Goal: Task Accomplishment & Management: Use online tool/utility

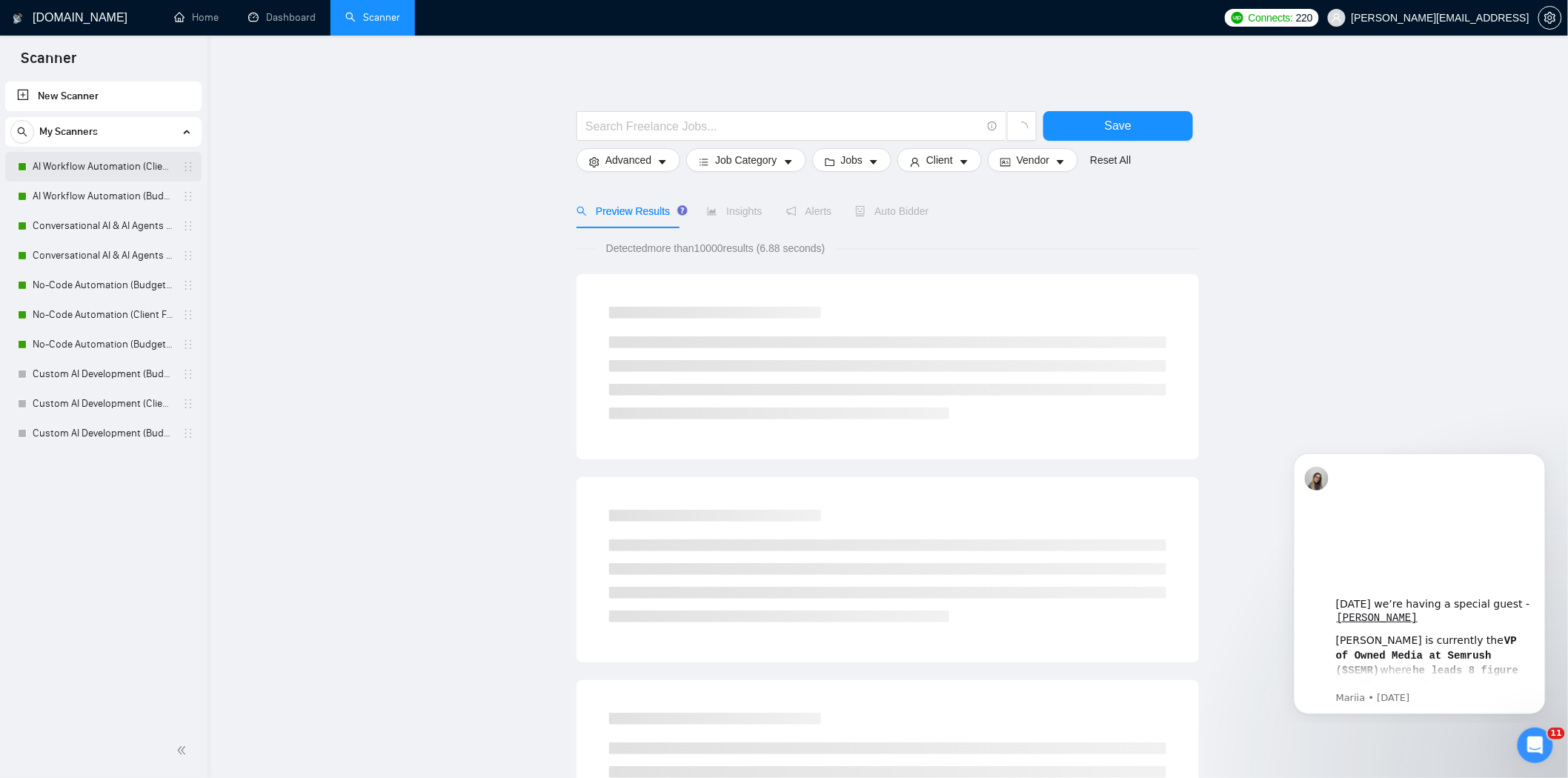
click at [47, 168] on link "AI Workflow Automation (Client Filters)" at bounding box center [102, 166] width 141 height 30
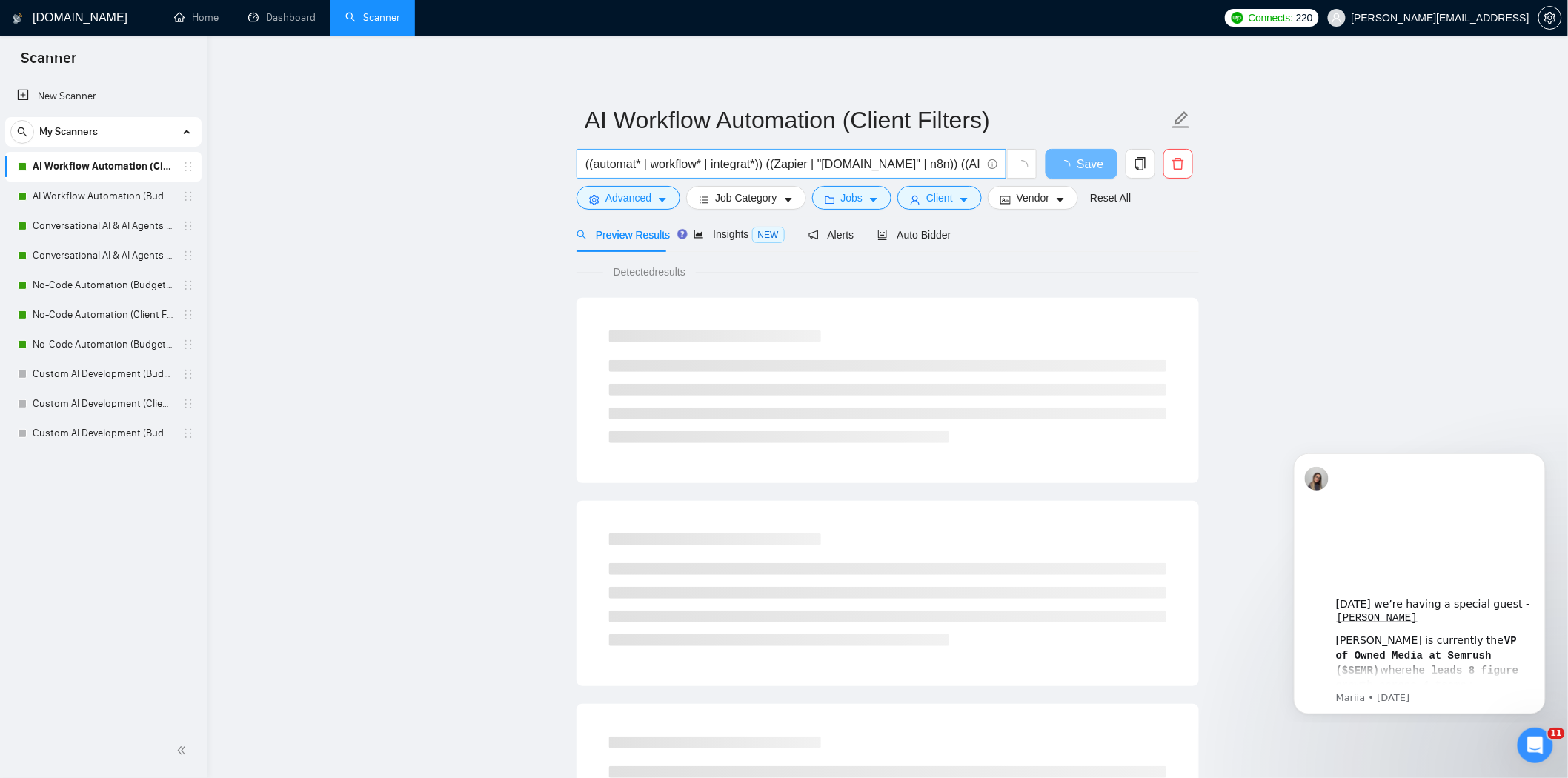
click at [941, 164] on input "((automat* | workflow* | integrat*)) ((Zapier | "[DOMAIN_NAME]" | n8n)) ((AI | …" at bounding box center [782, 164] width 395 height 18
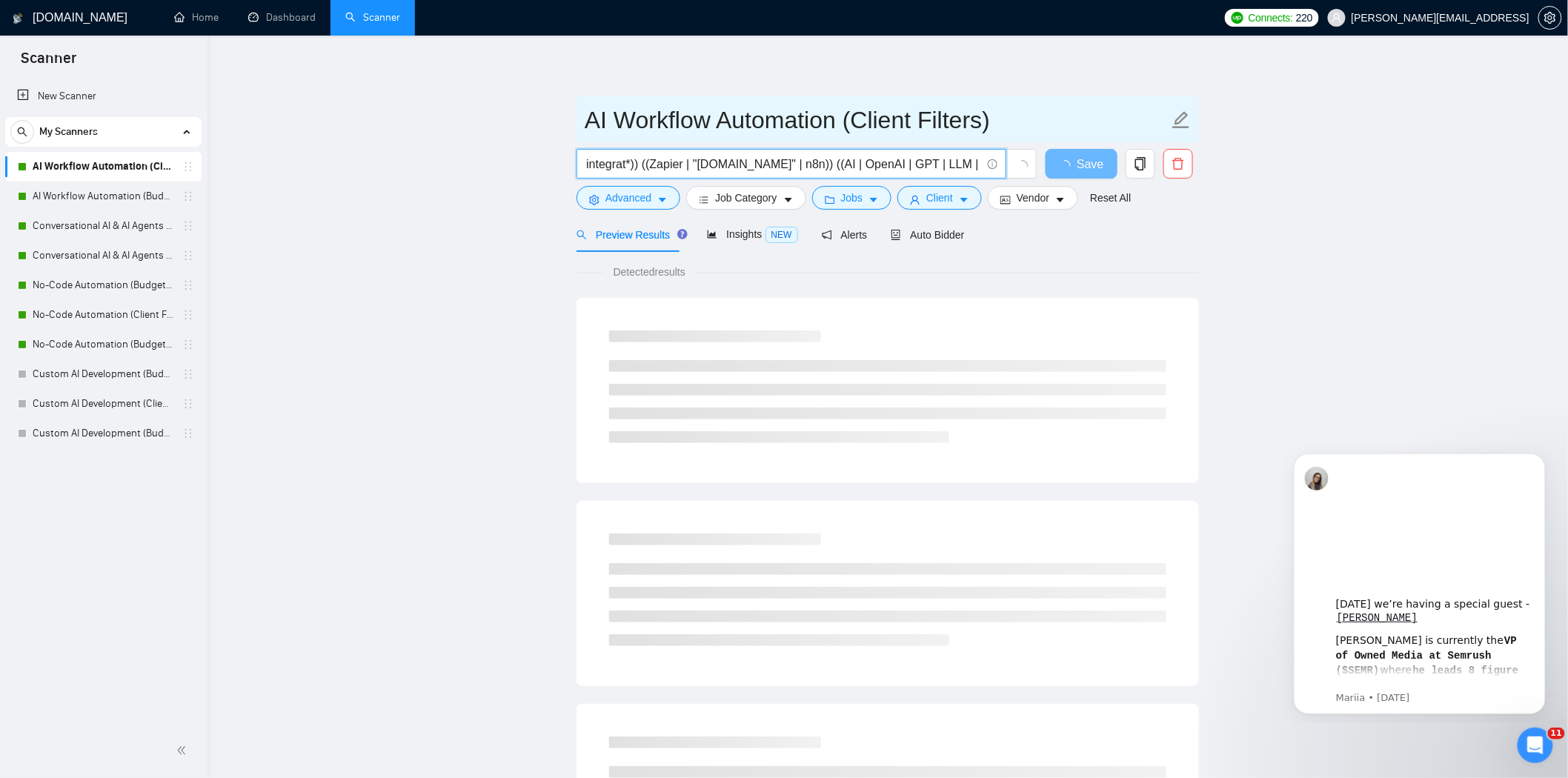
scroll to position [0, 144]
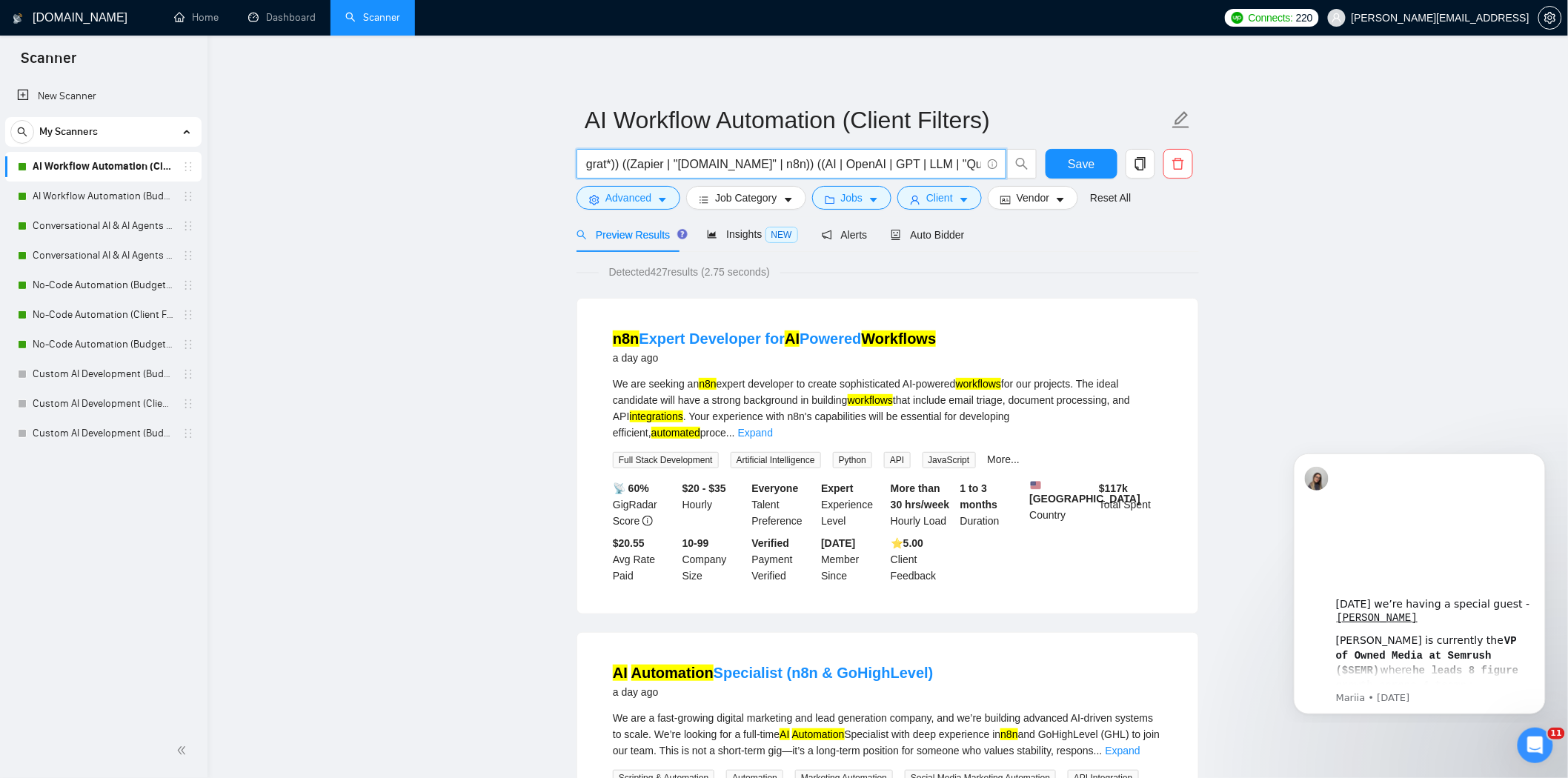
drag, startPoint x: 907, startPoint y: 166, endPoint x: 970, endPoint y: 171, distance: 63.2
click at [970, 171] on input "((automat* | workflow* | integrat*)) ((Zapier | "[DOMAIN_NAME]" | n8n)) ((AI | …" at bounding box center [782, 164] width 395 height 18
click at [939, 166] on input "((automat* | workflow* | integrat*)) ((Zapier | "[DOMAIN_NAME]" | n8n)) ((AI | …" at bounding box center [782, 164] width 395 height 18
drag, startPoint x: 915, startPoint y: 167, endPoint x: 970, endPoint y: 171, distance: 55.1
click at [970, 171] on input "((automat* | workflow* | integrat*)) ((Zapier | "[DOMAIN_NAME]" | n8n)) ((AI | …" at bounding box center [782, 164] width 395 height 18
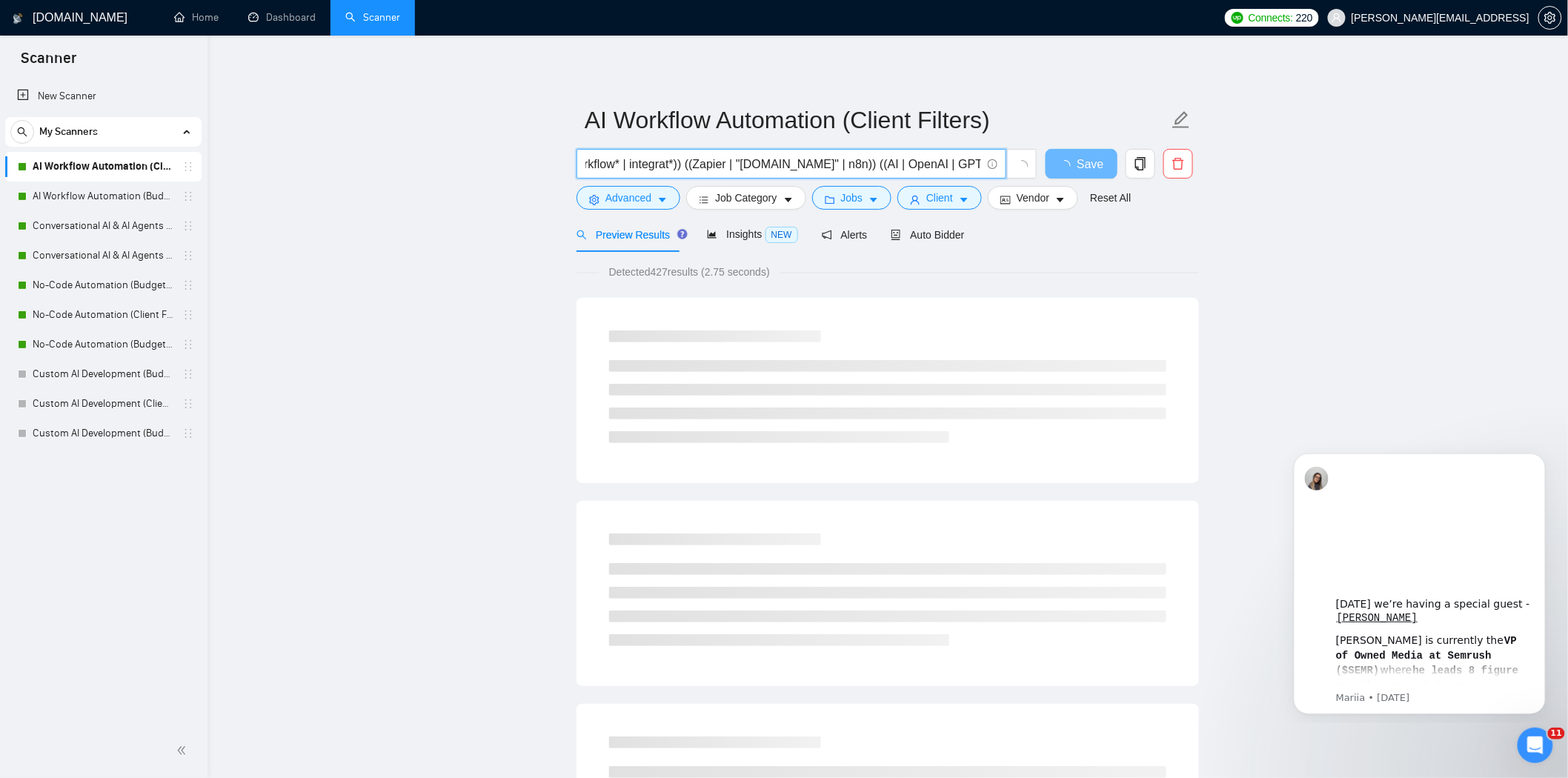
scroll to position [0, 77]
type input "((automat* | workflow* | integrat*)) ((Zapier | "[DOMAIN_NAME]" | n8n)) ((AI | …"
click at [648, 203] on span "Advanced" at bounding box center [628, 198] width 46 height 17
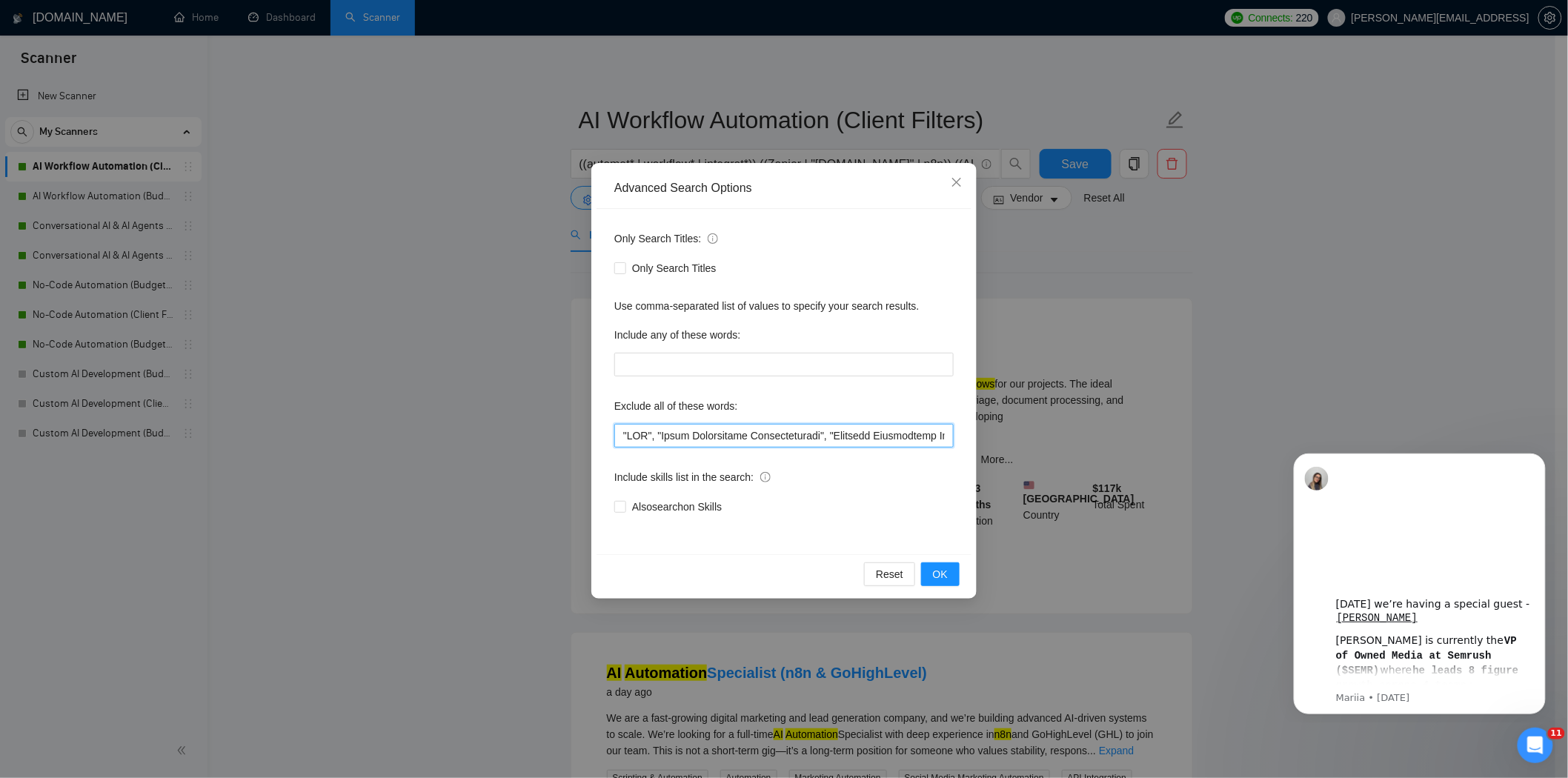
click at [624, 437] on input "text" at bounding box center [784, 435] width 340 height 23
paste input ""Quick Fix""
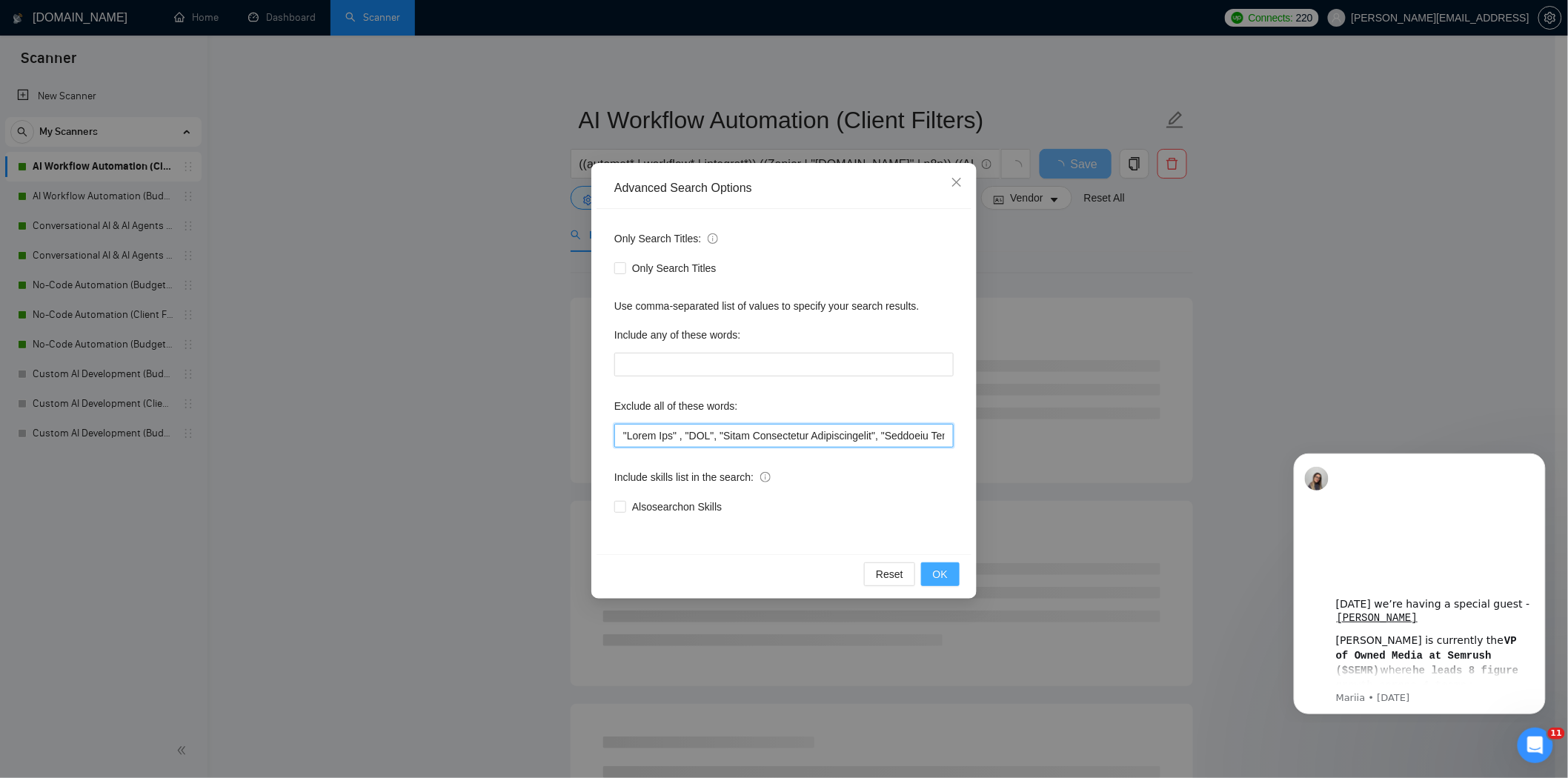
type input ""Quick Fix" , "SEO", "Sales Development Representative", "Business Development …"
click at [942, 571] on span "OK" at bounding box center [940, 574] width 15 height 17
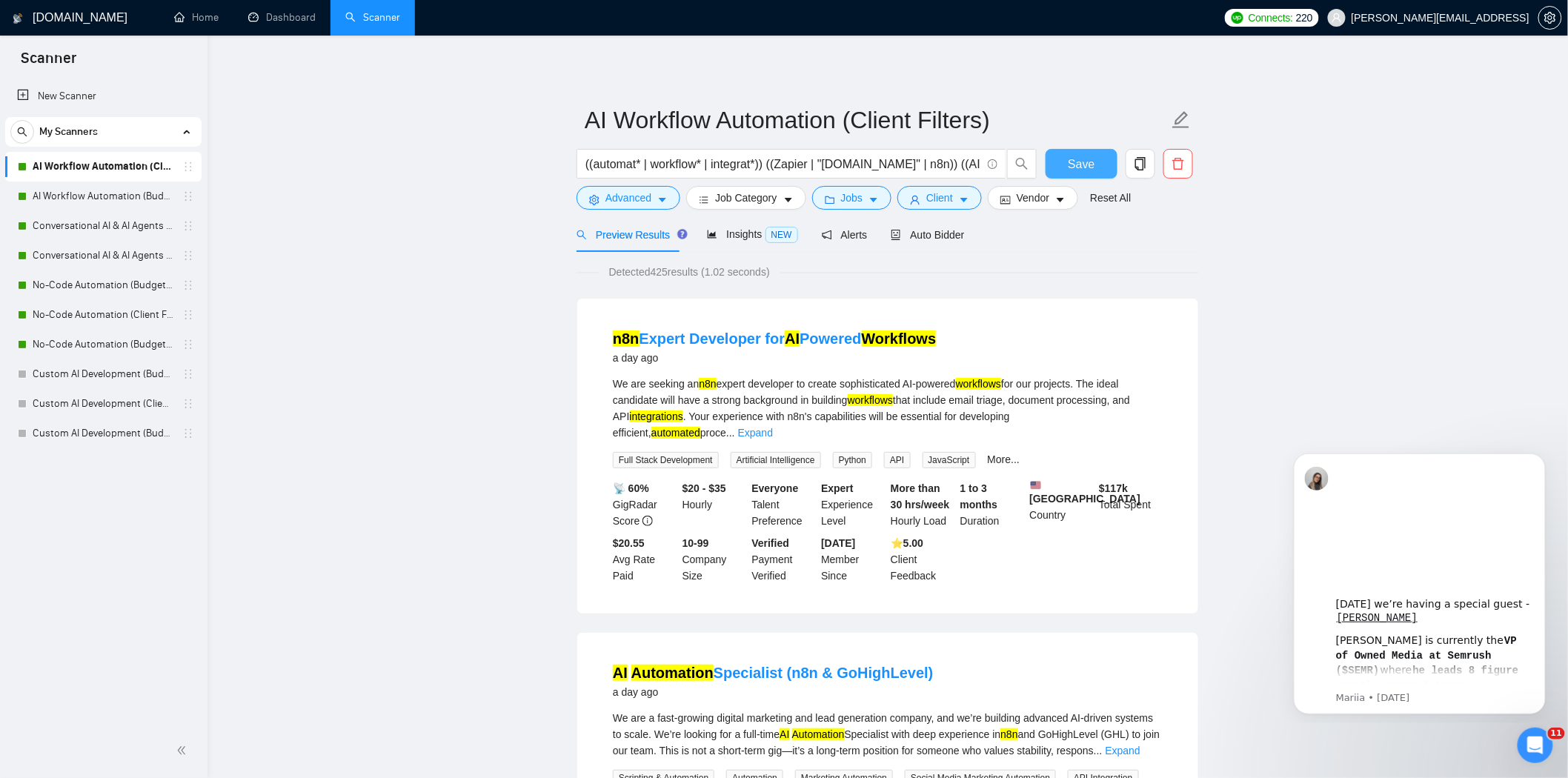
click at [1072, 166] on span "Save" at bounding box center [1081, 164] width 27 height 18
click at [117, 205] on link "AI Workflow Automation (Budget Filters)" at bounding box center [102, 196] width 141 height 30
click at [62, 201] on link "AI Workflow Automation (Budget Filters)" at bounding box center [102, 196] width 141 height 30
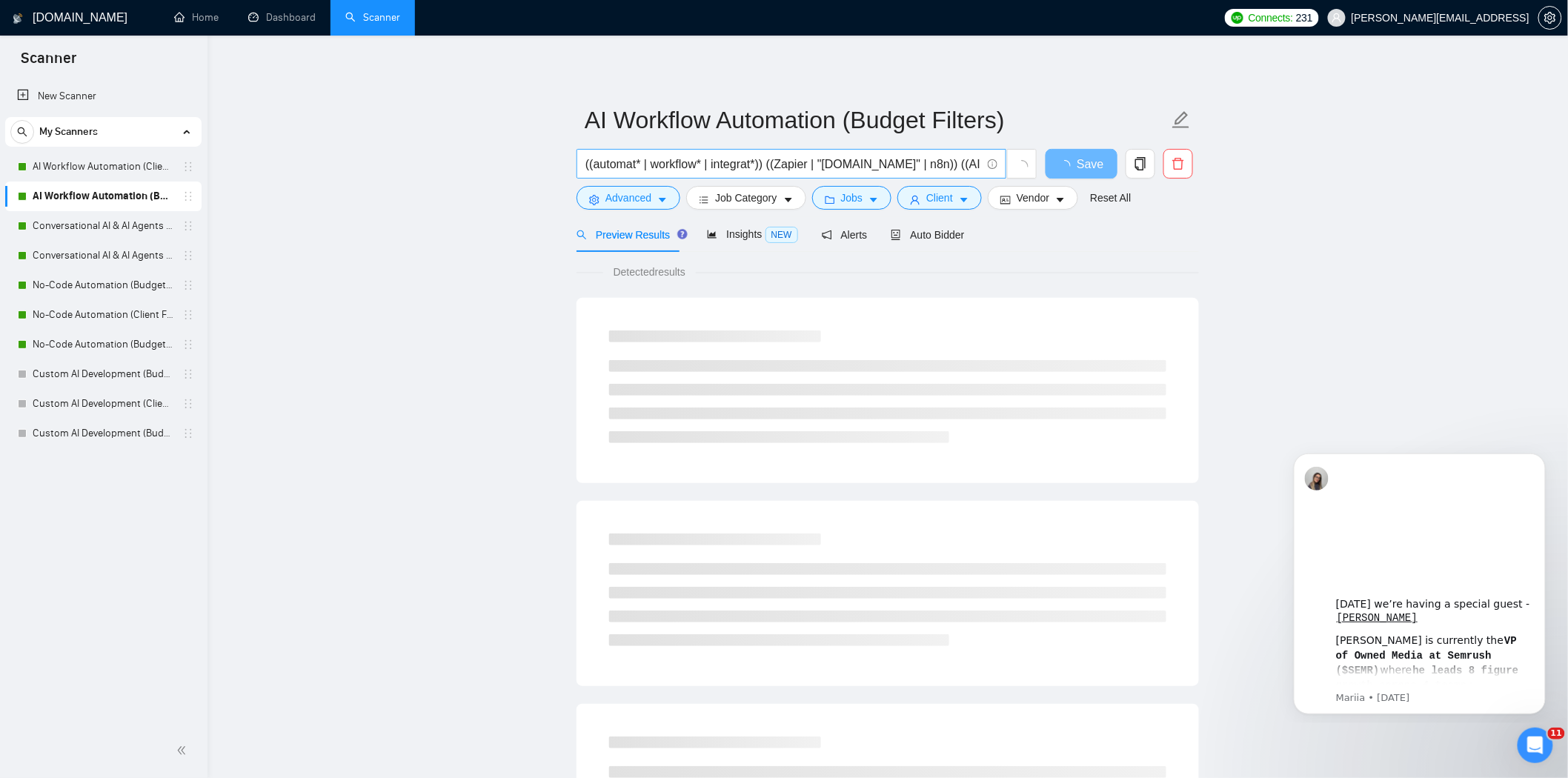
click at [820, 158] on input "((automat* | workflow* | integrat*)) ((Zapier | "[DOMAIN_NAME]" | n8n)) ((AI | …" at bounding box center [782, 164] width 395 height 18
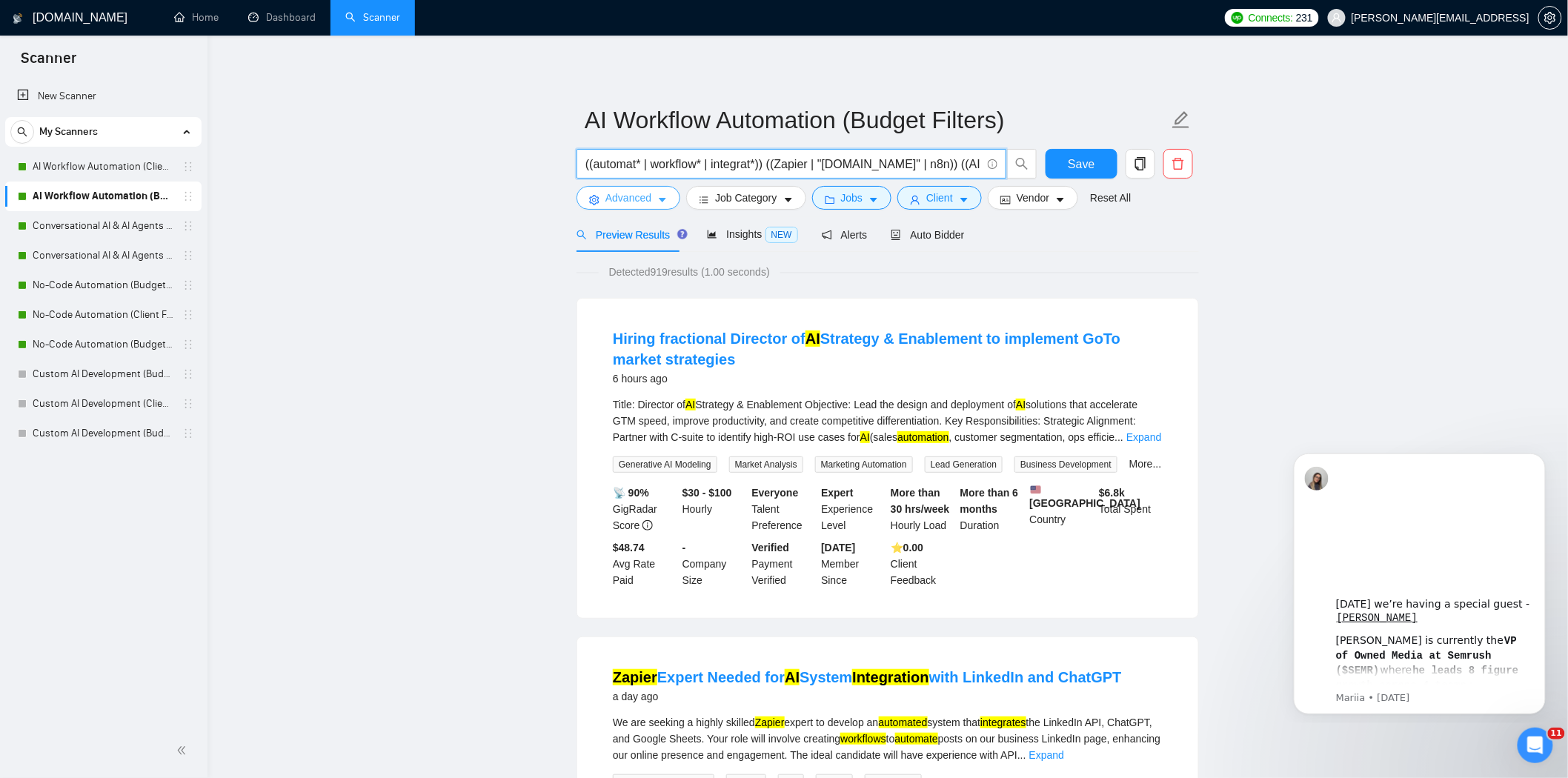
click at [621, 205] on span "Advanced" at bounding box center [628, 198] width 46 height 17
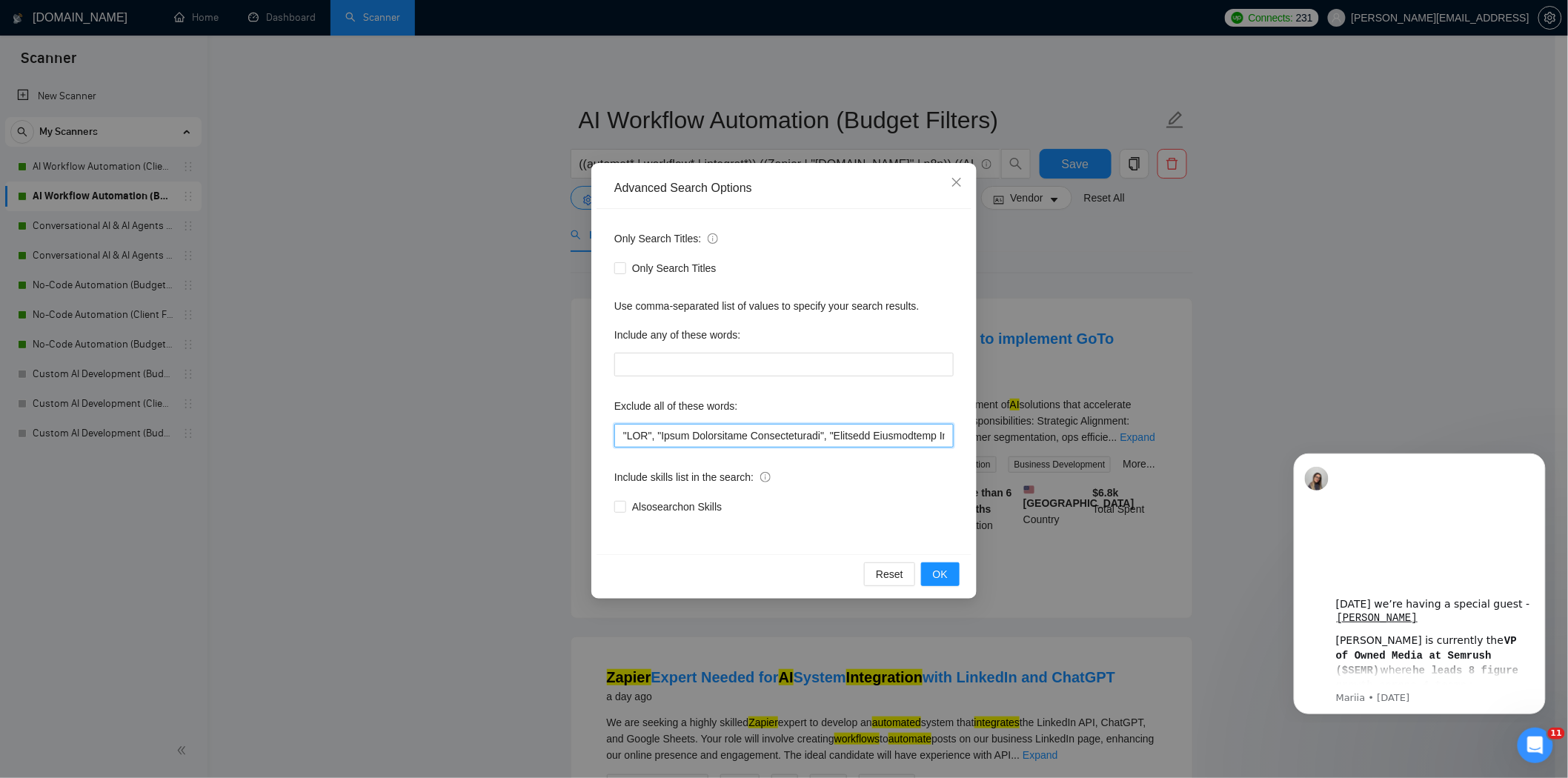
click at [624, 435] on input "text" at bounding box center [784, 435] width 340 height 23
paste input ""Quick Fix""
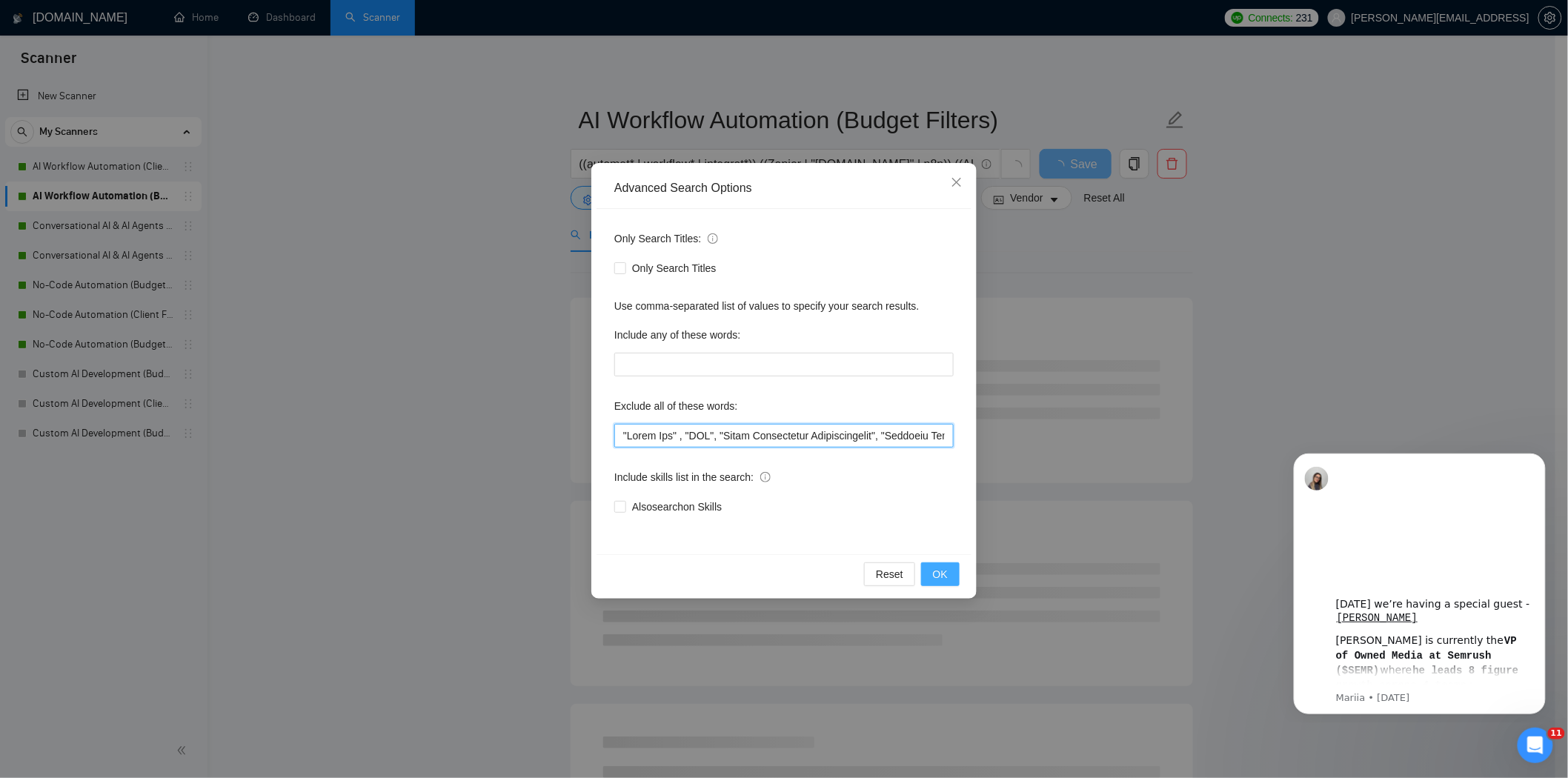
type input ""Quick Fix" , "SEO", "Sales Development Representative", "Business Development …"
click at [941, 576] on span "OK" at bounding box center [940, 574] width 15 height 17
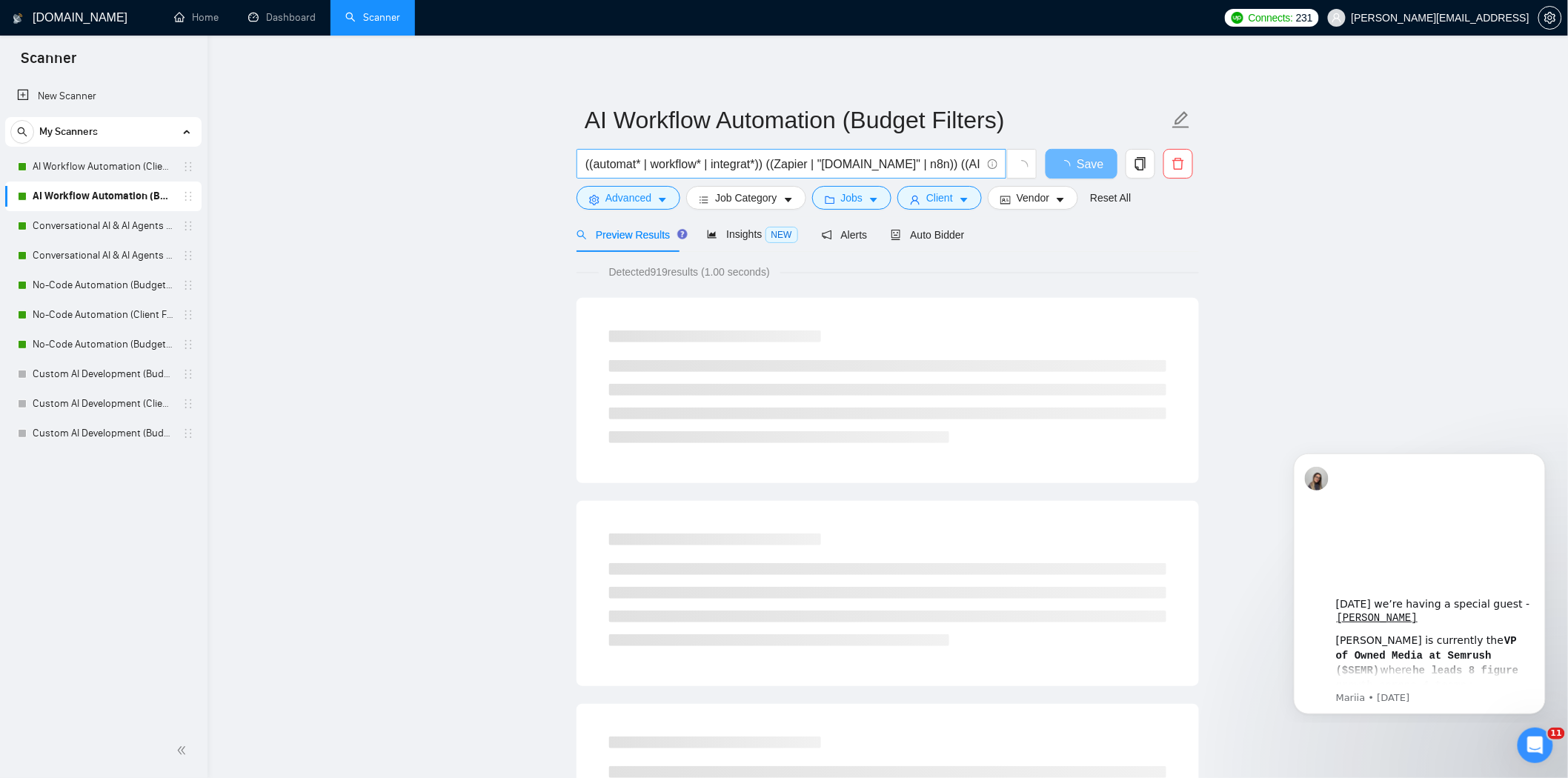
click at [955, 165] on input "((automat* | workflow* | integrat*)) ((Zapier | "[DOMAIN_NAME]" | n8n)) ((AI | …" at bounding box center [782, 164] width 395 height 18
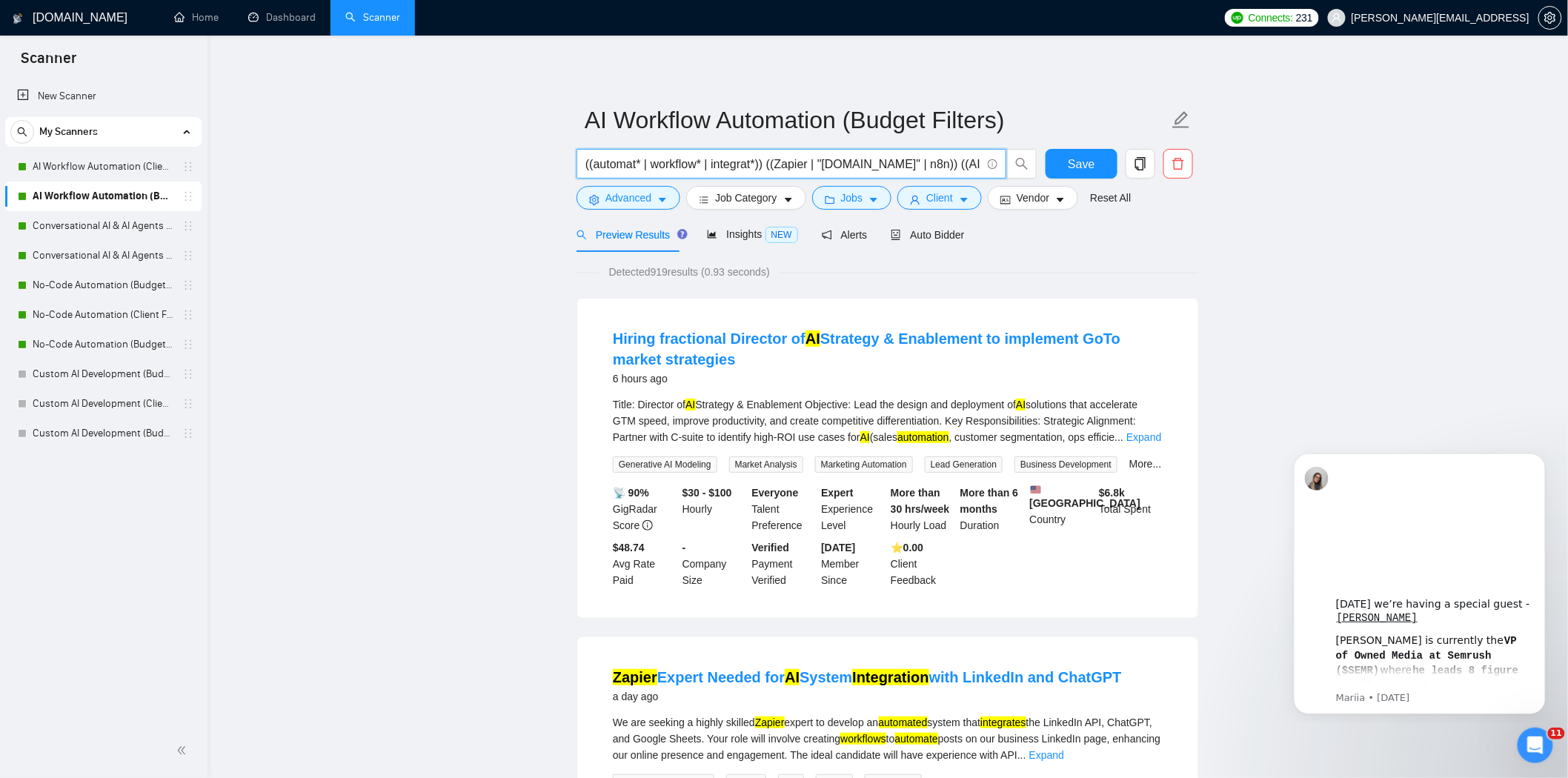
click at [950, 161] on input "((automat* | workflow* | integrat*)) ((Zapier | "[DOMAIN_NAME]" | n8n)) ((AI | …" at bounding box center [782, 164] width 395 height 18
drag, startPoint x: 917, startPoint y: 167, endPoint x: 974, endPoint y: 172, distance: 57.2
click at [974, 172] on input "((automat* | workflow* | integrat*)) ((Zapier | "[DOMAIN_NAME]" | n8n)) ((AI | …" at bounding box center [782, 164] width 395 height 18
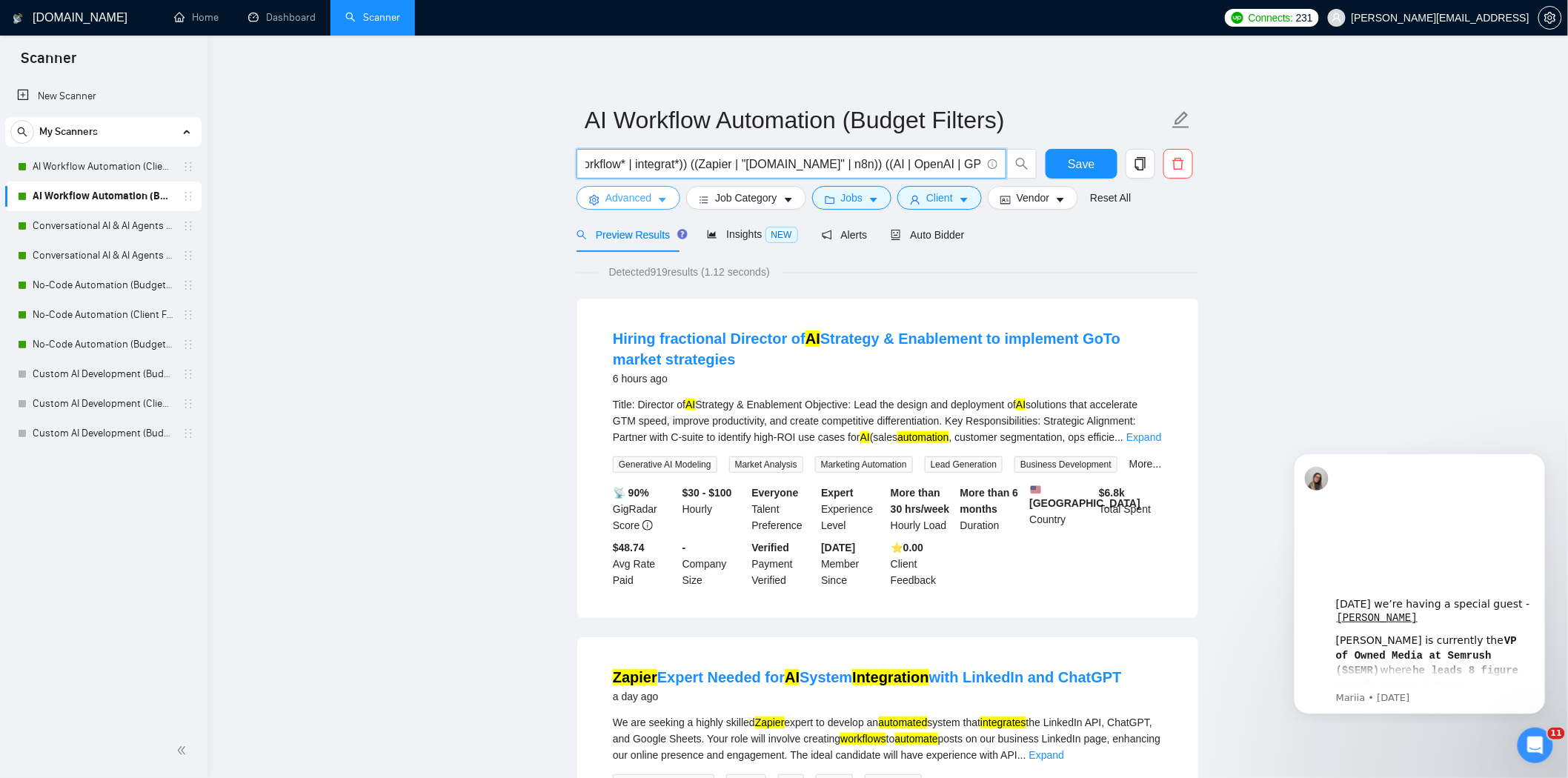
type input "((automat* | workflow* | integrat*)) ((Zapier | "[DOMAIN_NAME]" | n8n)) ((AI | …"
click at [641, 200] on span "Advanced" at bounding box center [628, 198] width 46 height 17
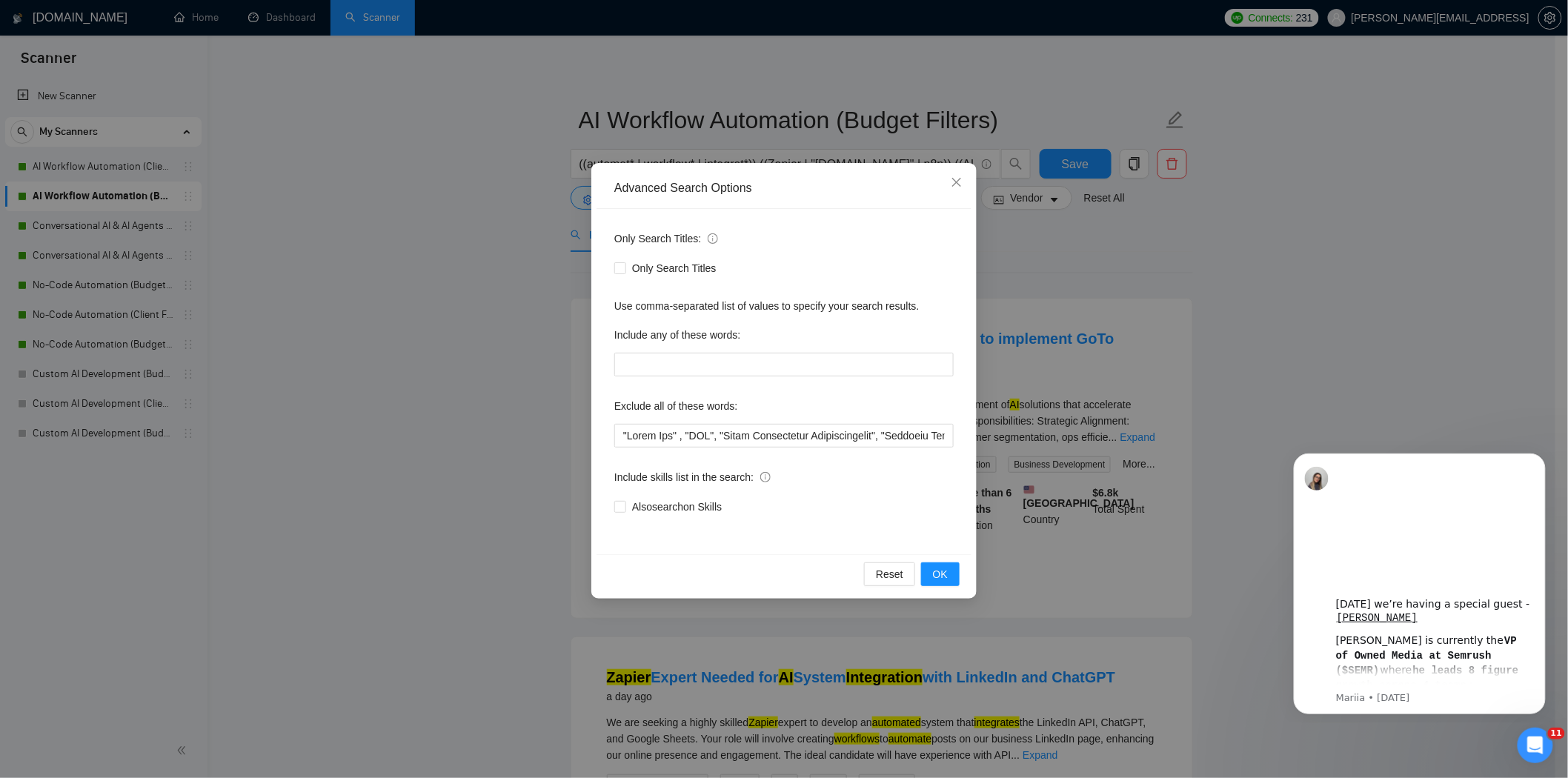
click at [1146, 246] on div "Advanced Search Options Only Search Titles: Only Search Titles Use comma-separa…" at bounding box center [784, 389] width 1568 height 778
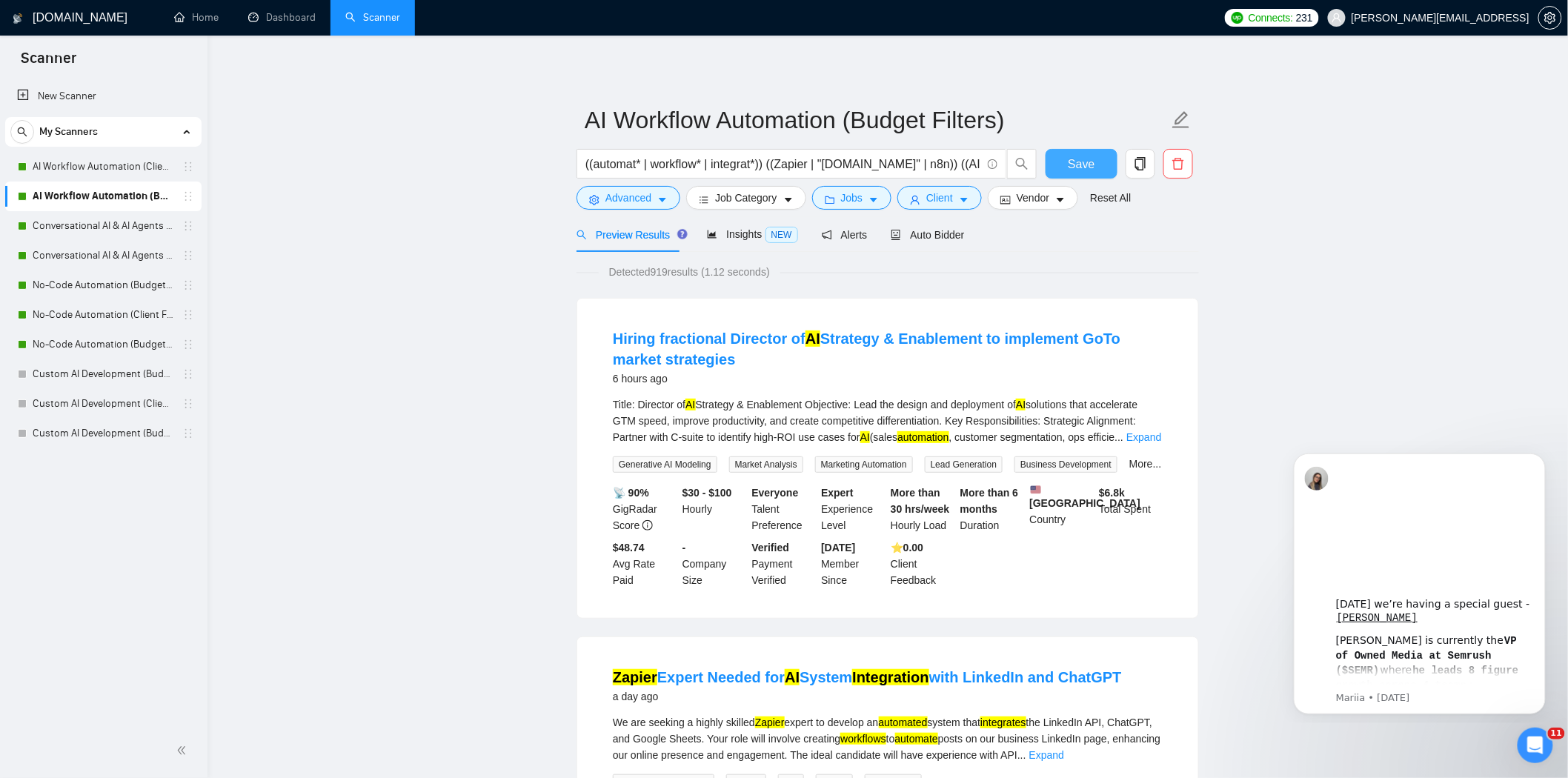
click at [1073, 165] on span "Save" at bounding box center [1081, 164] width 27 height 18
click at [91, 230] on link "Conversational AI & AI Agents (Client Filters)" at bounding box center [102, 226] width 141 height 30
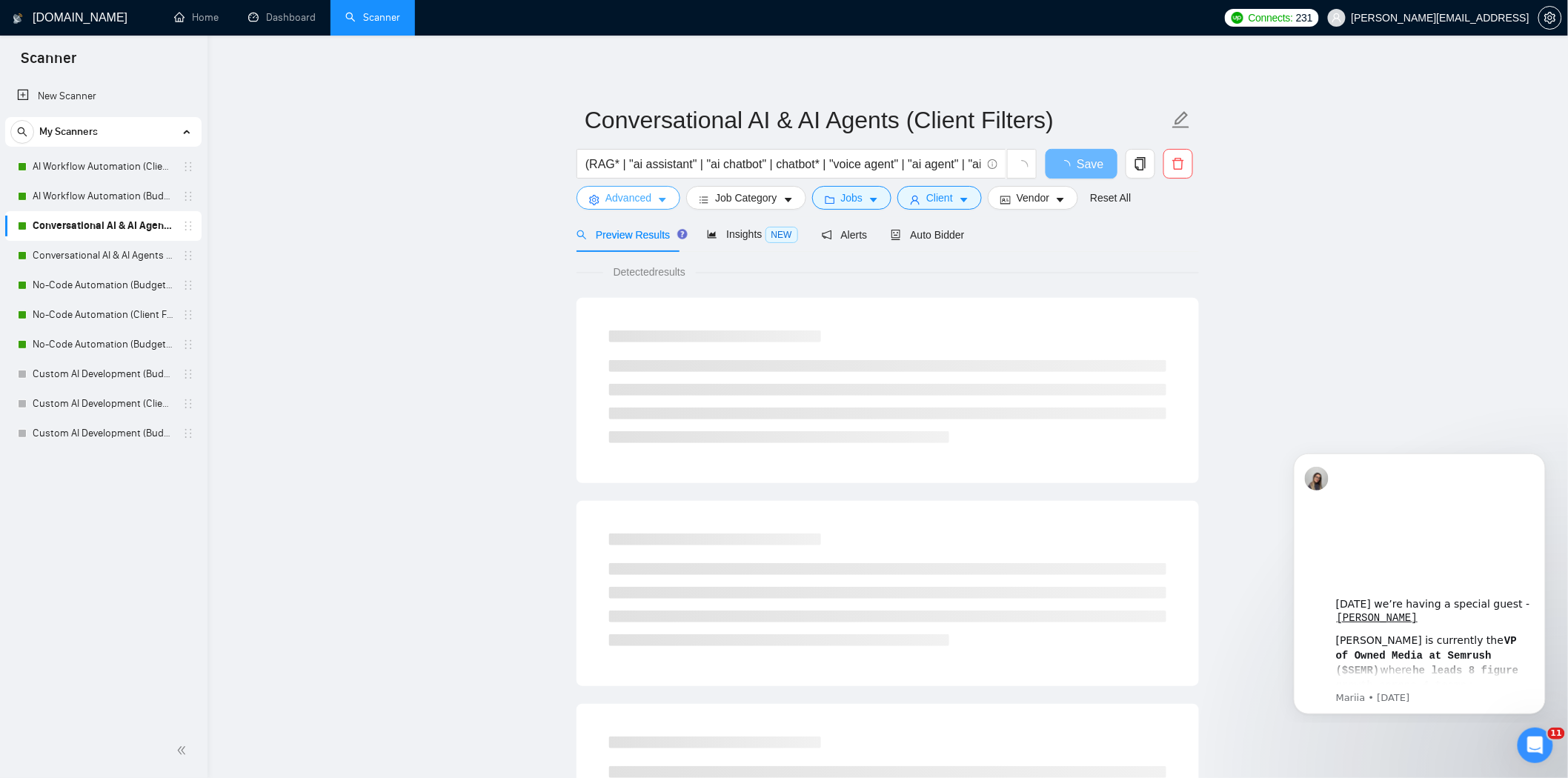
click at [643, 207] on button "Advanced" at bounding box center [628, 197] width 104 height 23
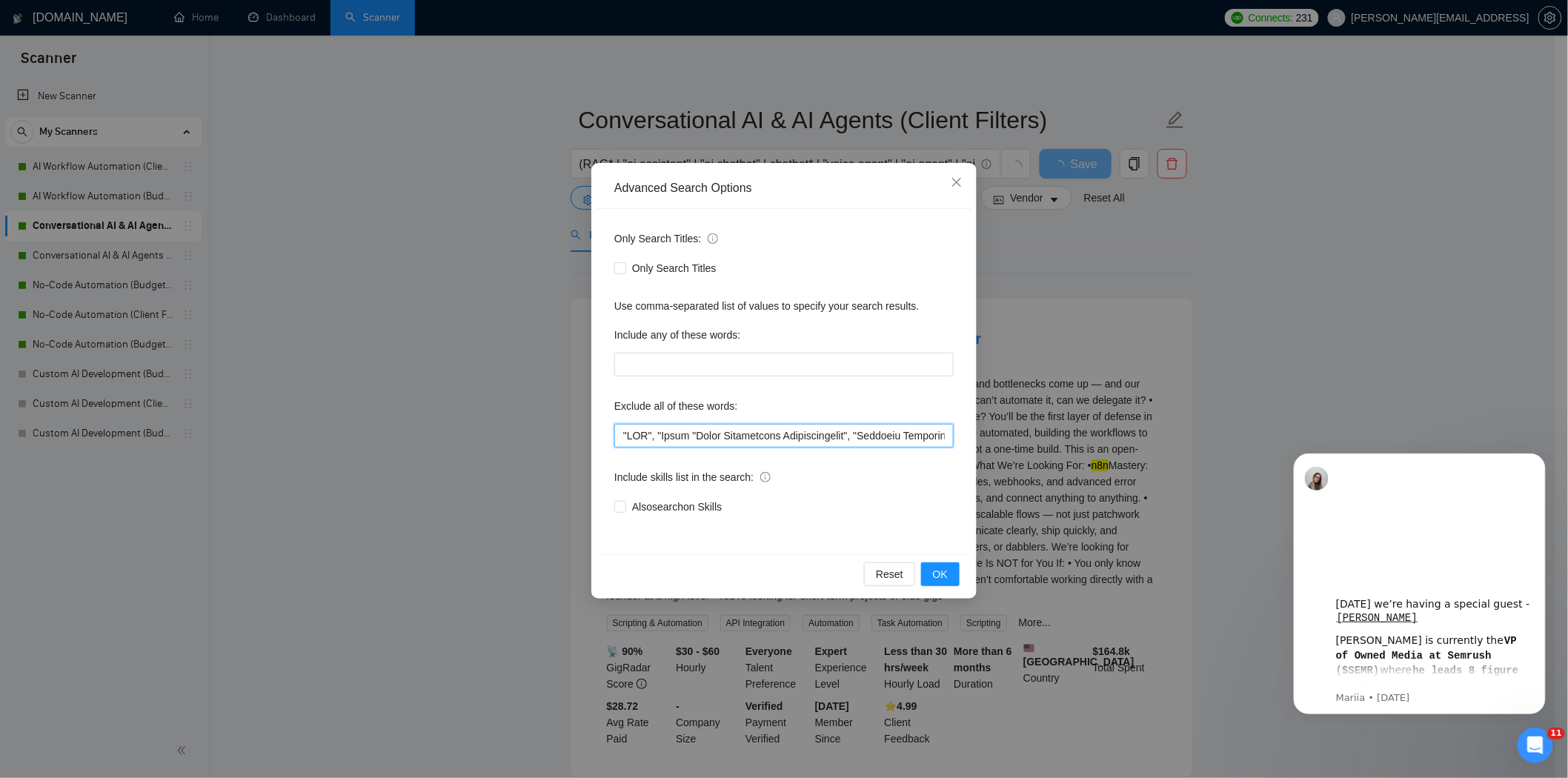
click at [624, 435] on input "text" at bounding box center [784, 435] width 340 height 23
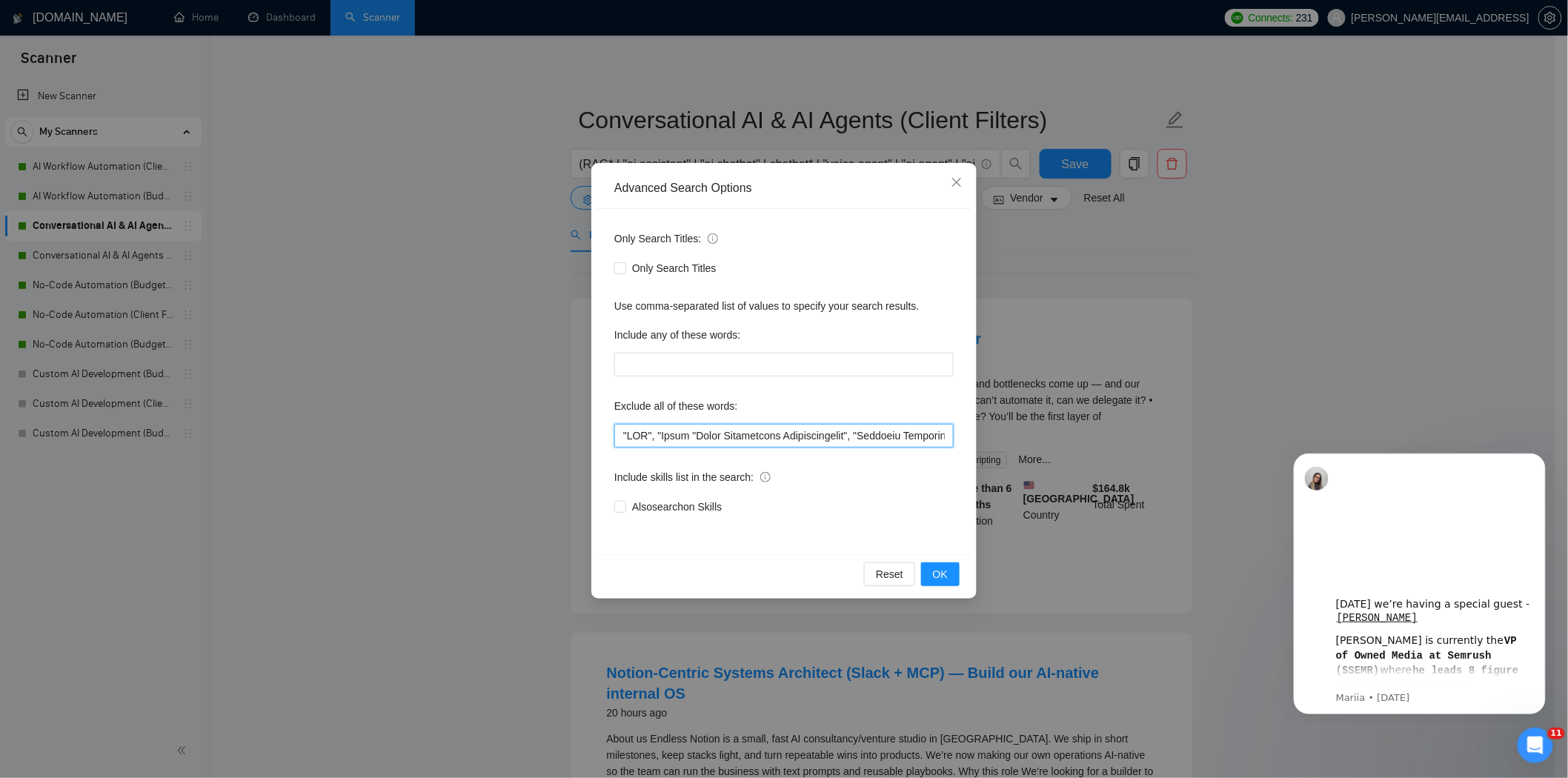
paste input ""Quick Fix""
type input ""Quick Fix" , "SEO", "Sales "Sales Development Representative", "Business Devel…"
click at [952, 582] on button "OK" at bounding box center [940, 574] width 38 height 23
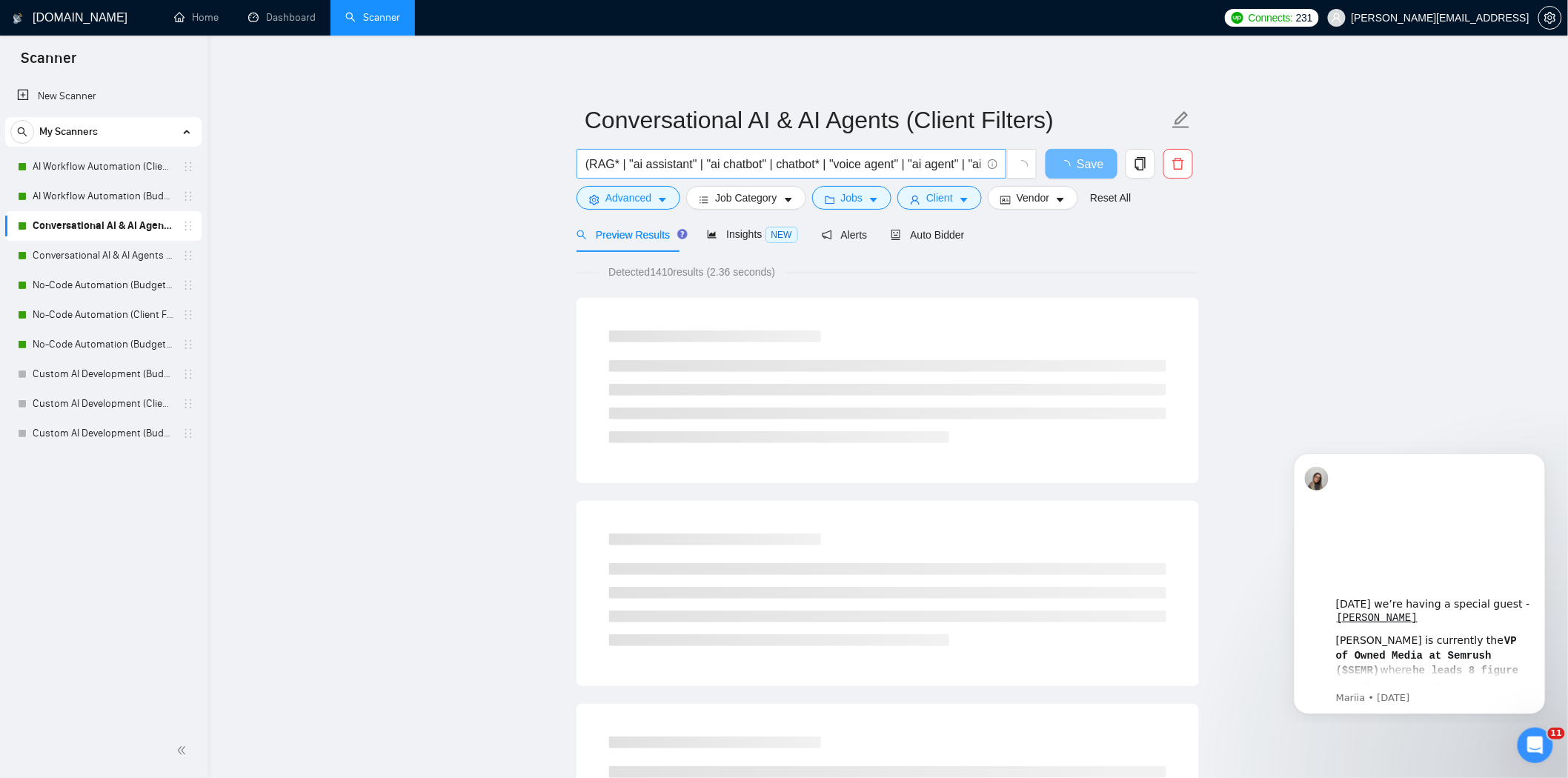
click at [961, 171] on input "(RAG* | "ai assistant" | "ai chatbot" | chatbot* | "voice agent" | "ai agent" |…" at bounding box center [782, 164] width 395 height 18
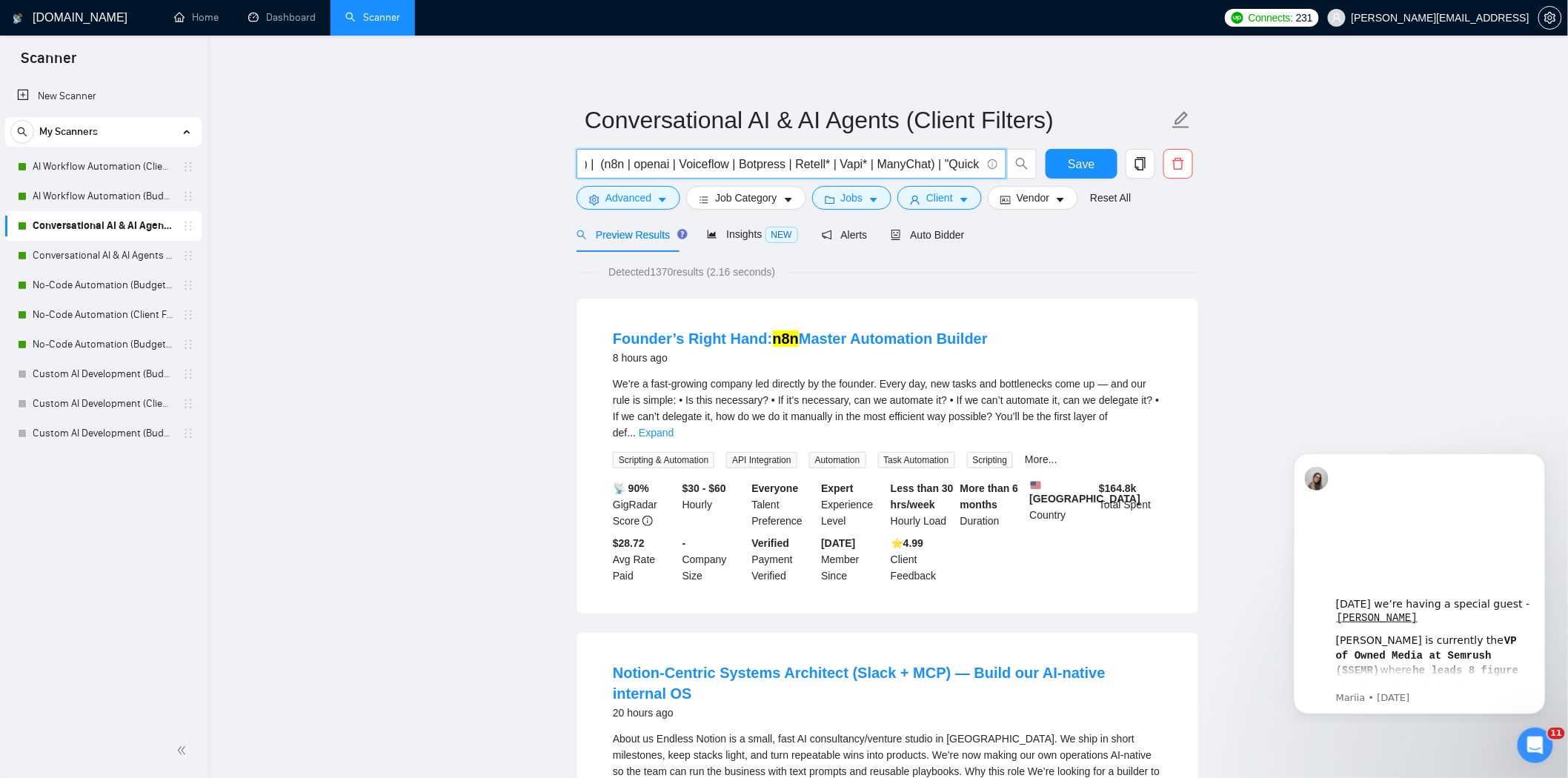
scroll to position [0, 1172]
drag, startPoint x: 917, startPoint y: 165, endPoint x: 982, endPoint y: 165, distance: 65.0
click at [982, 165] on span "(RAG* | "ai assistant" | "ai chatbot" | chatbot* | "voice agent" | "ai agent" |…" at bounding box center [791, 164] width 429 height 30
type input "(RAG* | "ai assistant" | "ai chatbot" | chatbot* | "voice agent" | "ai agent" |…"
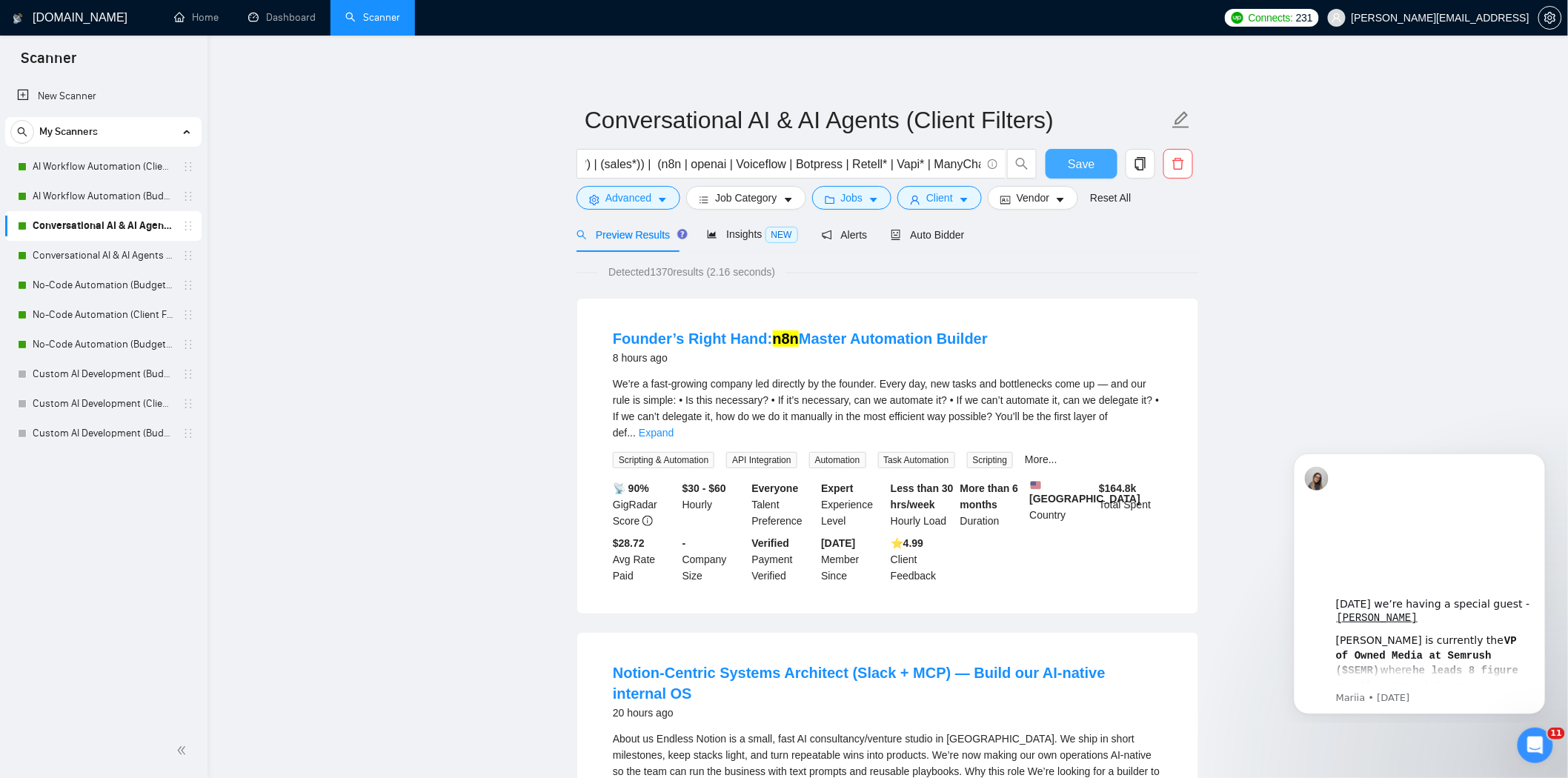
scroll to position [0, 0]
click at [1062, 153] on button "Save" at bounding box center [1081, 164] width 72 height 30
click at [953, 165] on input "(RAG* | "ai assistant" | "ai chatbot" | chatbot* | "voice agent" | "ai agent" |…" at bounding box center [782, 164] width 395 height 18
click at [654, 197] on button "Advanced" at bounding box center [628, 197] width 104 height 23
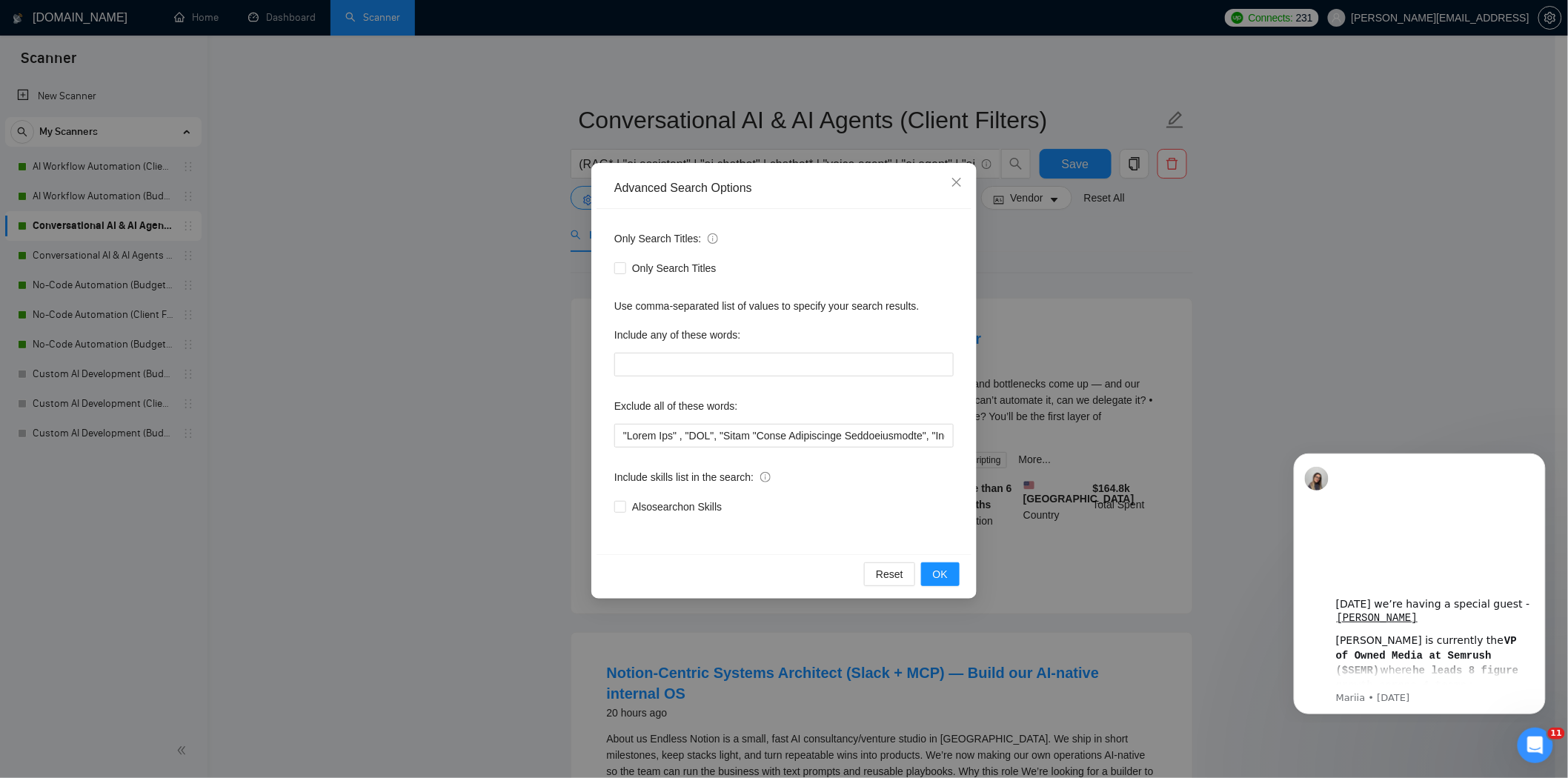
click at [1047, 246] on div "Advanced Search Options Only Search Titles: Only Search Titles Use comma-separa…" at bounding box center [784, 389] width 1568 height 778
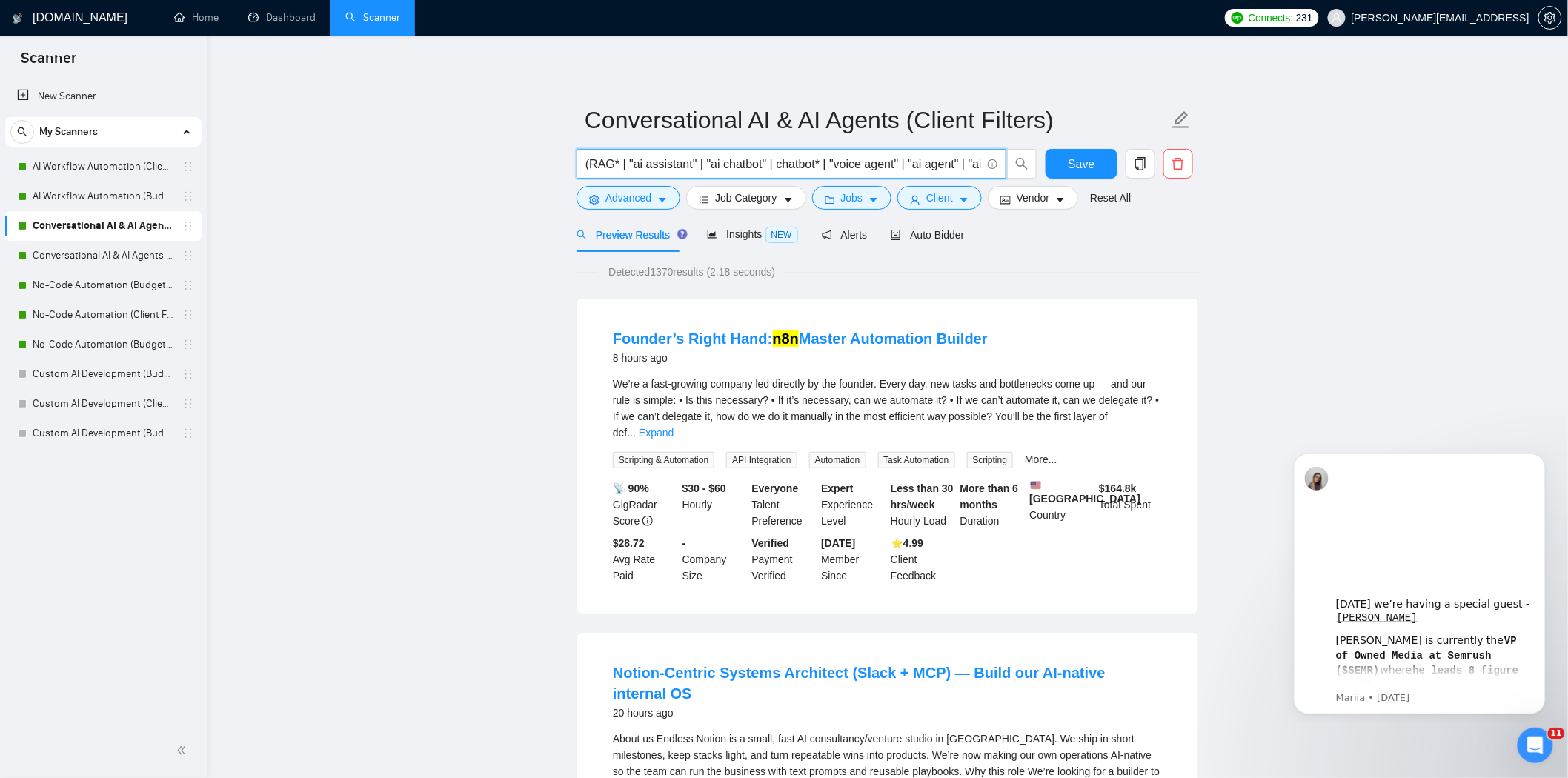
click at [949, 166] on input "(RAG* | "ai assistant" | "ai chatbot" | chatbot* | "voice agent" | "ai agent" |…" at bounding box center [782, 164] width 395 height 18
click at [1064, 161] on button "Save" at bounding box center [1081, 164] width 72 height 30
click at [636, 203] on span "Advanced" at bounding box center [628, 198] width 46 height 17
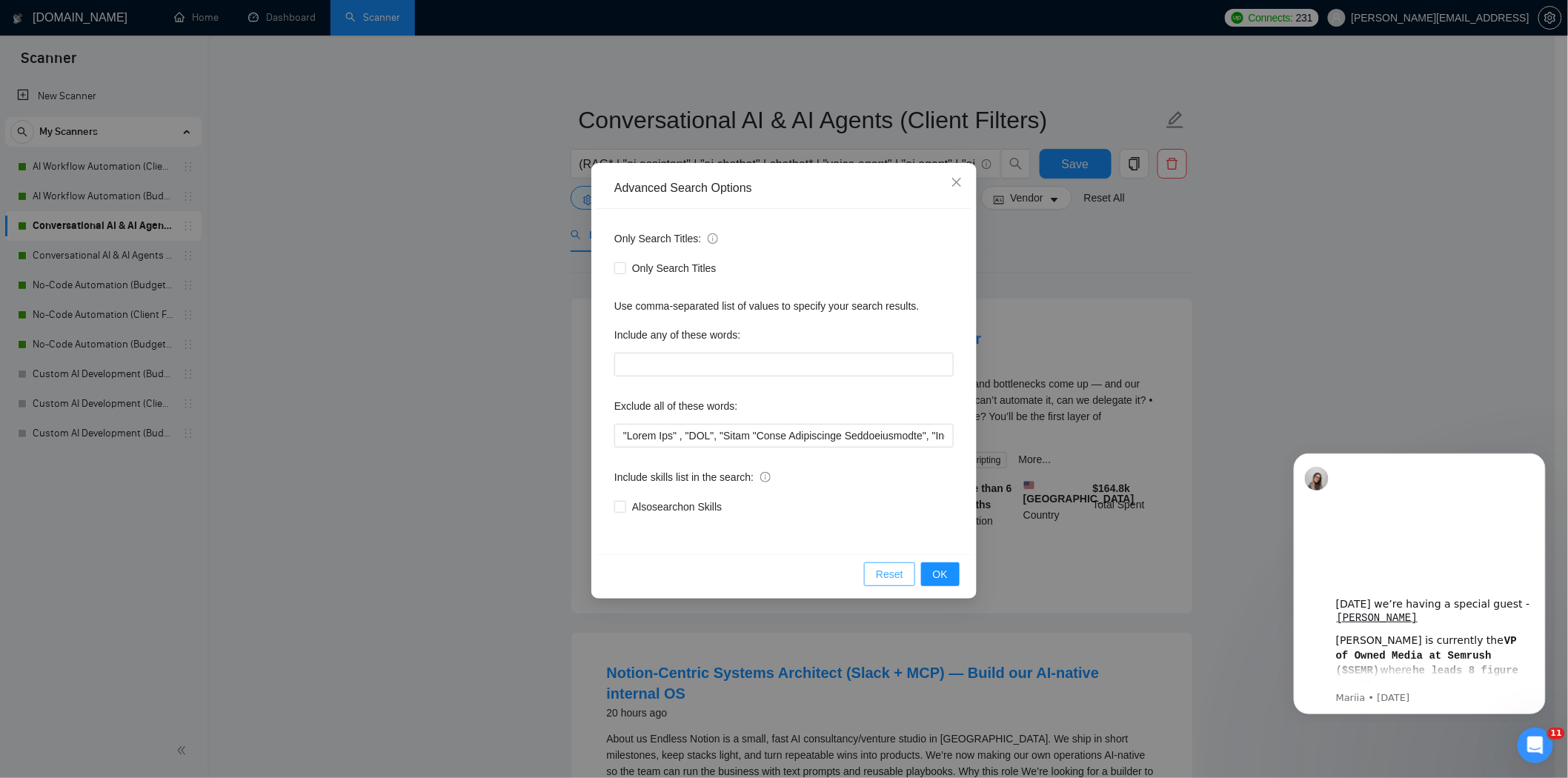
click at [900, 582] on span "Reset" at bounding box center [889, 574] width 27 height 17
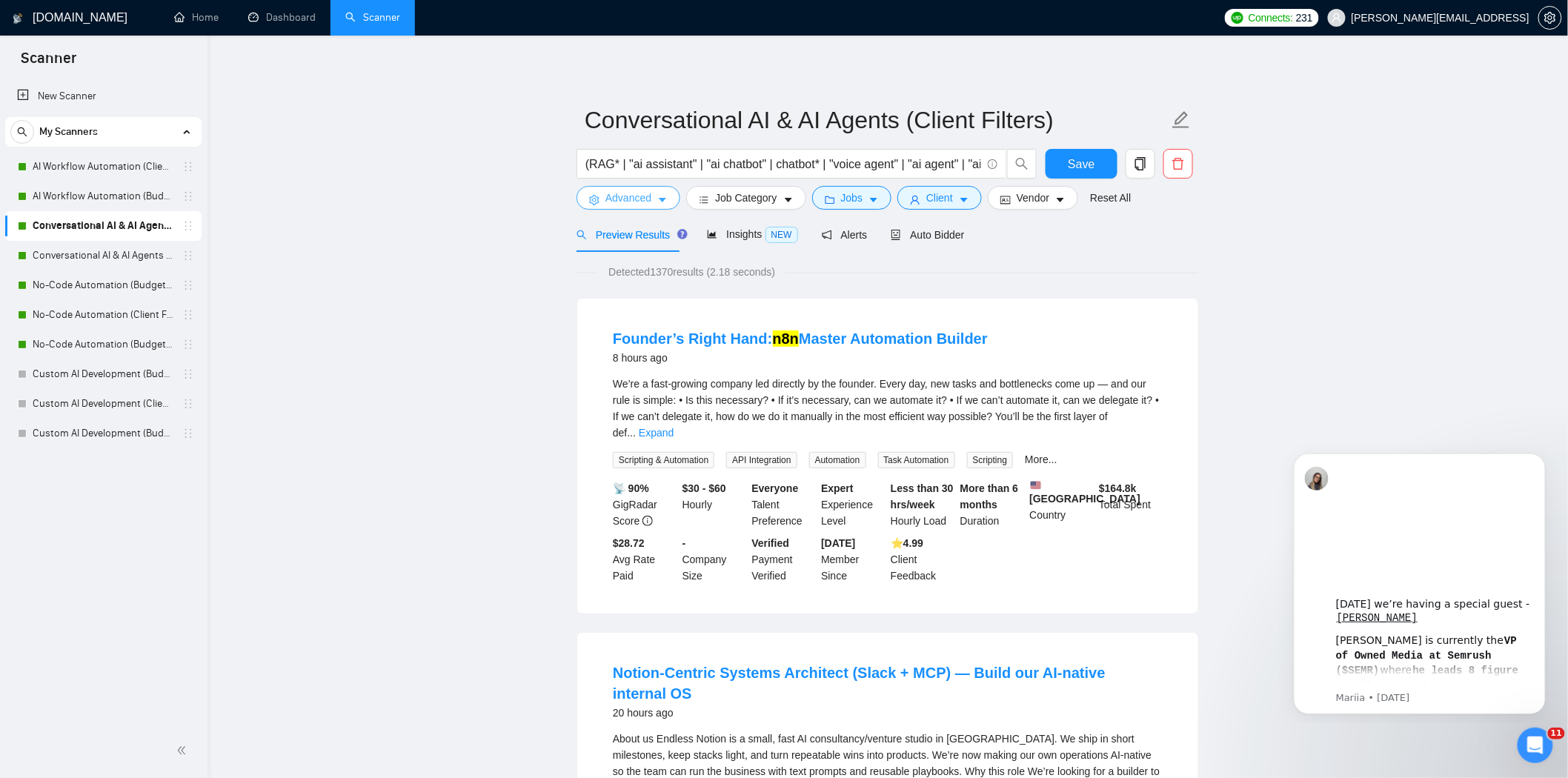
click at [628, 196] on span "Advanced" at bounding box center [628, 198] width 46 height 17
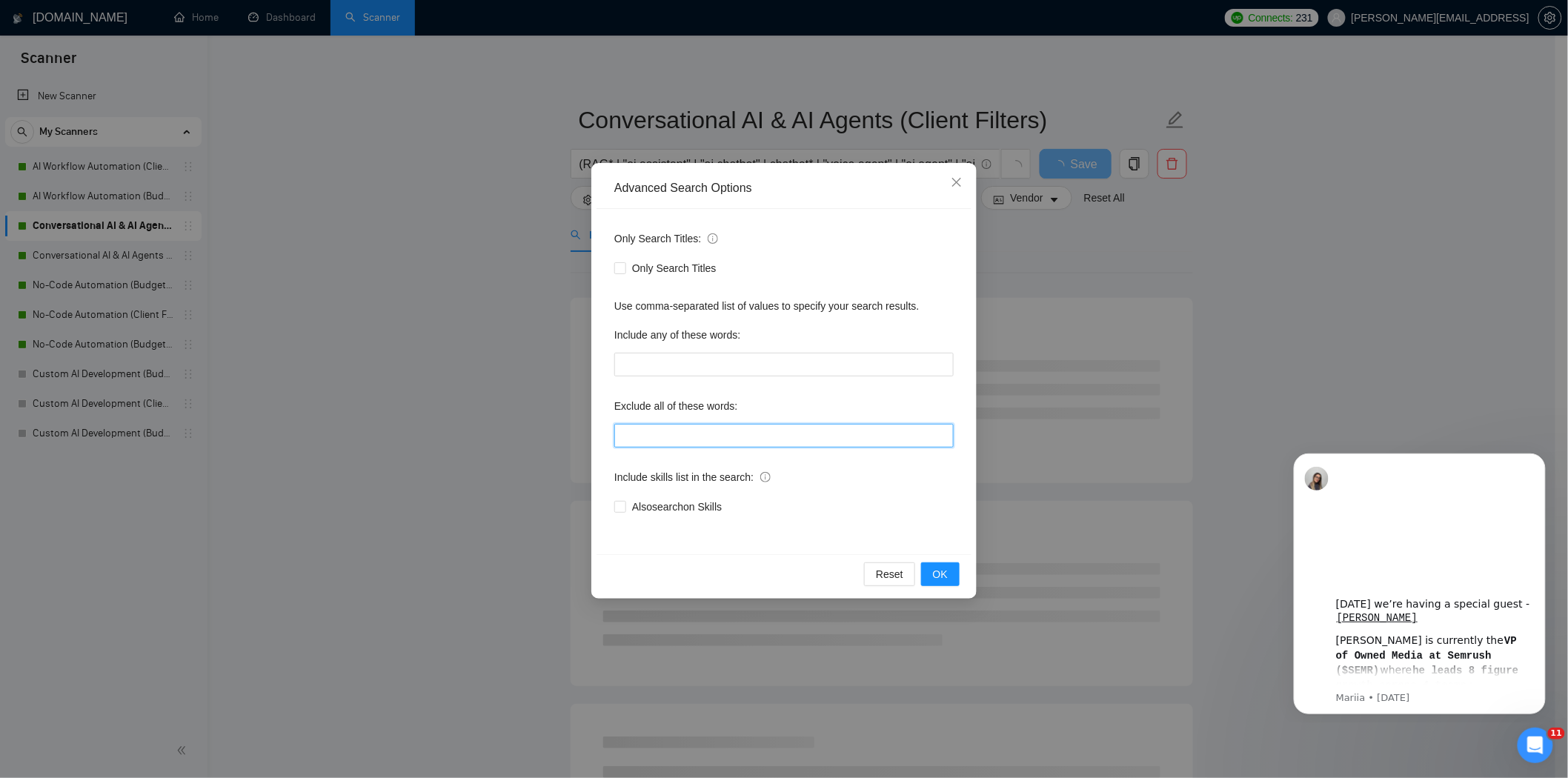
click at [719, 440] on input "text" at bounding box center [784, 435] width 340 height 23
click at [954, 499] on div "Only Search Titles: Only Search Titles Use comma-separated list of values to sp…" at bounding box center [784, 381] width 375 height 345
click at [879, 430] on input "text" at bounding box center [784, 435] width 340 height 23
click at [941, 474] on div "Include skills list in the search:" at bounding box center [784, 480] width 340 height 30
click at [900, 568] on span "Reset" at bounding box center [889, 574] width 27 height 17
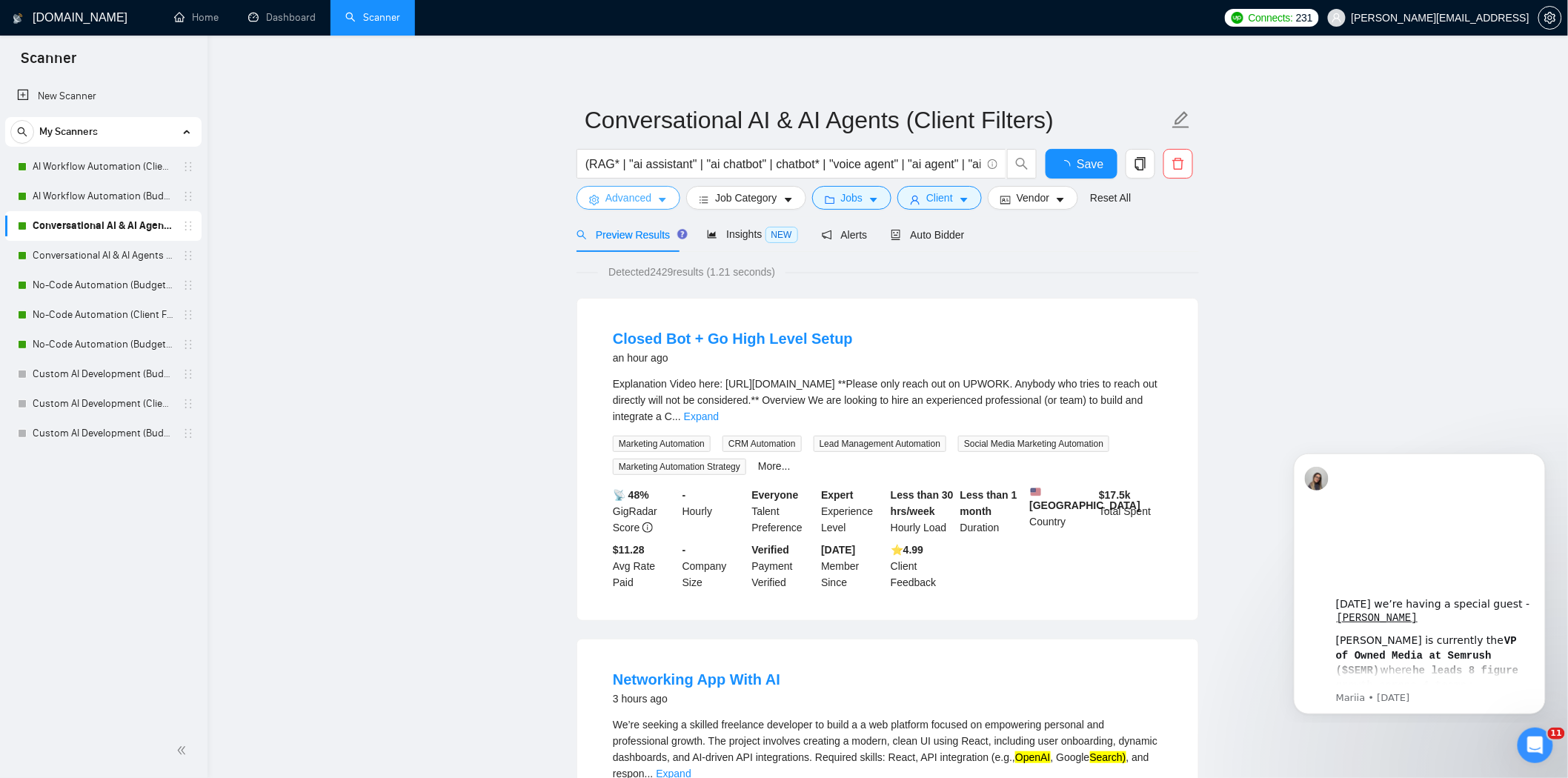
click at [653, 201] on button "Advanced" at bounding box center [628, 197] width 104 height 23
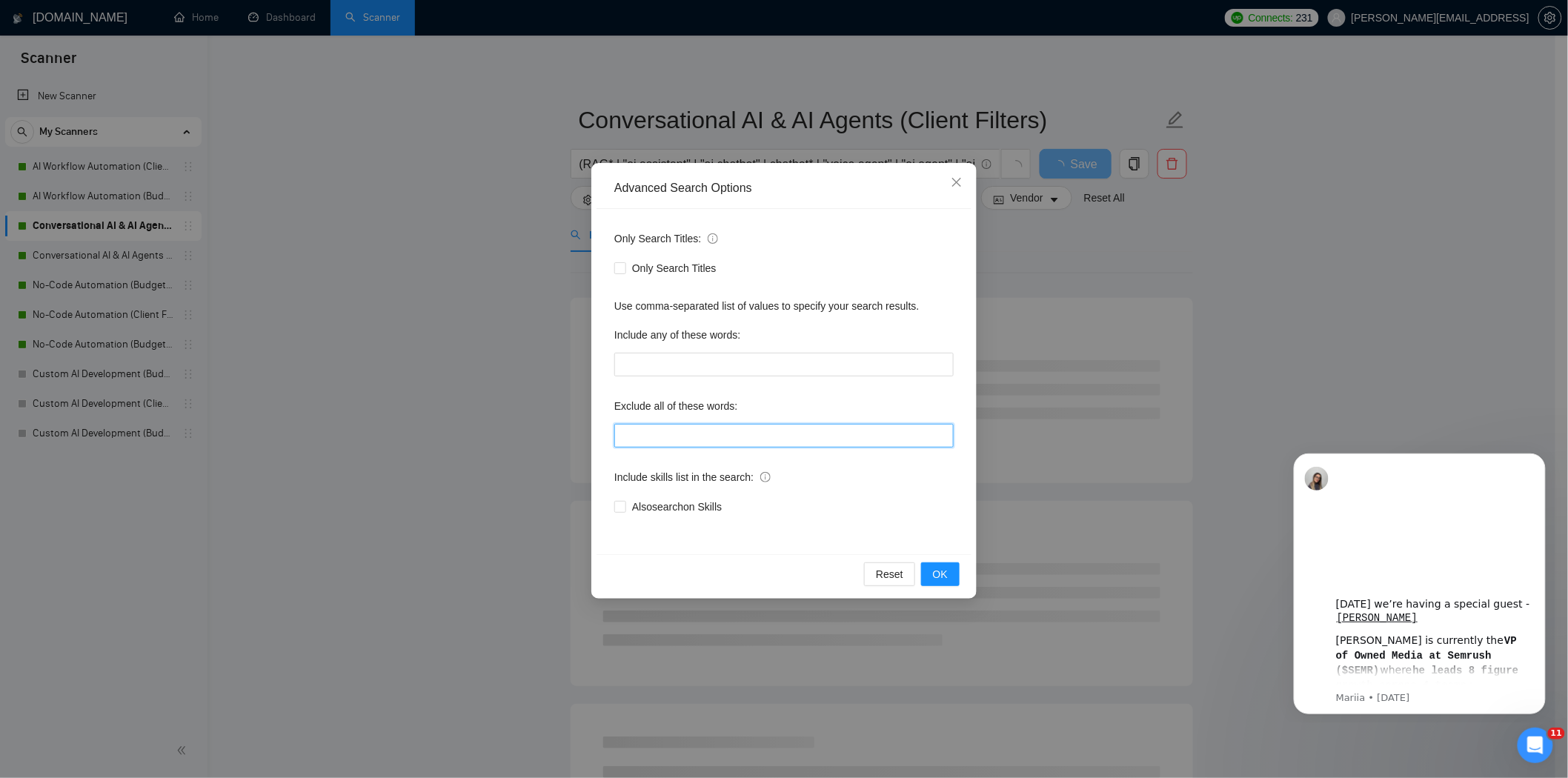
click at [710, 441] on input "text" at bounding box center [784, 435] width 340 height 23
click at [286, 310] on div "Advanced Search Options Only Search Titles: Only Search Titles Use comma-separa…" at bounding box center [784, 389] width 1568 height 778
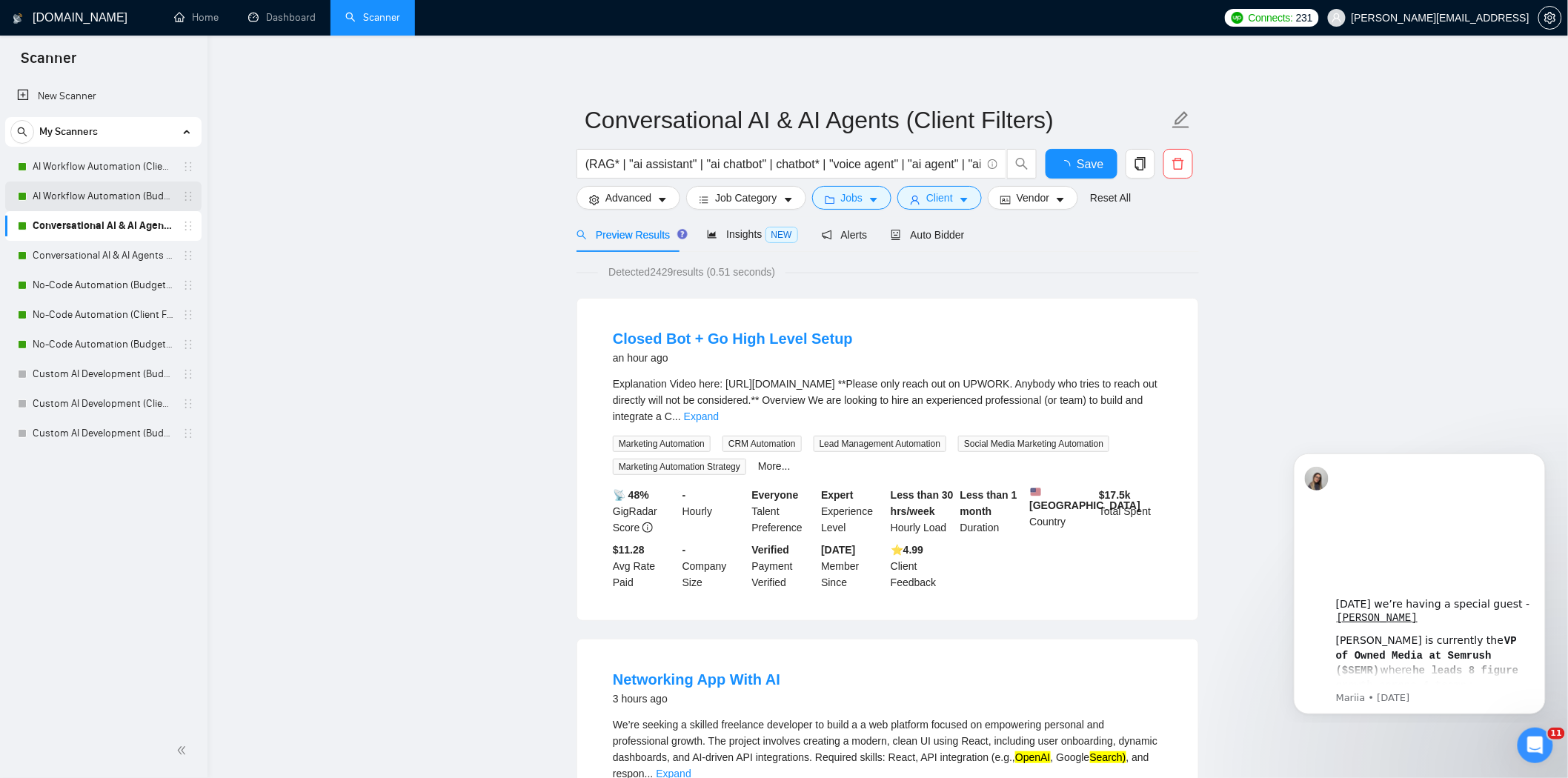
click at [109, 200] on link "AI Workflow Automation (Budget Filters)" at bounding box center [102, 196] width 141 height 30
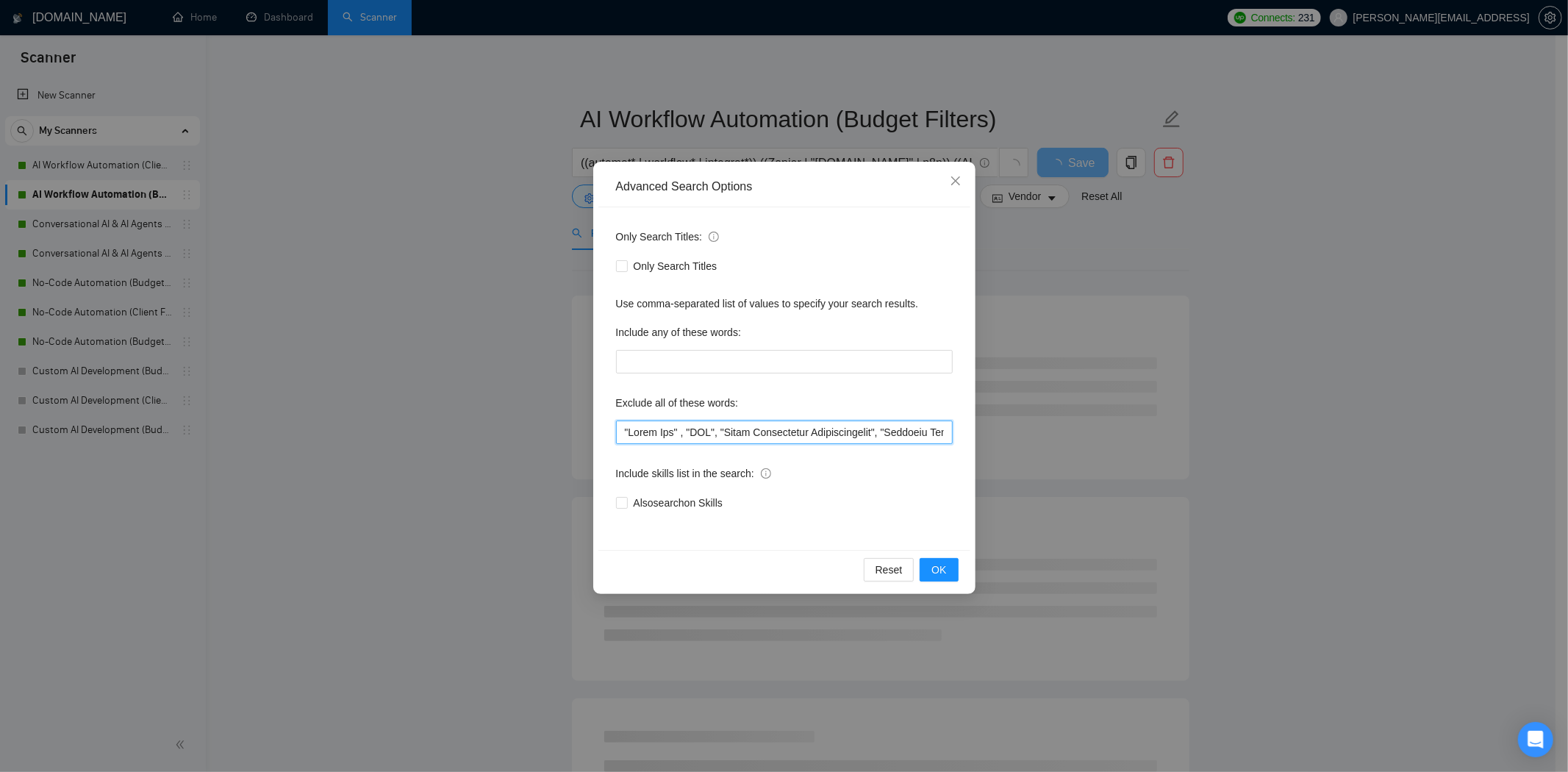
click at [694, 439] on input "text" at bounding box center [784, 432] width 337 height 23
click at [955, 180] on icon "close" at bounding box center [955, 181] width 12 height 12
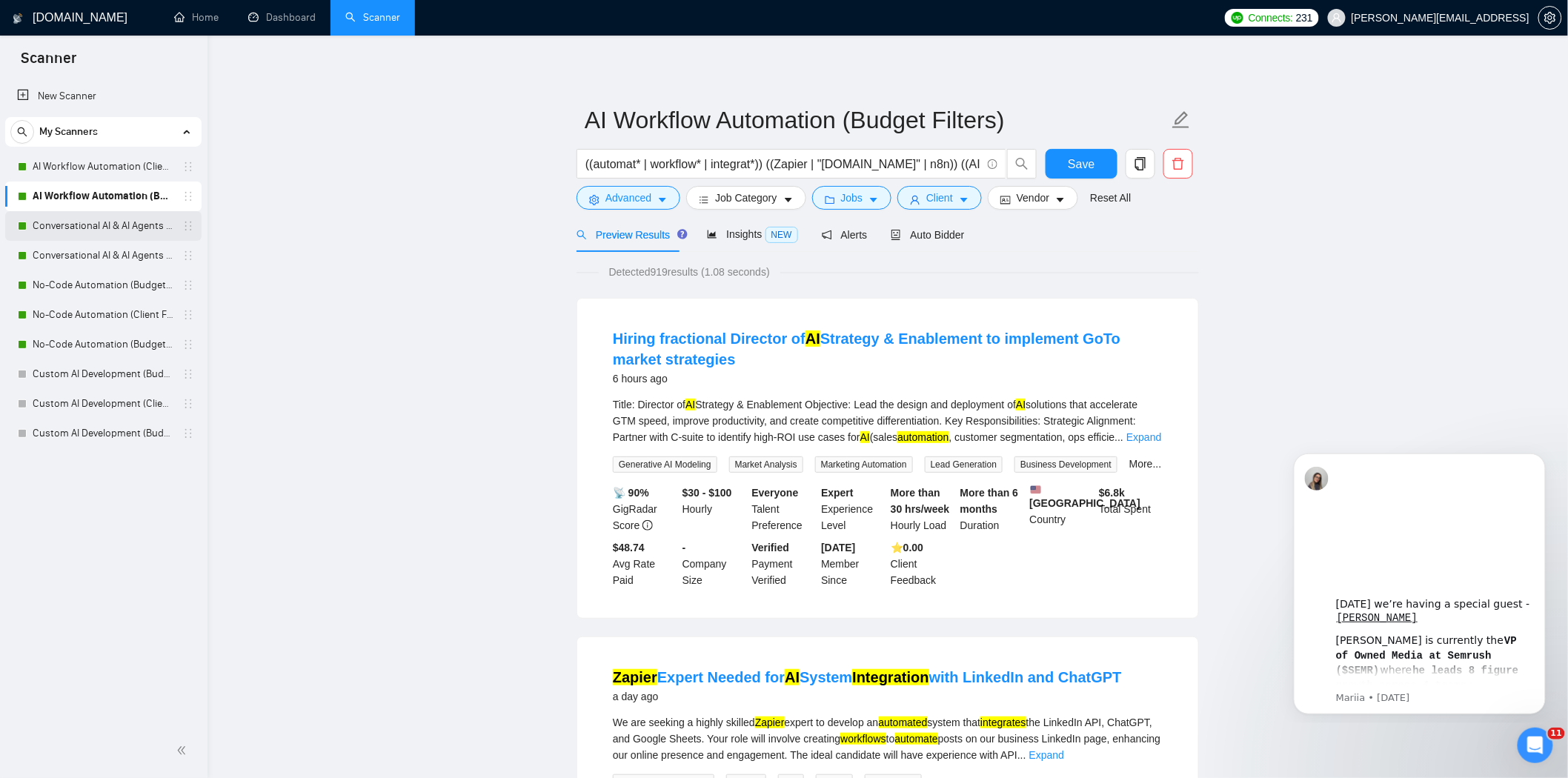
click at [113, 232] on link "Conversational AI & AI Agents (Client Filters)" at bounding box center [102, 226] width 141 height 30
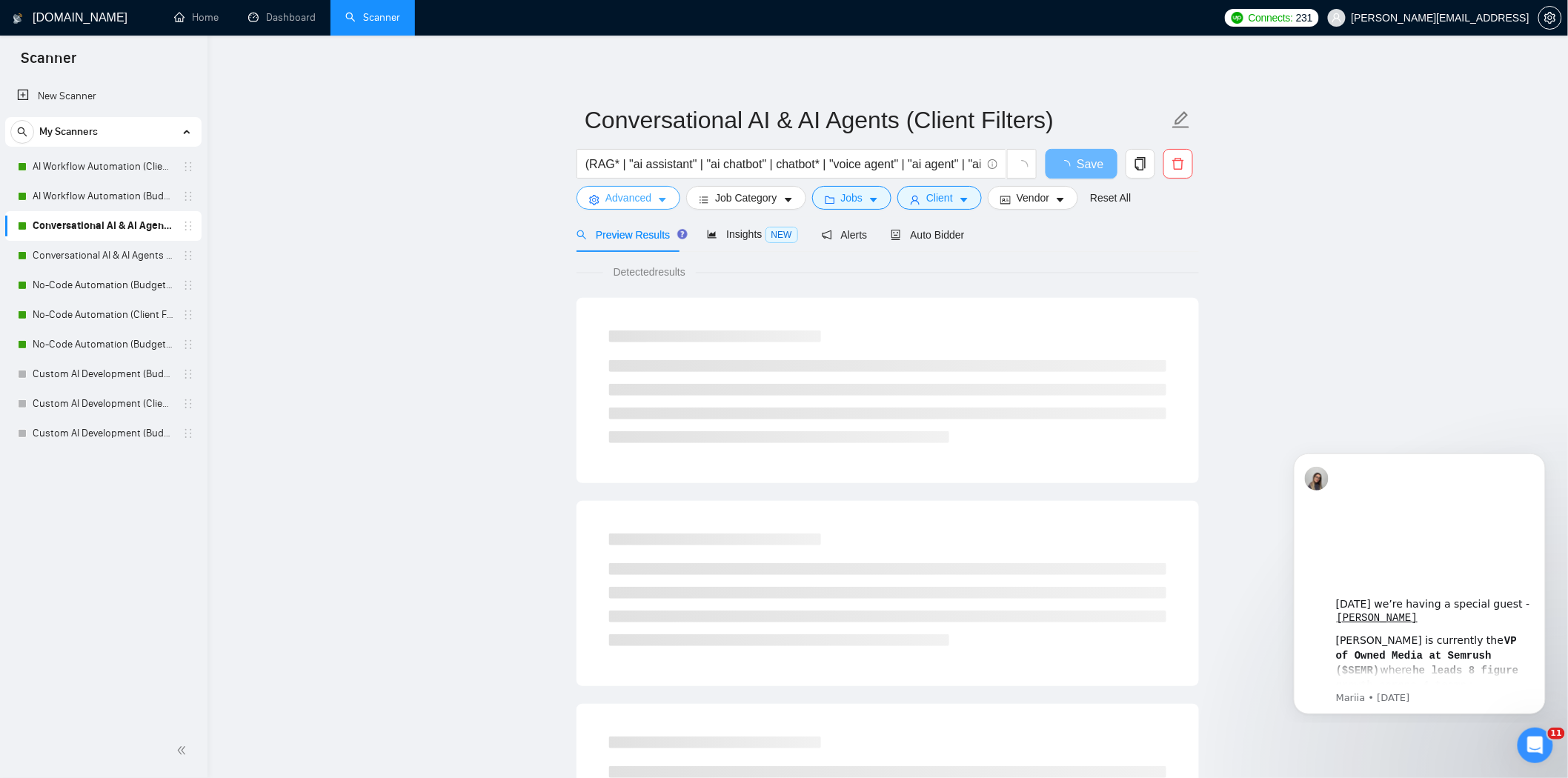
click at [639, 207] on button "Advanced" at bounding box center [628, 197] width 104 height 23
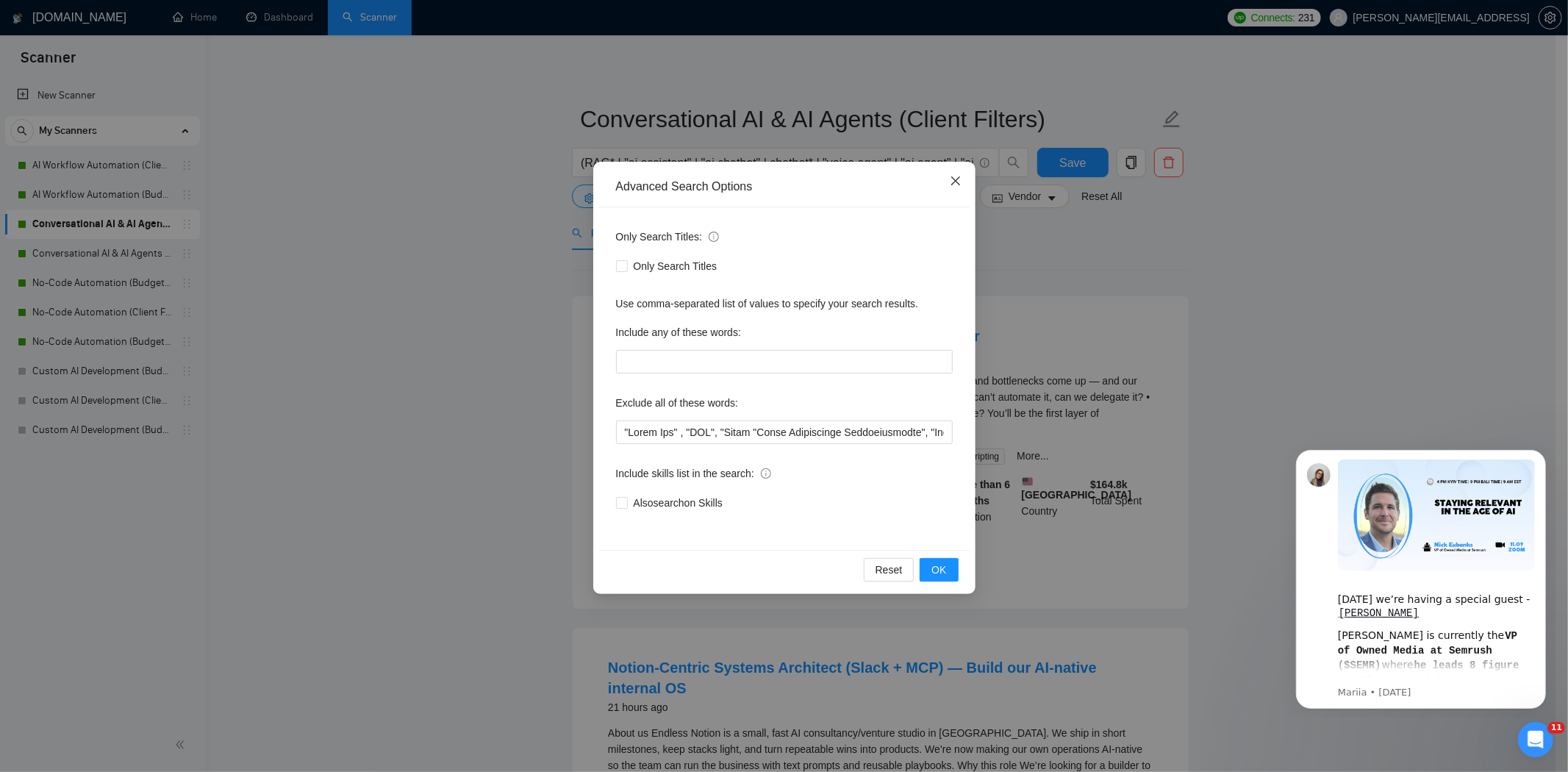
click at [954, 180] on icon "close" at bounding box center [955, 181] width 9 height 9
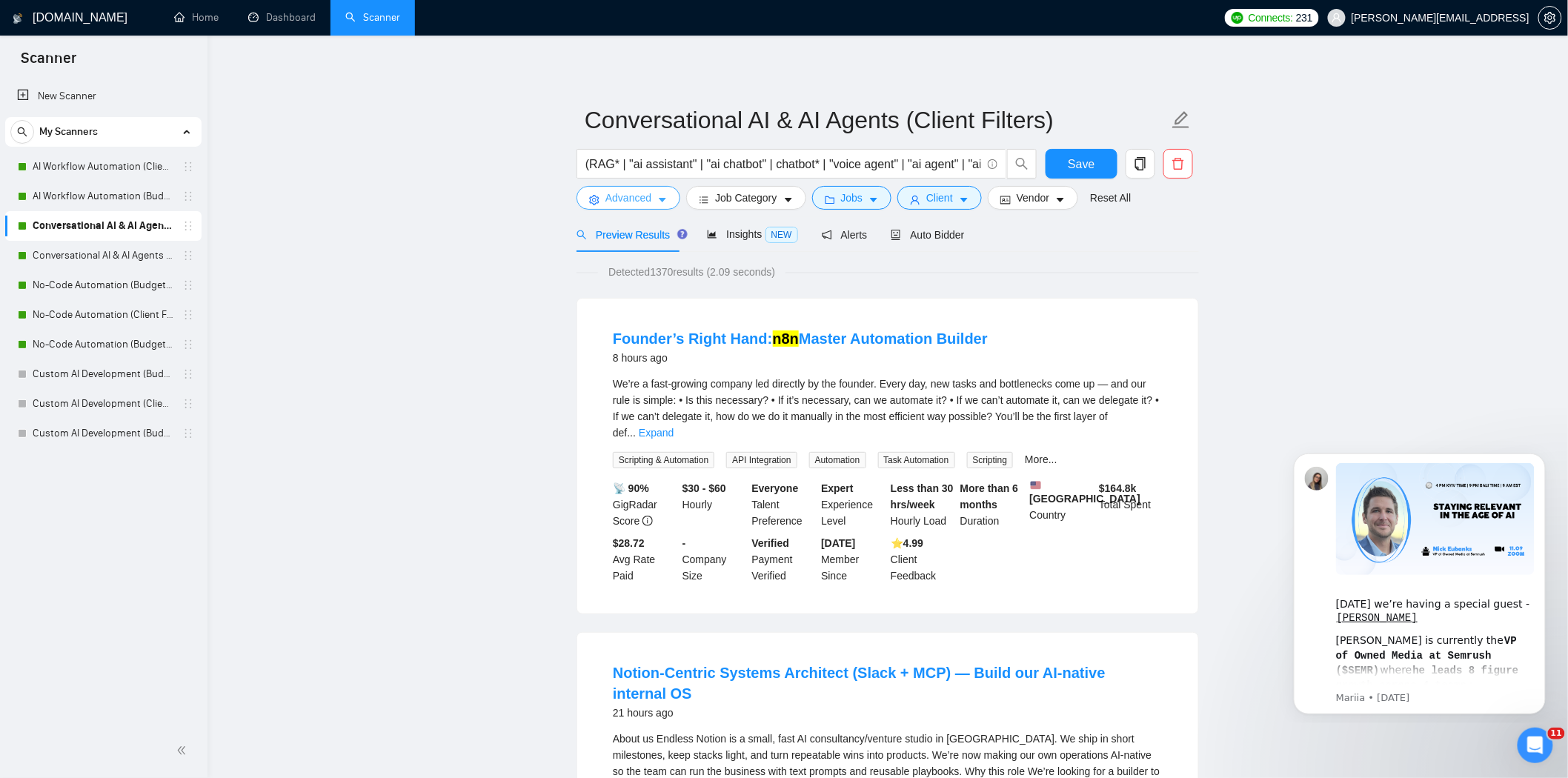
click at [632, 201] on span "Advanced" at bounding box center [628, 198] width 46 height 17
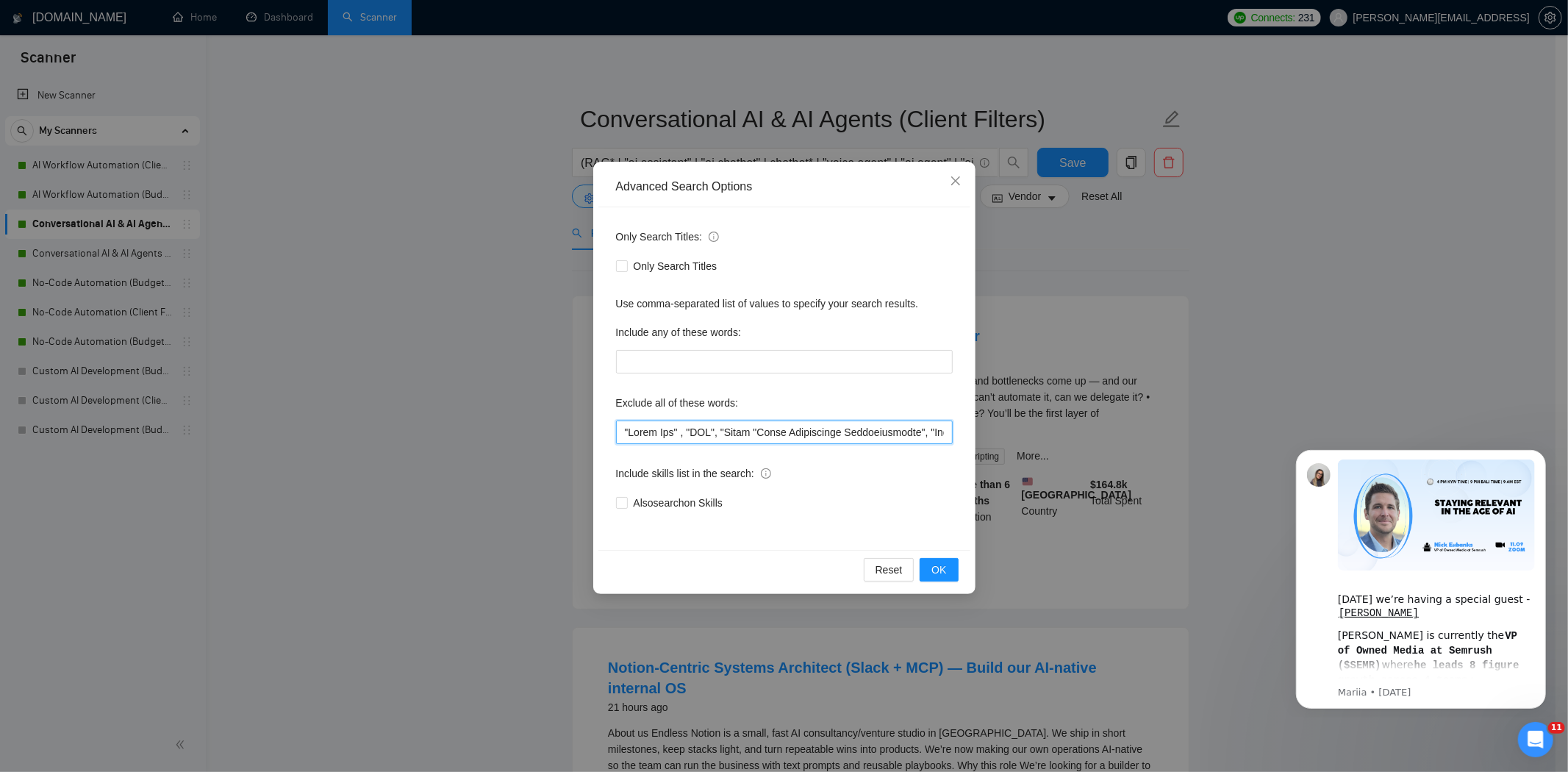
click at [720, 432] on input "text" at bounding box center [784, 432] width 337 height 23
click at [1103, 238] on div "Advanced Search Options Only Search Titles: Only Search Titles Use comma-separa…" at bounding box center [784, 386] width 1568 height 772
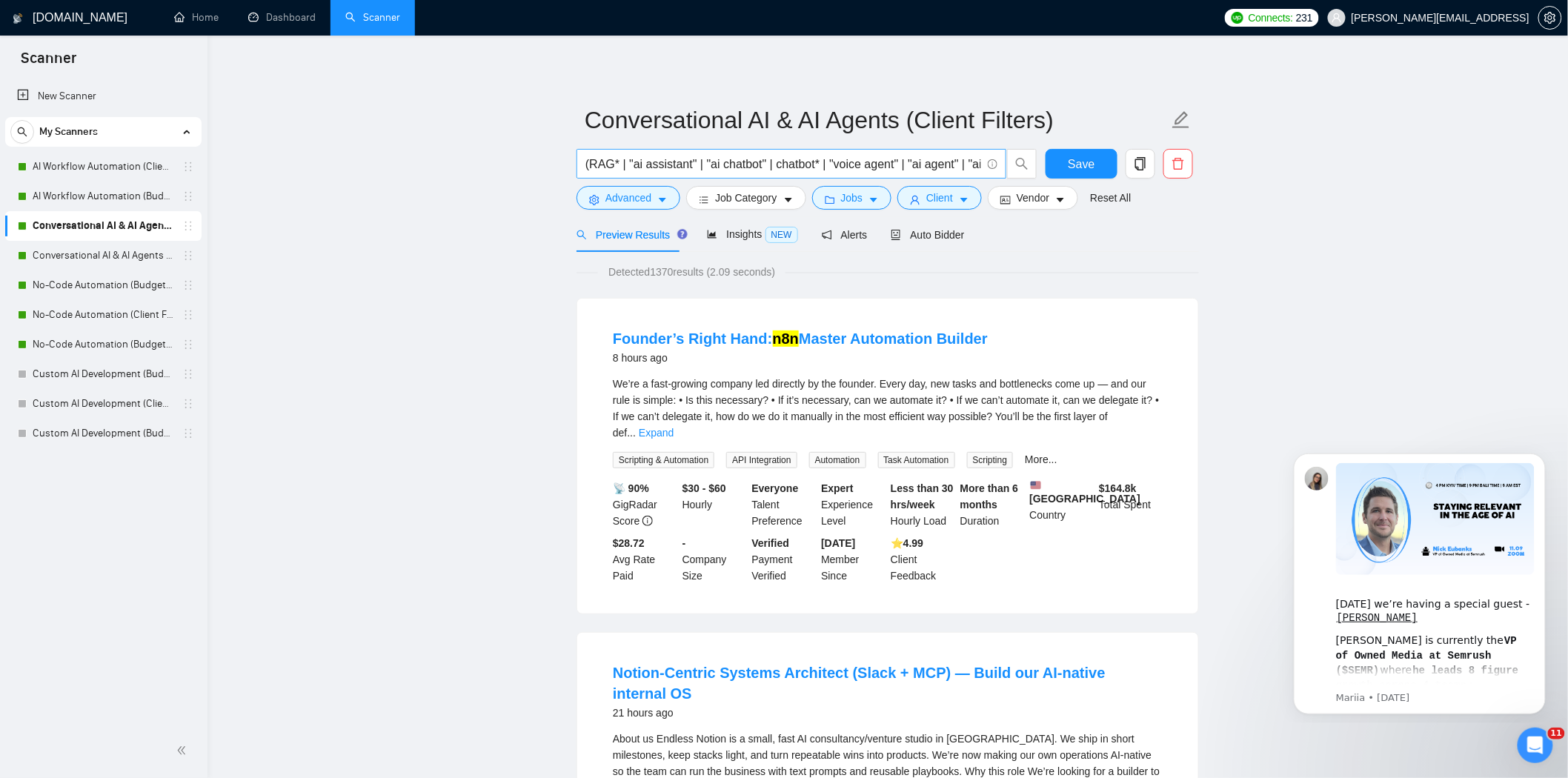
click at [955, 163] on input "(RAG* | "ai assistant" | "ai chatbot" | chatbot* | "voice agent" | "ai agent" |…" at bounding box center [782, 164] width 395 height 18
click at [1084, 164] on span "Save" at bounding box center [1081, 164] width 27 height 18
click at [86, 255] on link "Conversational AI & AI Agents (Budget Filters)" at bounding box center [102, 255] width 141 height 30
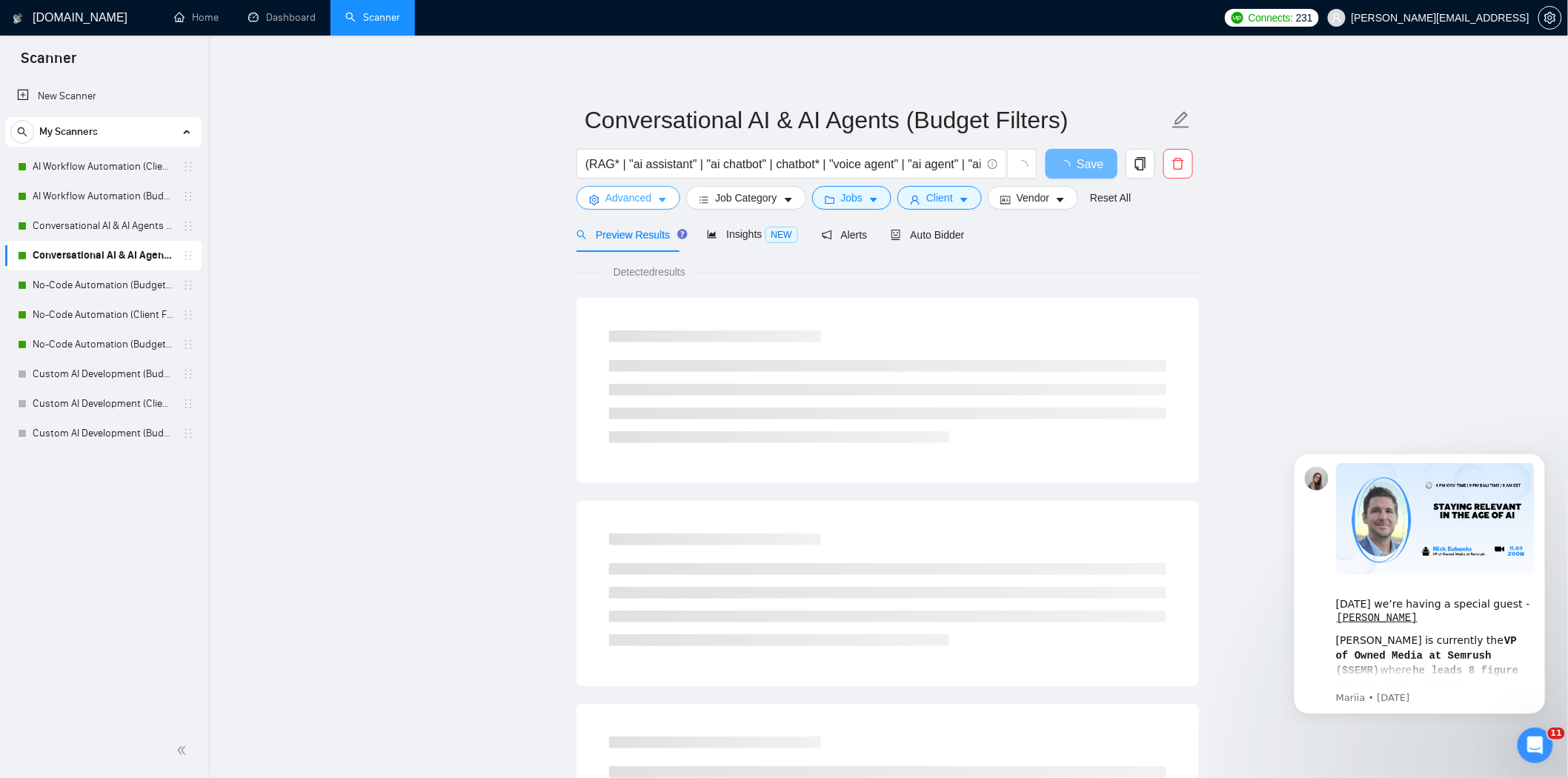
click at [631, 202] on span "Advanced" at bounding box center [628, 198] width 46 height 17
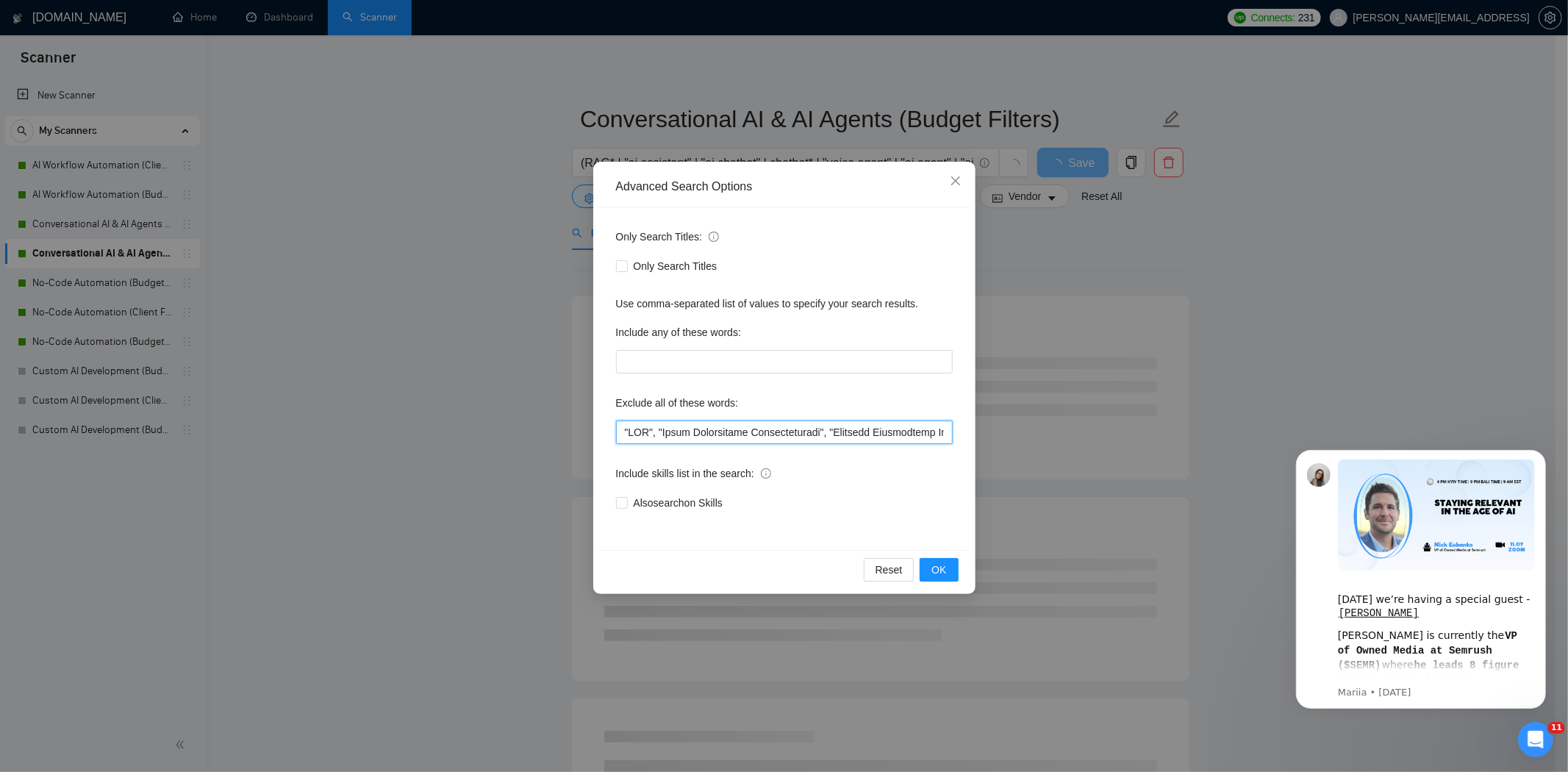
click at [623, 428] on input "text" at bounding box center [784, 432] width 337 height 23
paste input ""Quick Fix" , "SEO", "Sales Development Representative", "Business Development …"
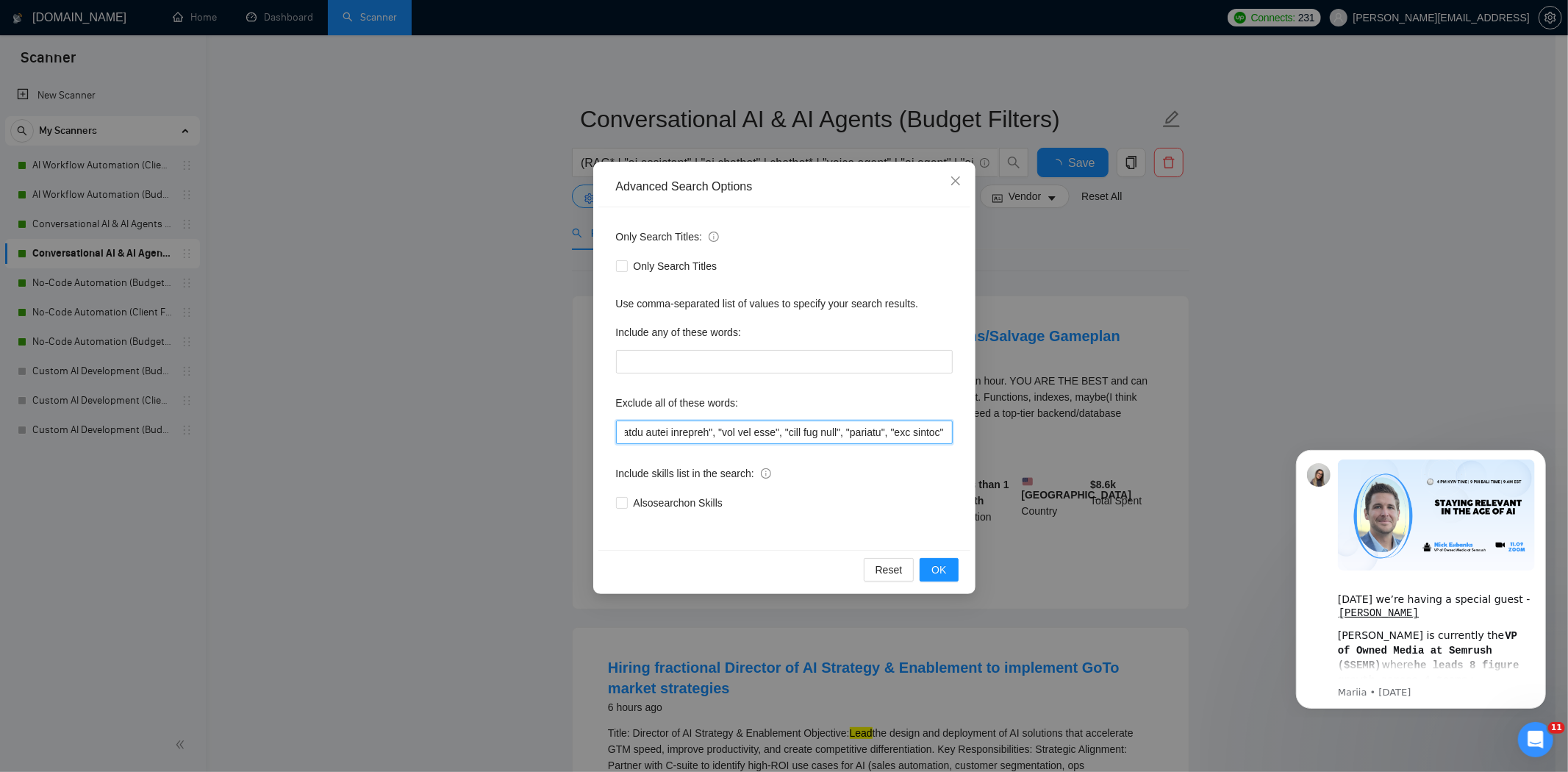
scroll to position [0, 16080]
click at [842, 438] on input "text" at bounding box center [784, 432] width 337 height 23
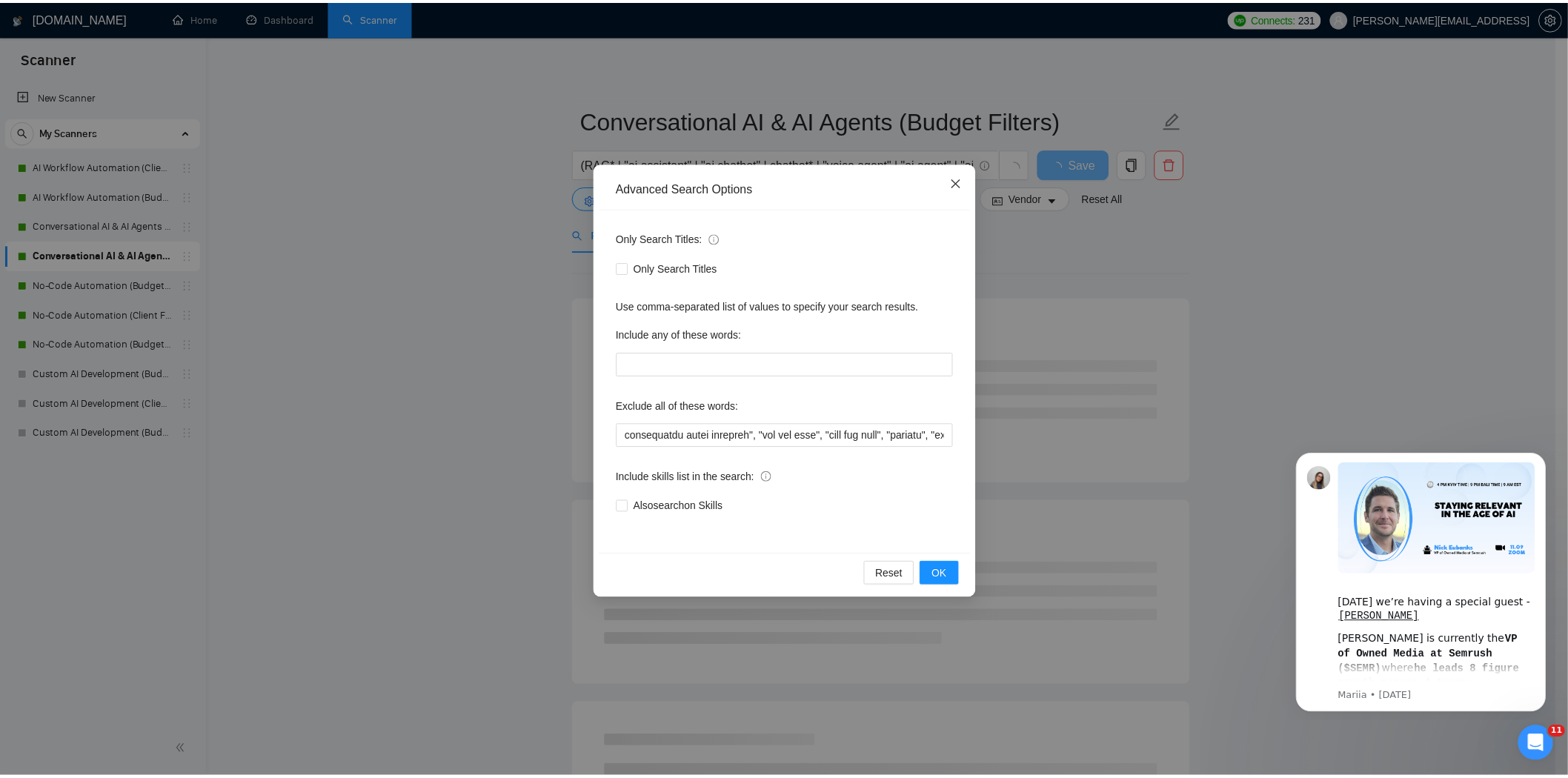
scroll to position [0, 0]
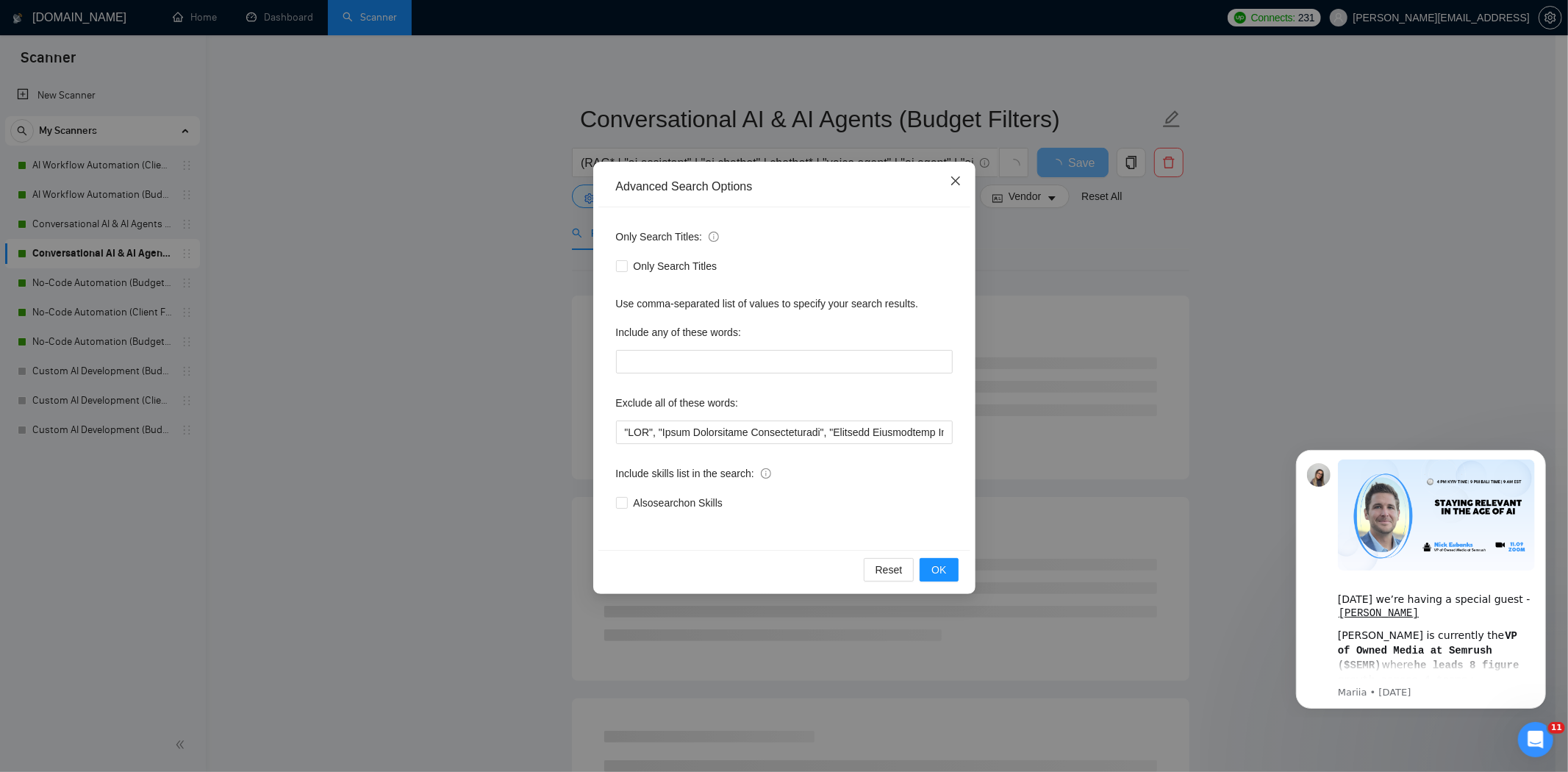
click at [955, 187] on span "Close" at bounding box center [955, 182] width 40 height 40
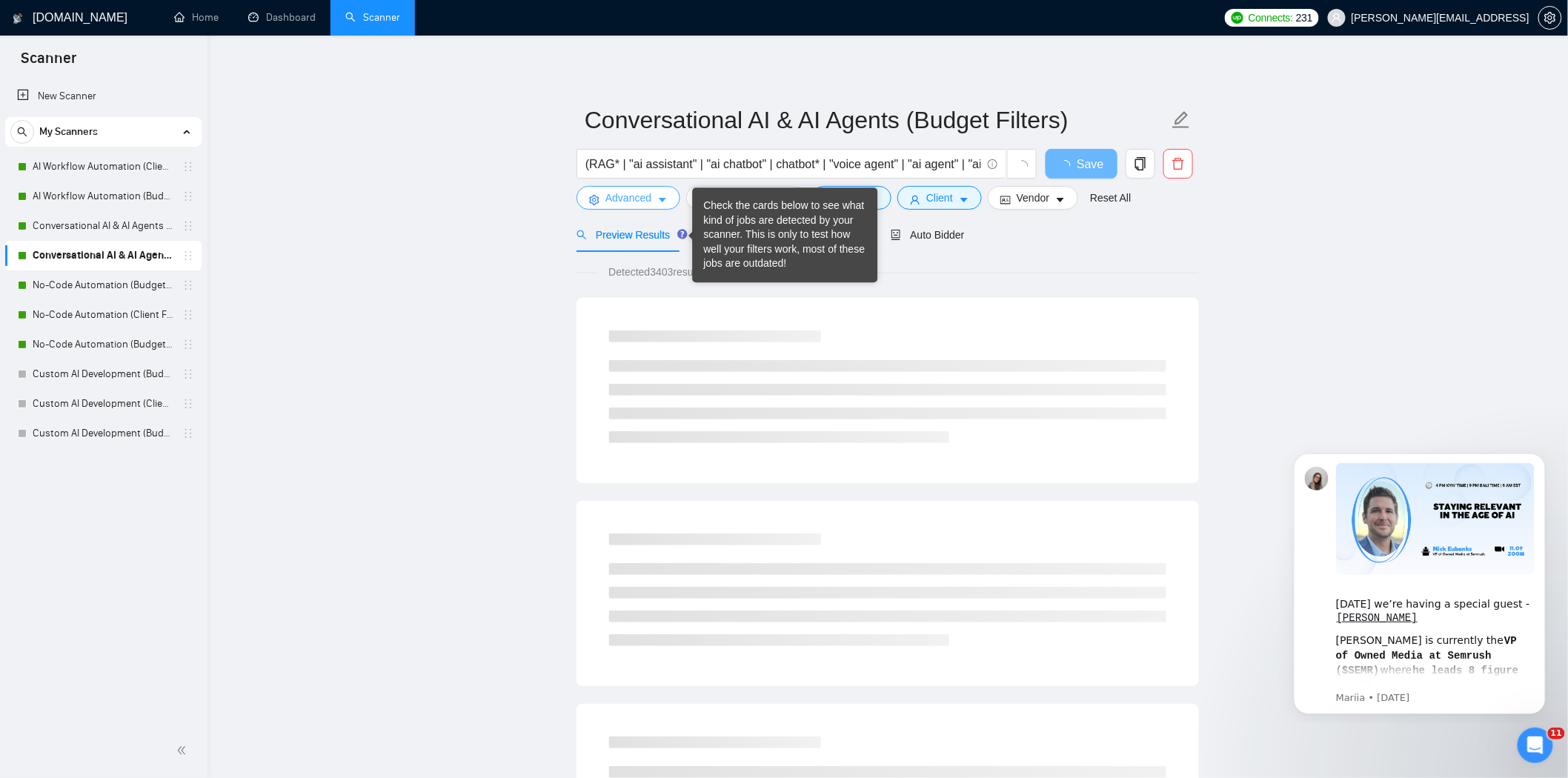
click at [638, 203] on span "Advanced" at bounding box center [628, 198] width 46 height 17
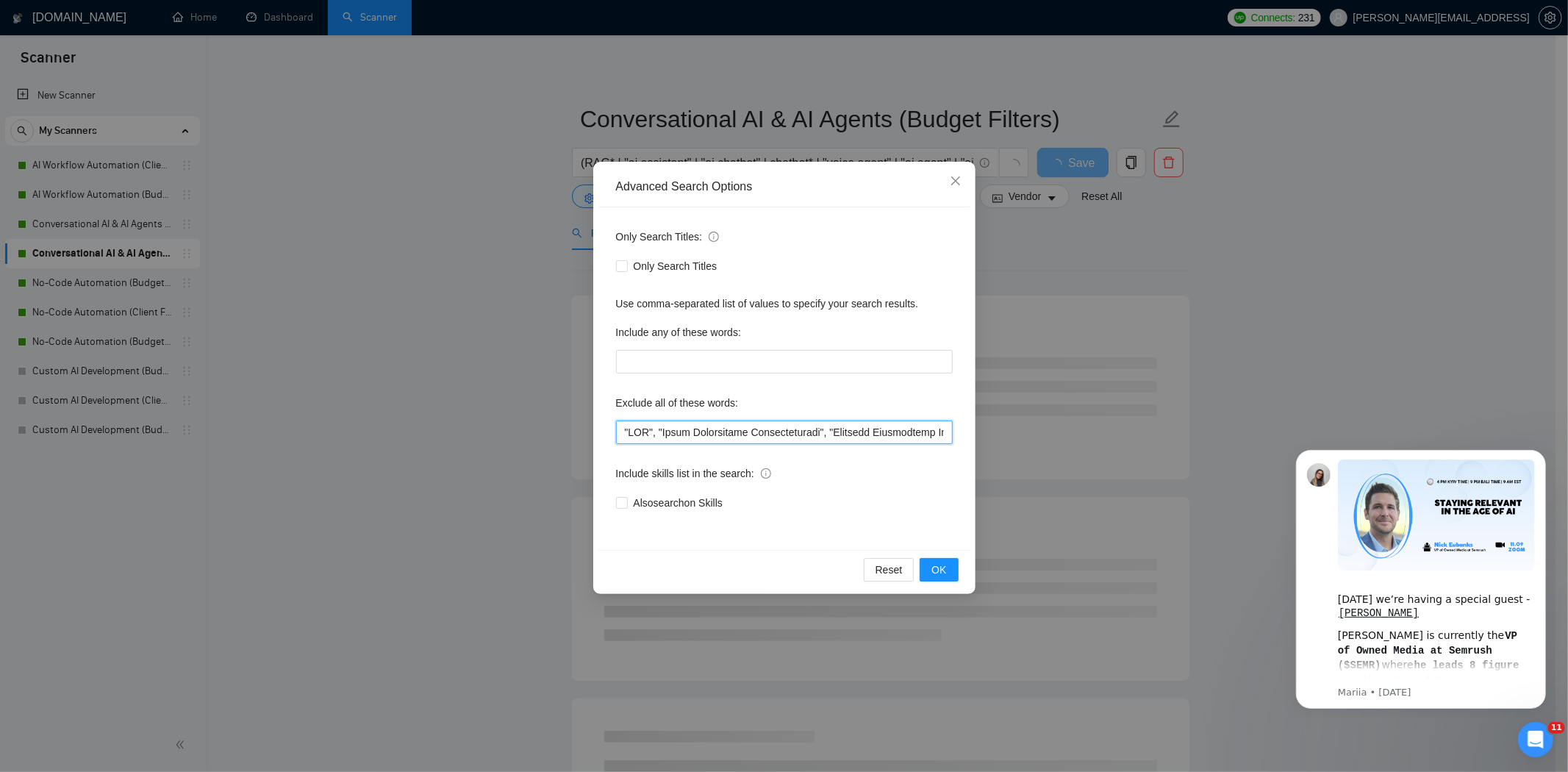
click at [627, 438] on input "text" at bounding box center [784, 432] width 337 height 23
drag, startPoint x: 678, startPoint y: 436, endPoint x: 612, endPoint y: 436, distance: 66.0
click at [612, 436] on div "Only Search Titles: Only Search Titles Use comma-separated list of values to sp…" at bounding box center [784, 378] width 372 height 343
click at [661, 438] on input "text" at bounding box center [784, 432] width 337 height 23
drag, startPoint x: 680, startPoint y: 433, endPoint x: 607, endPoint y: 441, distance: 73.4
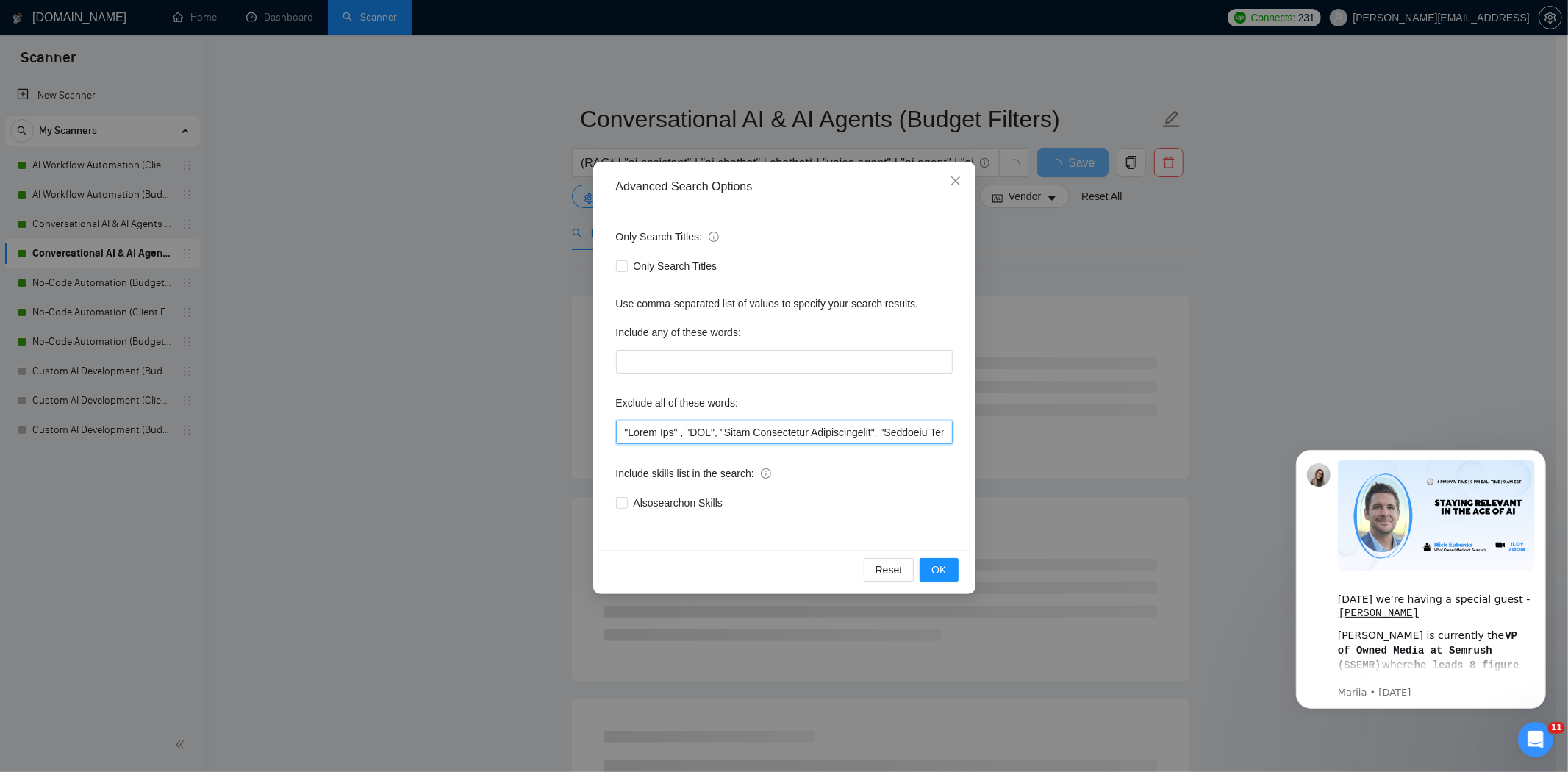
click at [607, 441] on div "Only Search Titles: Only Search Titles Use comma-separated list of values to sp…" at bounding box center [784, 378] width 372 height 343
type input ""Quick Fix" , "SEO", "Sales Development Representative", "Business Development …"
click at [943, 566] on span "OK" at bounding box center [939, 570] width 15 height 17
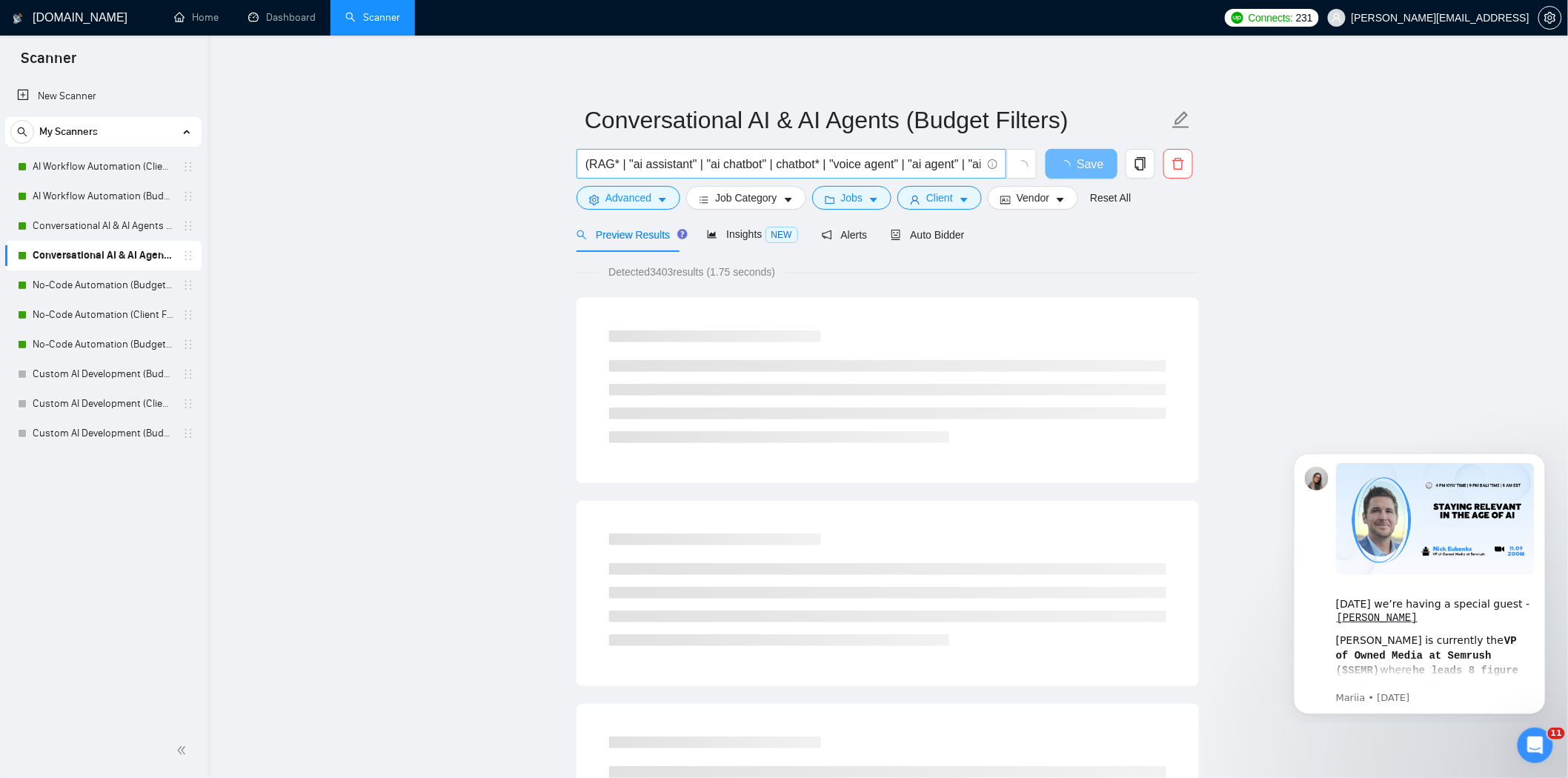
click at [965, 165] on input "(RAG* | "ai assistant" | "ai chatbot" | chatbot* | "voice agent" | "ai agent" |…" at bounding box center [782, 164] width 395 height 18
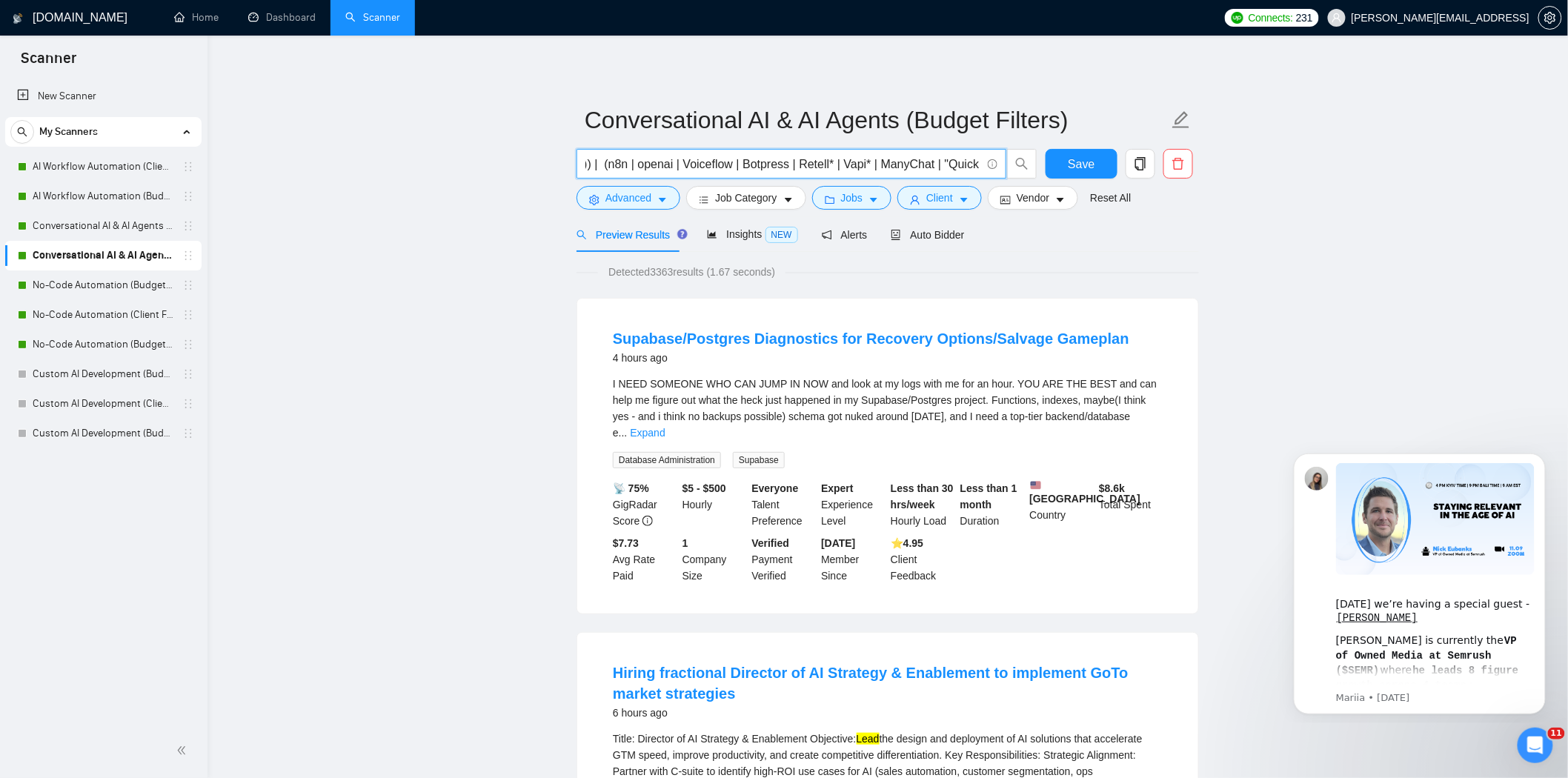
scroll to position [0, 1175]
drag, startPoint x: 911, startPoint y: 166, endPoint x: 974, endPoint y: 173, distance: 63.4
click at [974, 173] on span "(RAG* | "ai assistant" | "ai chatbot" | chatbot* | "voice agent" | "ai agent" |…" at bounding box center [791, 164] width 429 height 30
type input "(RAG* | "ai assistant" | "ai chatbot" | chatbot* | "voice agent" | "ai agent" |…"
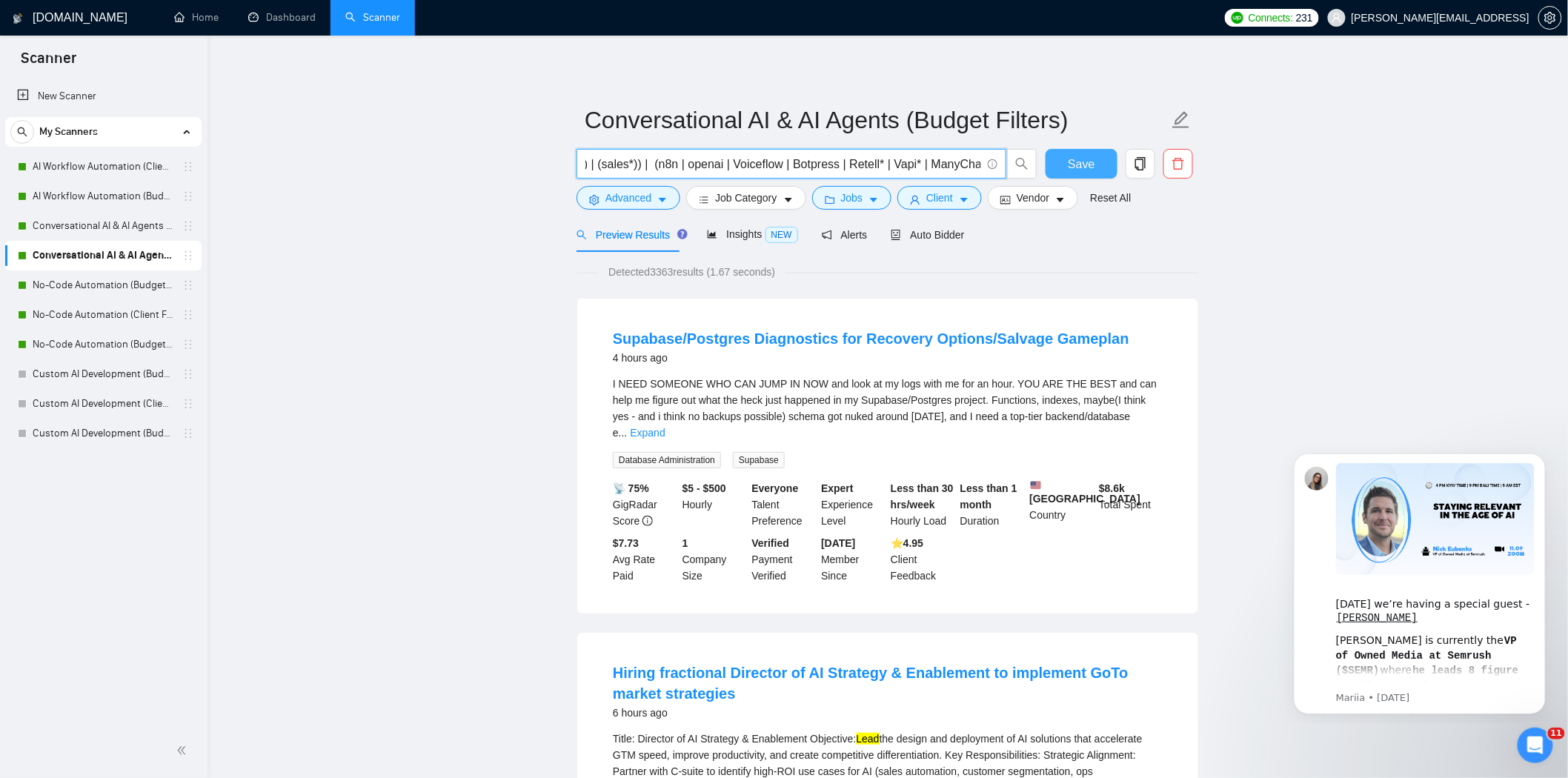
scroll to position [0, 0]
click at [1060, 159] on button "Save" at bounding box center [1081, 164] width 72 height 30
click at [643, 196] on span "Advanced" at bounding box center [628, 198] width 46 height 17
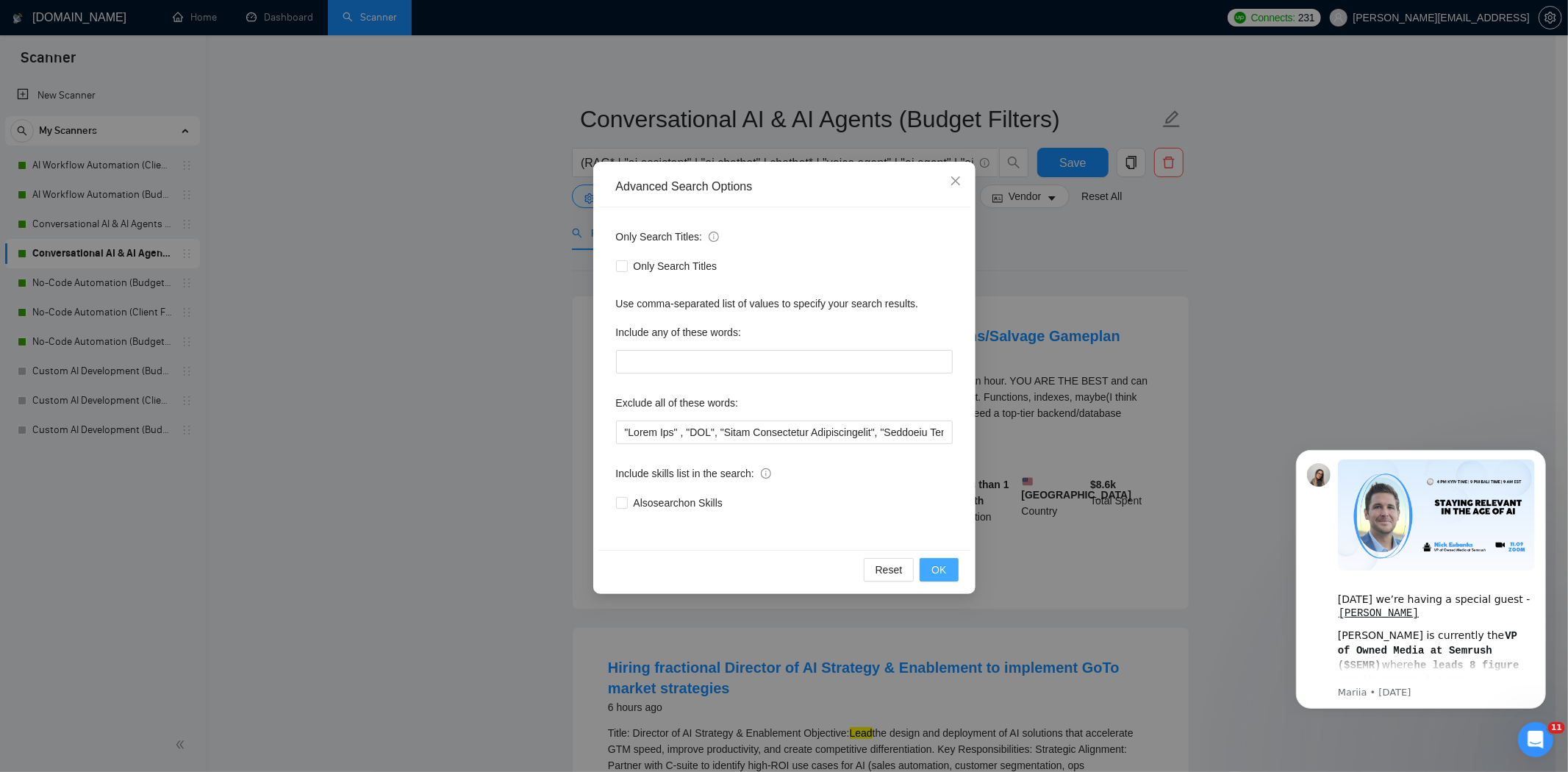
click at [936, 568] on span "OK" at bounding box center [939, 570] width 15 height 17
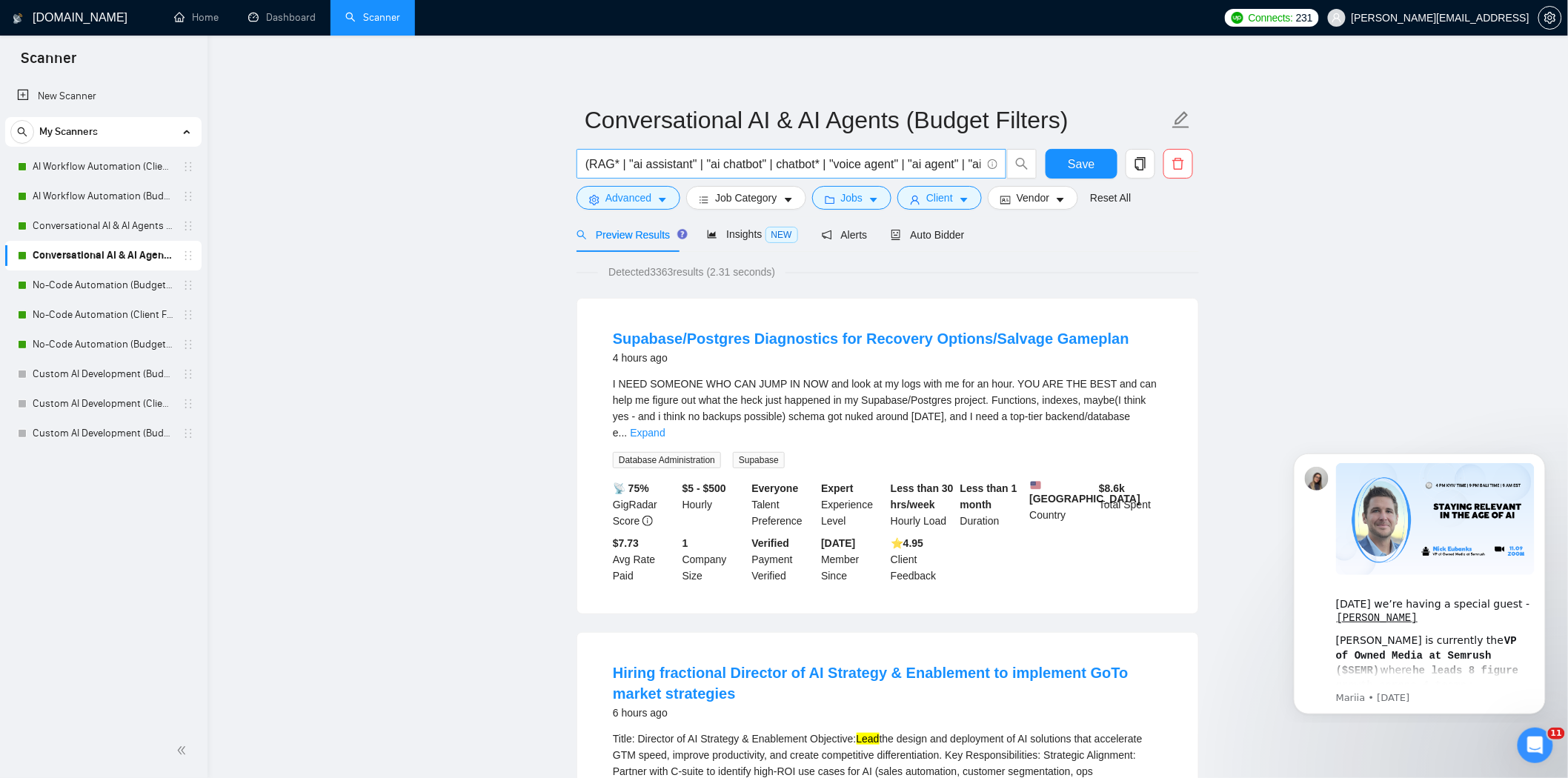
click at [959, 166] on input "(RAG* | "ai assistant" | "ai chatbot" | chatbot* | "voice agent" | "ai agent" |…" at bounding box center [782, 164] width 395 height 18
click at [1083, 172] on span "Save" at bounding box center [1081, 164] width 27 height 18
click at [633, 201] on span "Advanced" at bounding box center [628, 198] width 46 height 17
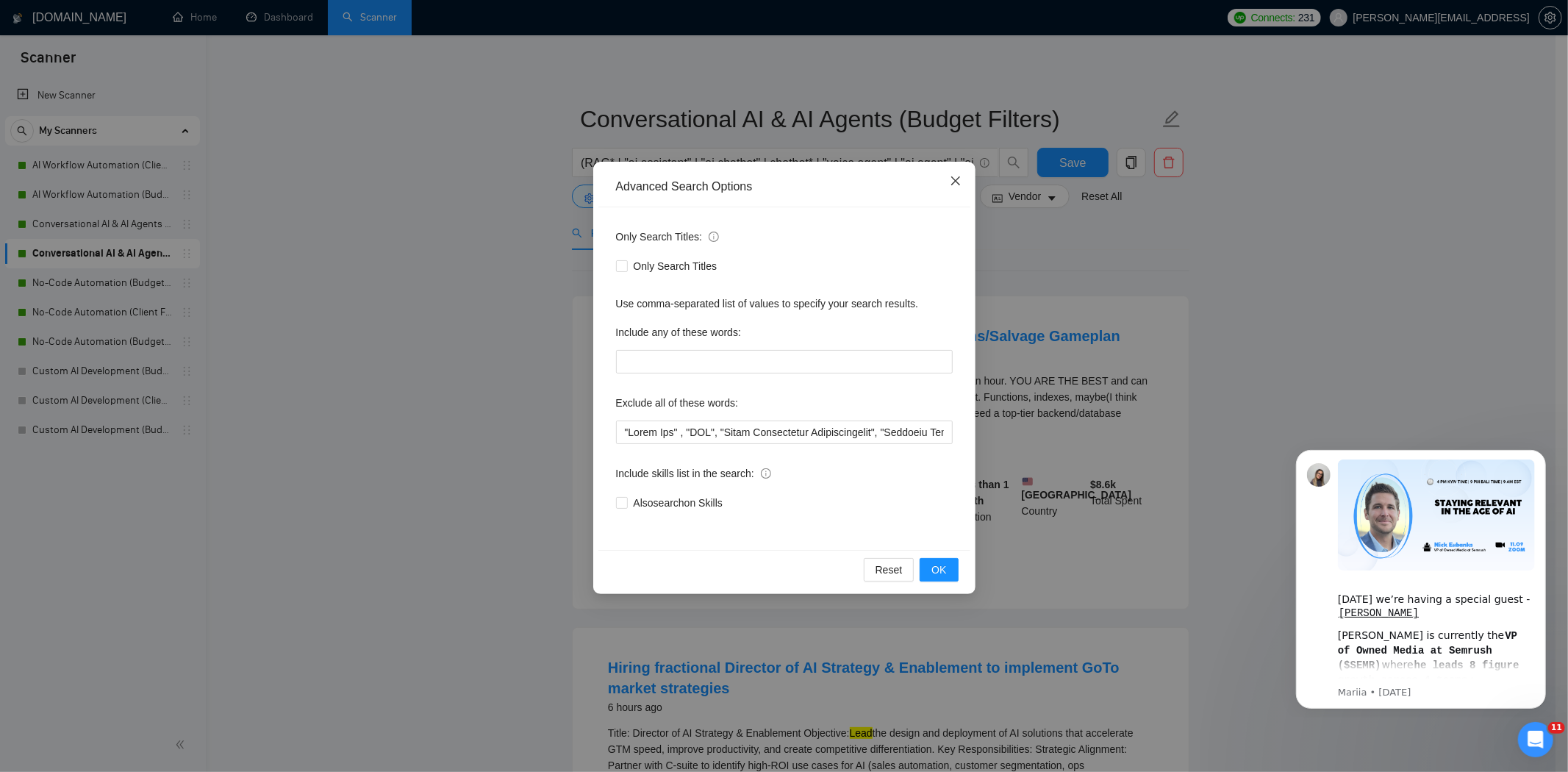
click at [961, 179] on span "Close" at bounding box center [955, 182] width 40 height 40
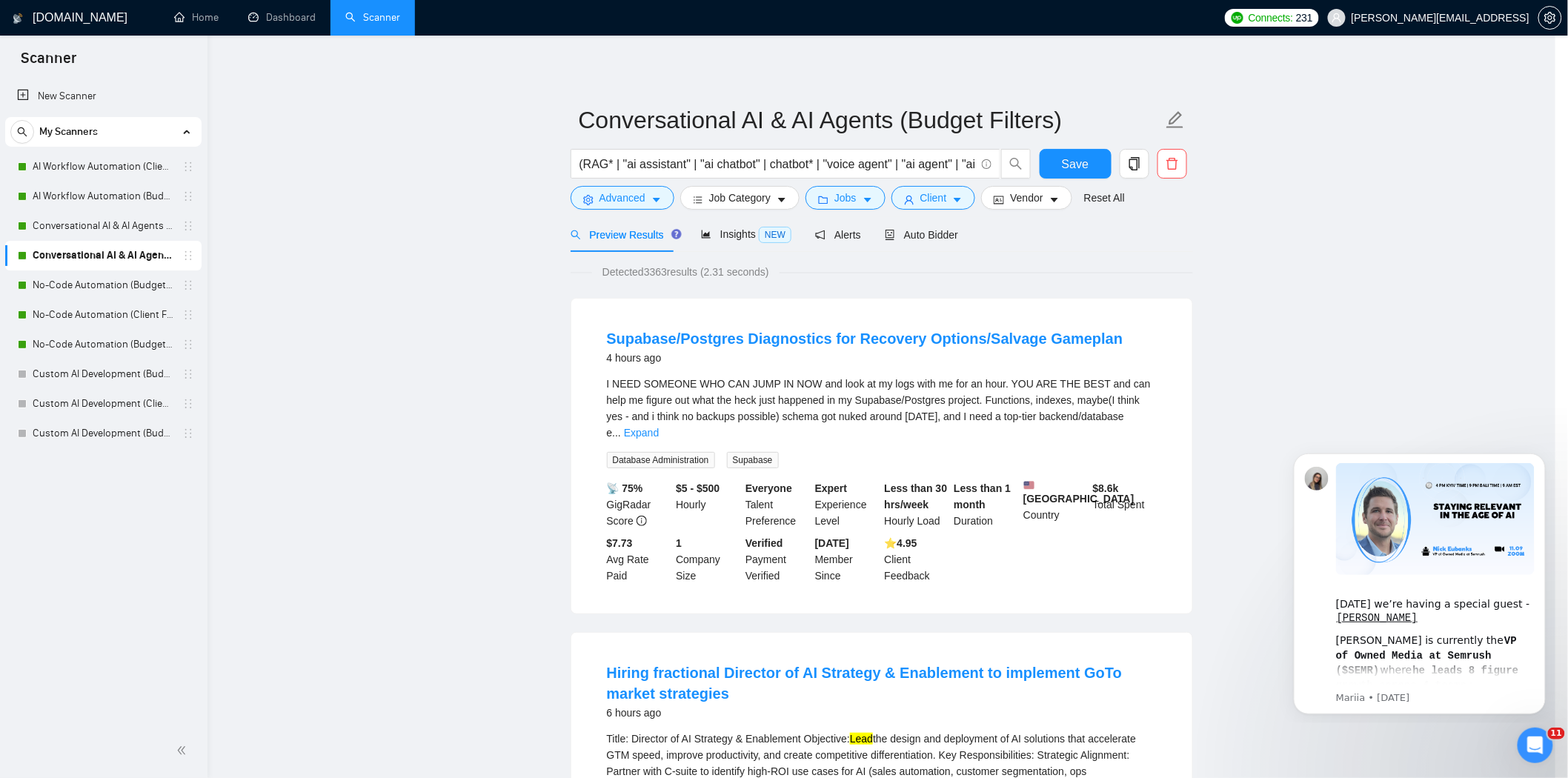
click at [966, 171] on input "(RAG* | "ai assistant" | "ai chatbot" | chatbot* | "voice agent" | "ai agent" |…" at bounding box center [777, 164] width 395 height 18
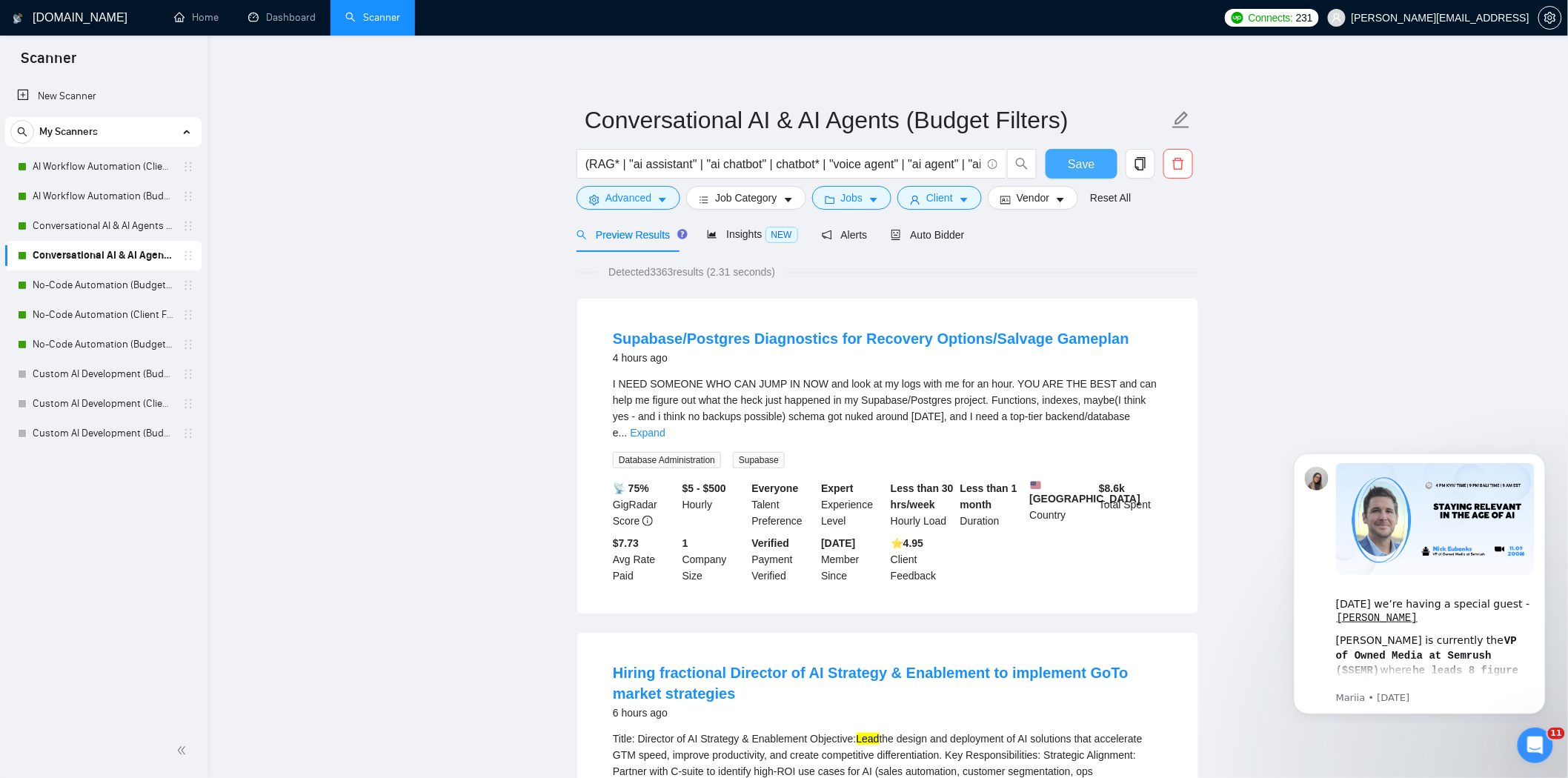
click at [1093, 165] on span "Save" at bounding box center [1081, 164] width 27 height 18
click at [100, 290] on link "No-Code Automation (Budget Filters)" at bounding box center [102, 285] width 141 height 30
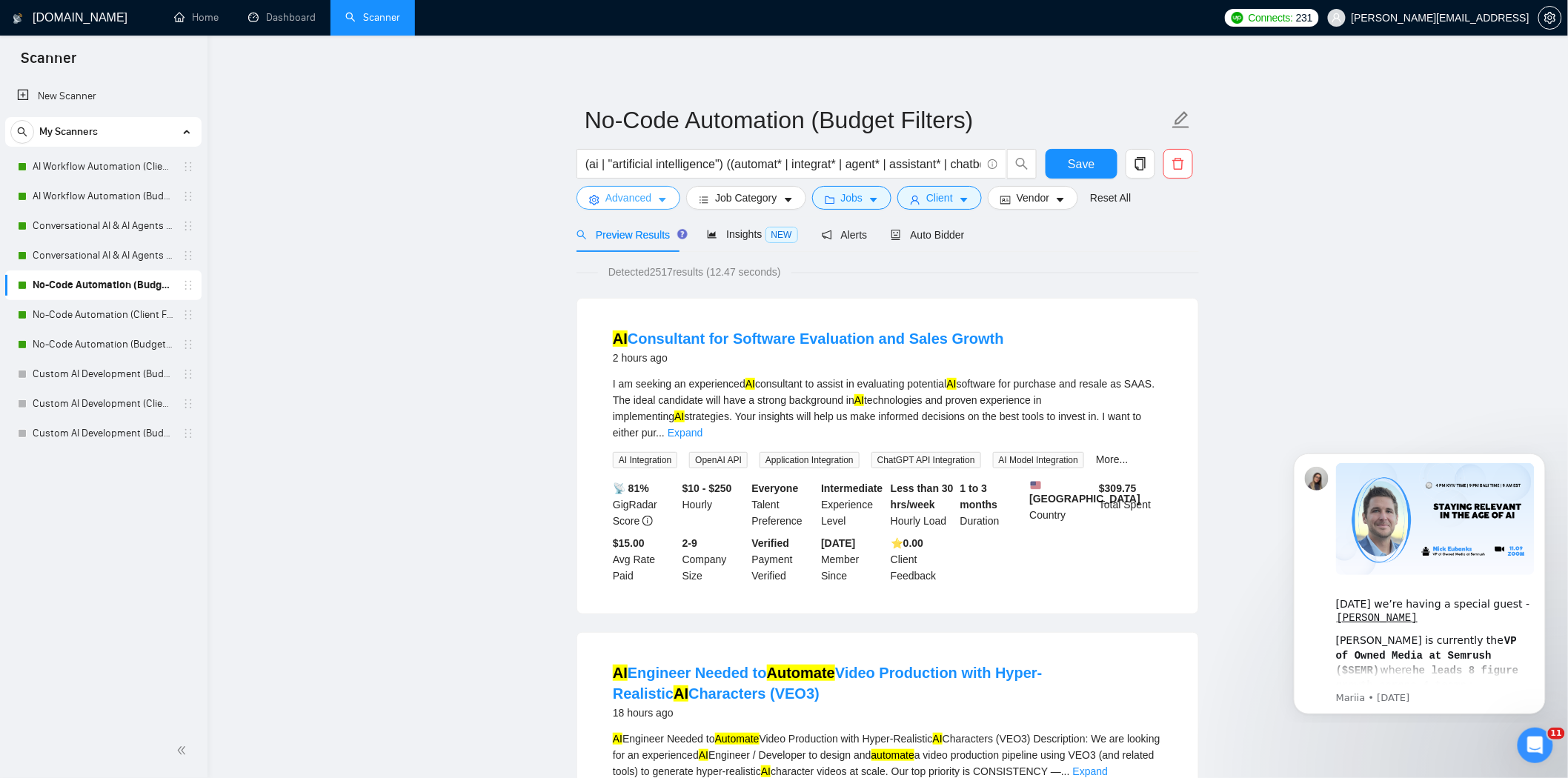
click at [624, 202] on span "Advanced" at bounding box center [628, 198] width 46 height 17
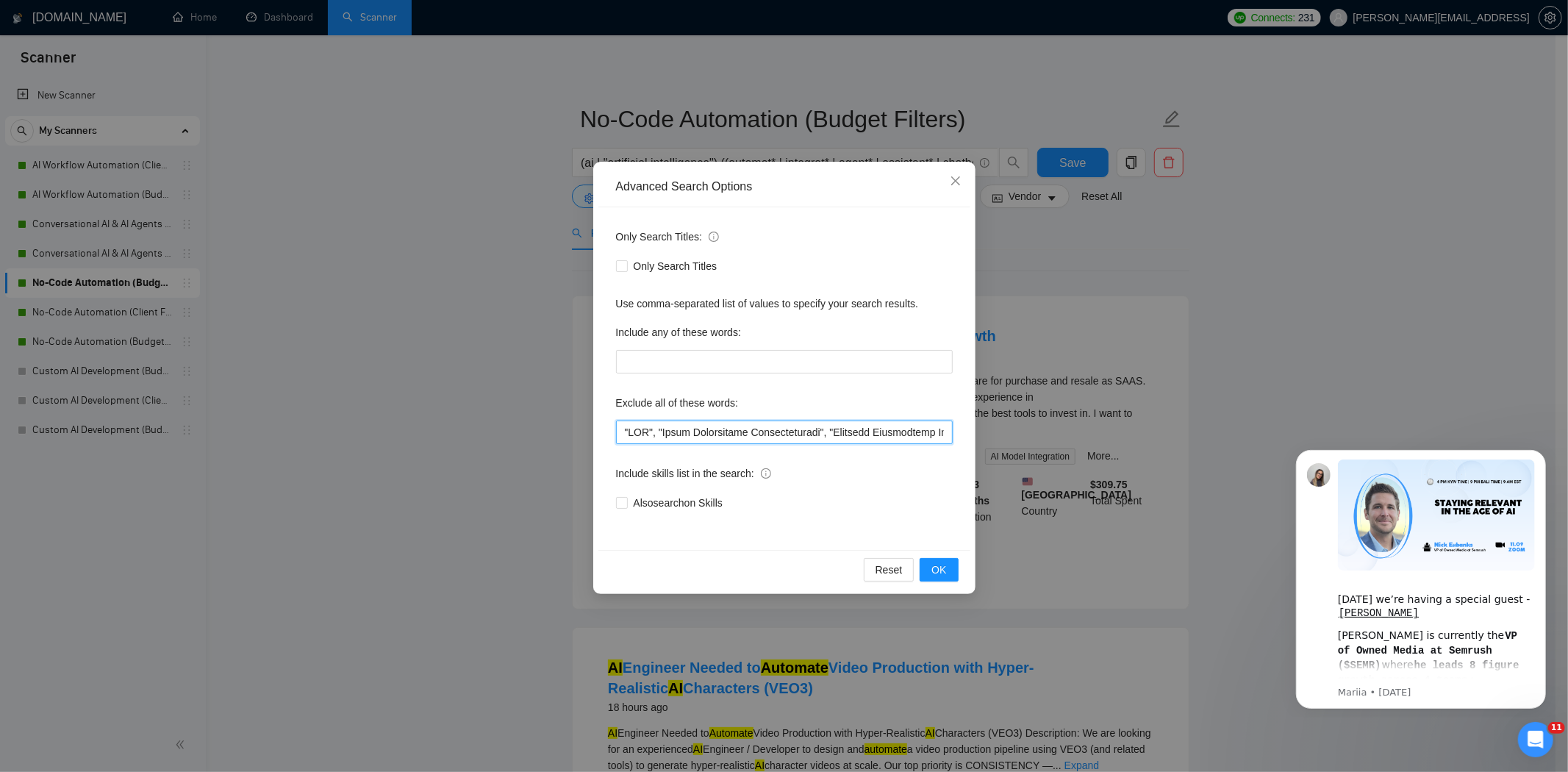
click at [621, 437] on input "text" at bounding box center [784, 432] width 337 height 23
paste input """
click at [629, 438] on input "text" at bounding box center [784, 432] width 337 height 23
click at [626, 435] on input "text" at bounding box center [784, 432] width 337 height 23
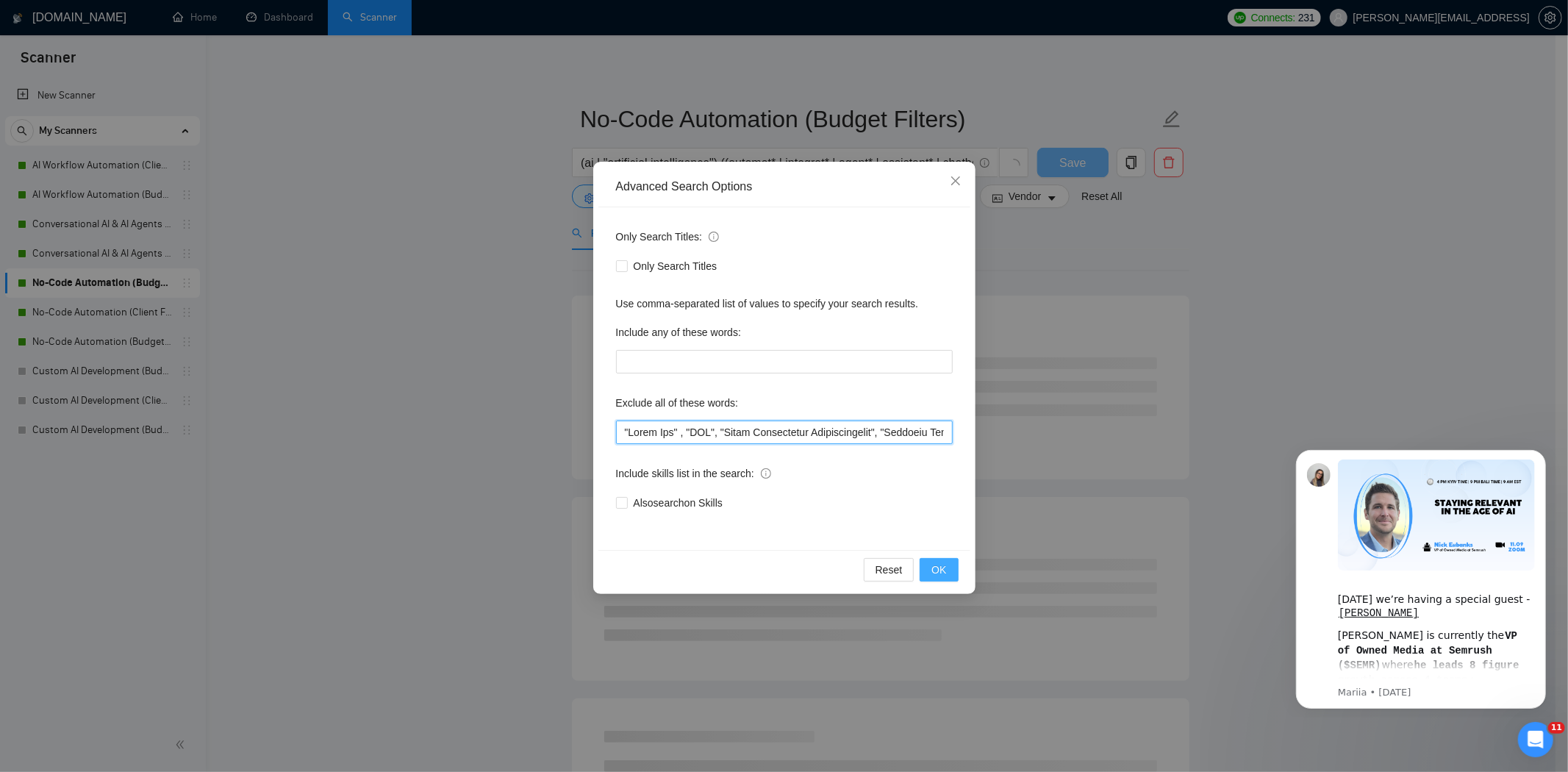
type input ""Quick Fix" , "SEO", "Sales Development Representative", "Business Development …"
click at [932, 562] on span "OK" at bounding box center [939, 570] width 15 height 17
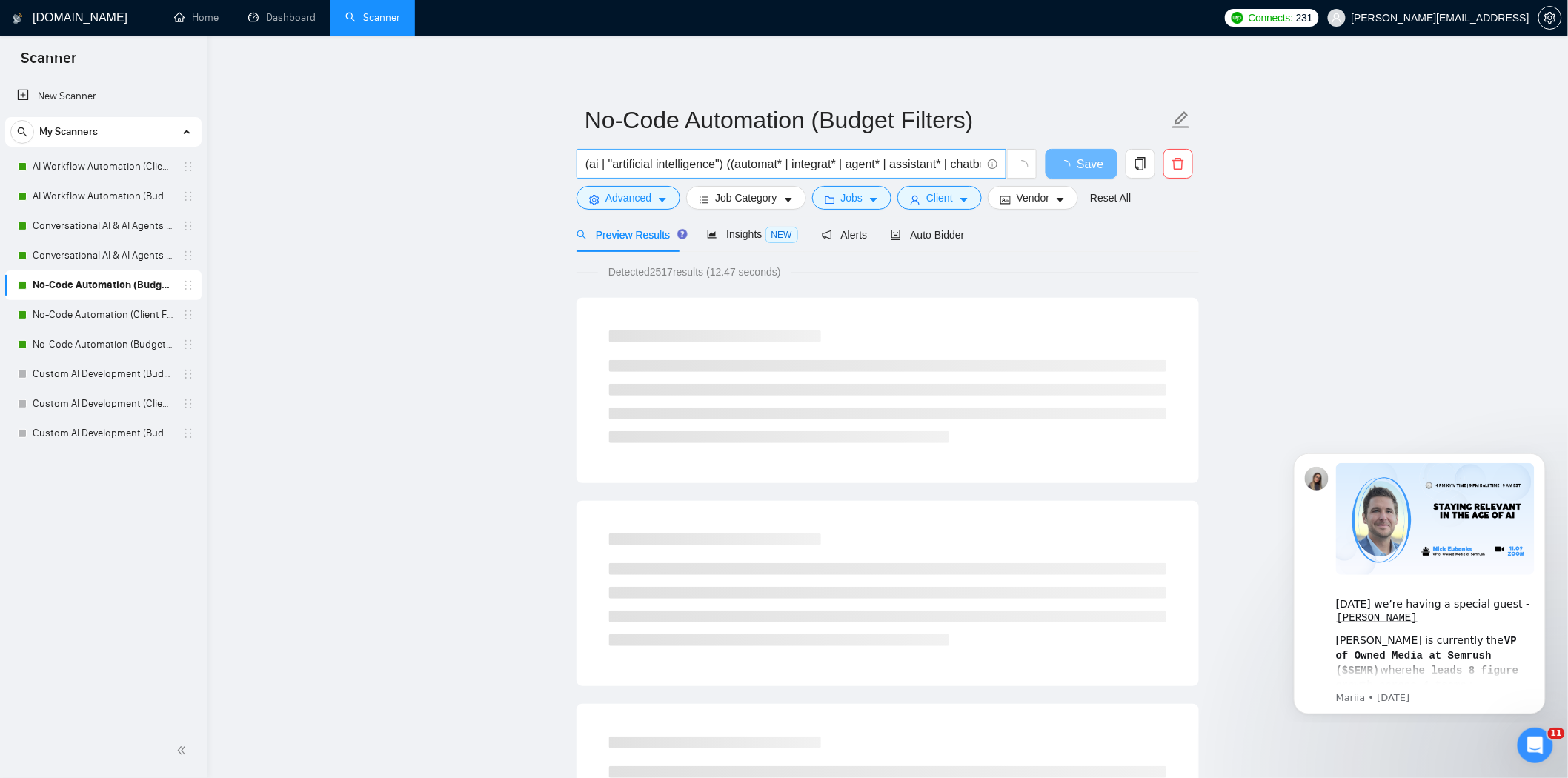
click at [948, 160] on input "(ai | "artificial intelligence") ((automat* | integrat* | agent* | assistant* |…" at bounding box center [782, 164] width 395 height 18
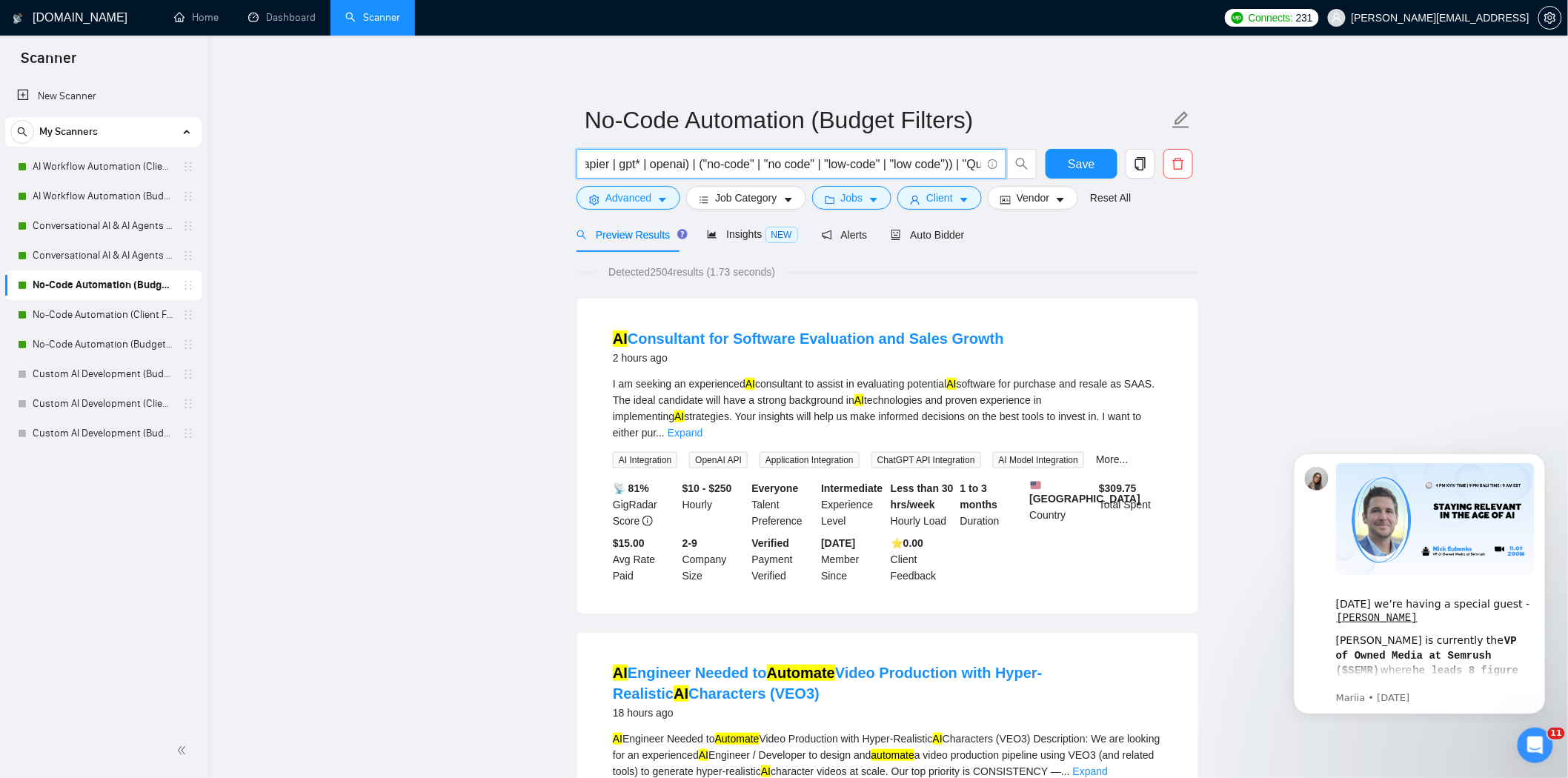
scroll to position [0, 714]
drag, startPoint x: 915, startPoint y: 164, endPoint x: 1000, endPoint y: 167, distance: 85.1
click at [1000, 167] on span "(ai | "artificial intelligence") ((automat* | integrat* | agent* | assistant* |…" at bounding box center [791, 164] width 429 height 30
type input "(ai | "artificial intelligence") ((automat* | integrat* | agent* | assistant* |…"
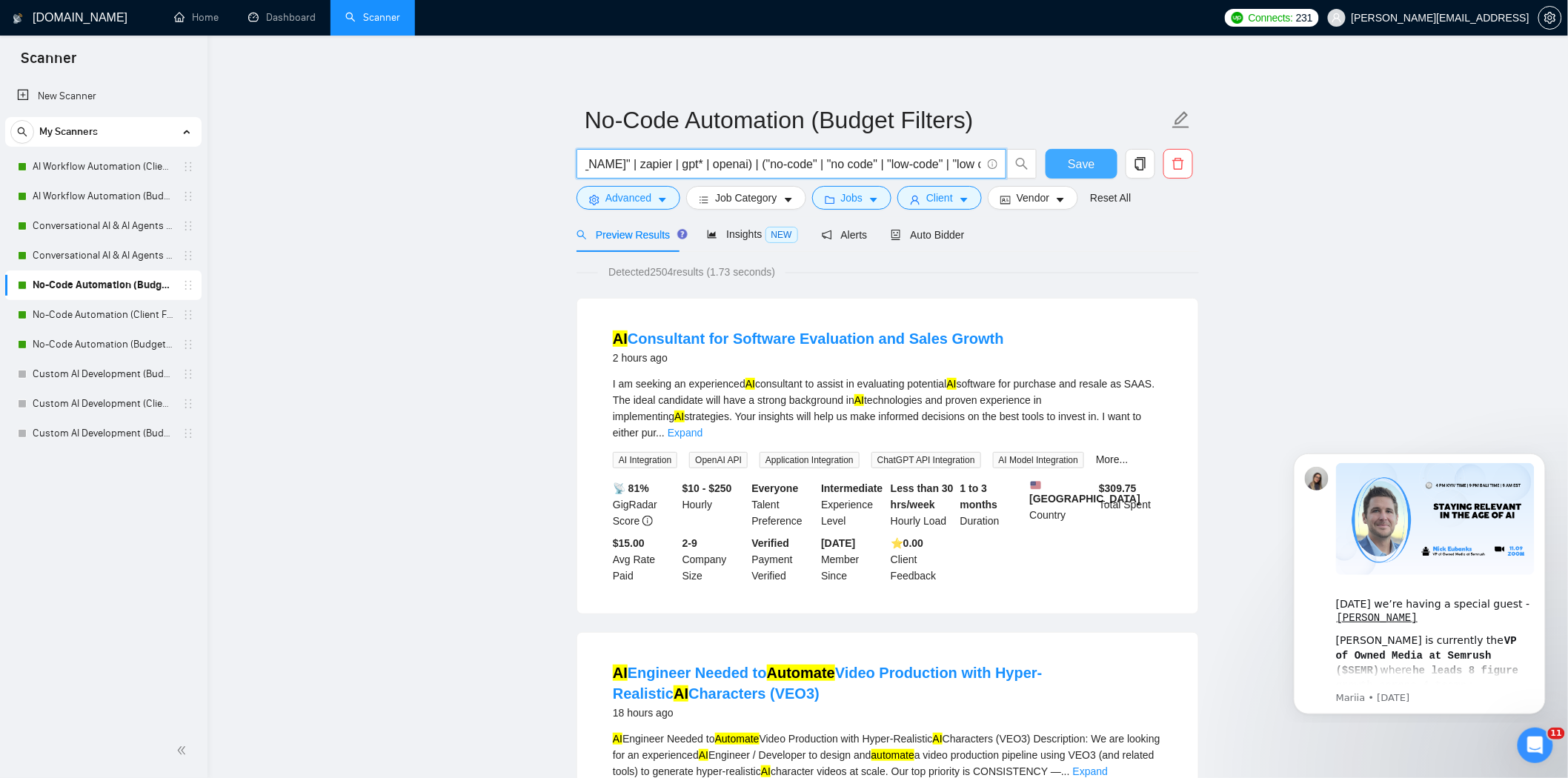
scroll to position [0, 0]
click at [1069, 163] on button "Save" at bounding box center [1081, 164] width 72 height 30
click at [112, 320] on link "No-Code Automation (Client Filters)" at bounding box center [102, 315] width 141 height 30
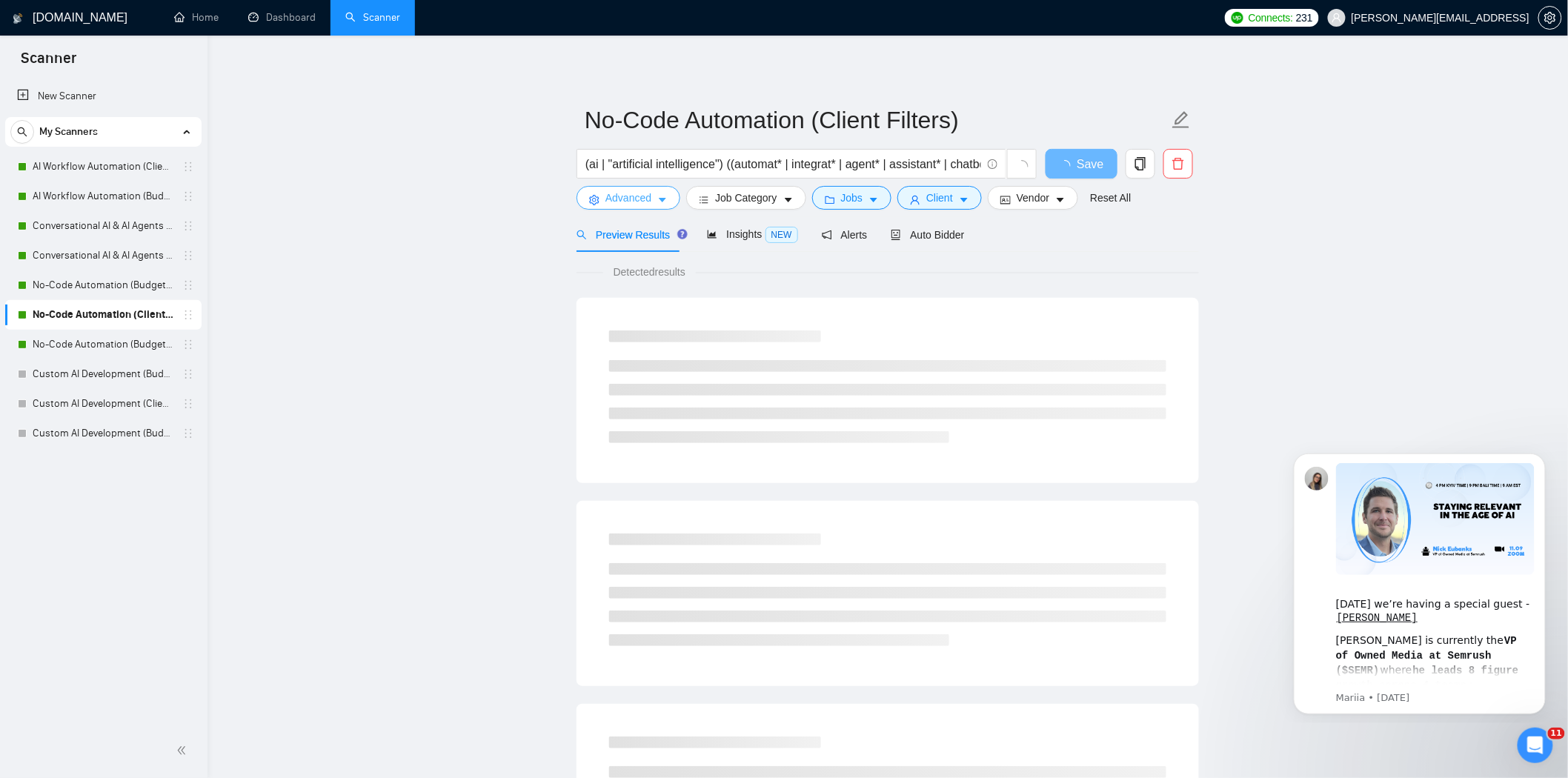
click at [638, 195] on span "Advanced" at bounding box center [628, 198] width 46 height 17
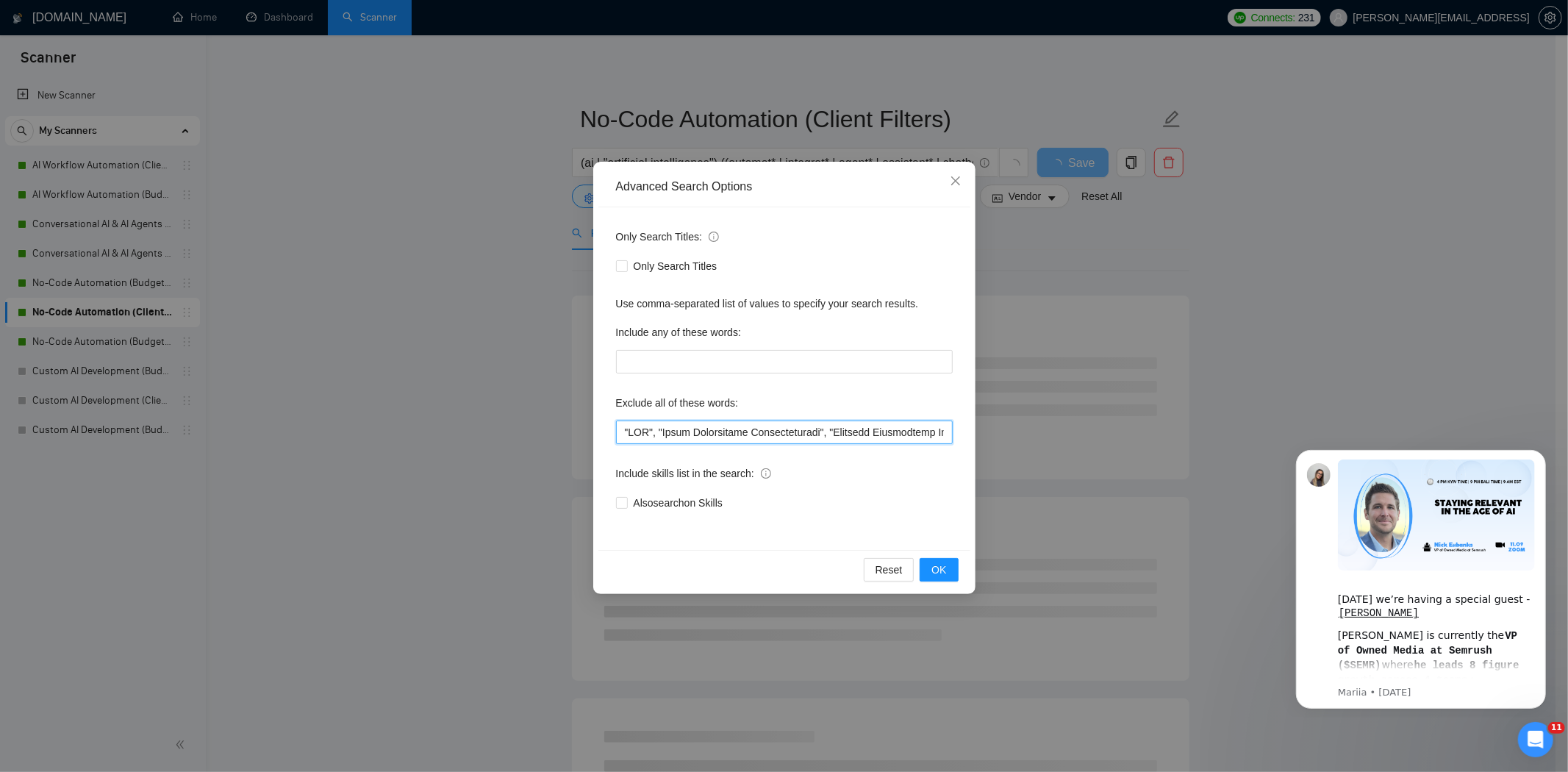
click at [626, 432] on input "text" at bounding box center [784, 432] width 337 height 23
paste input """
click at [623, 432] on input "text" at bounding box center [784, 432] width 337 height 23
type input ""Quick Fix" , "SEO", "Sales Development Representative", "Business Development …"
click at [949, 574] on button "OK" at bounding box center [939, 570] width 38 height 23
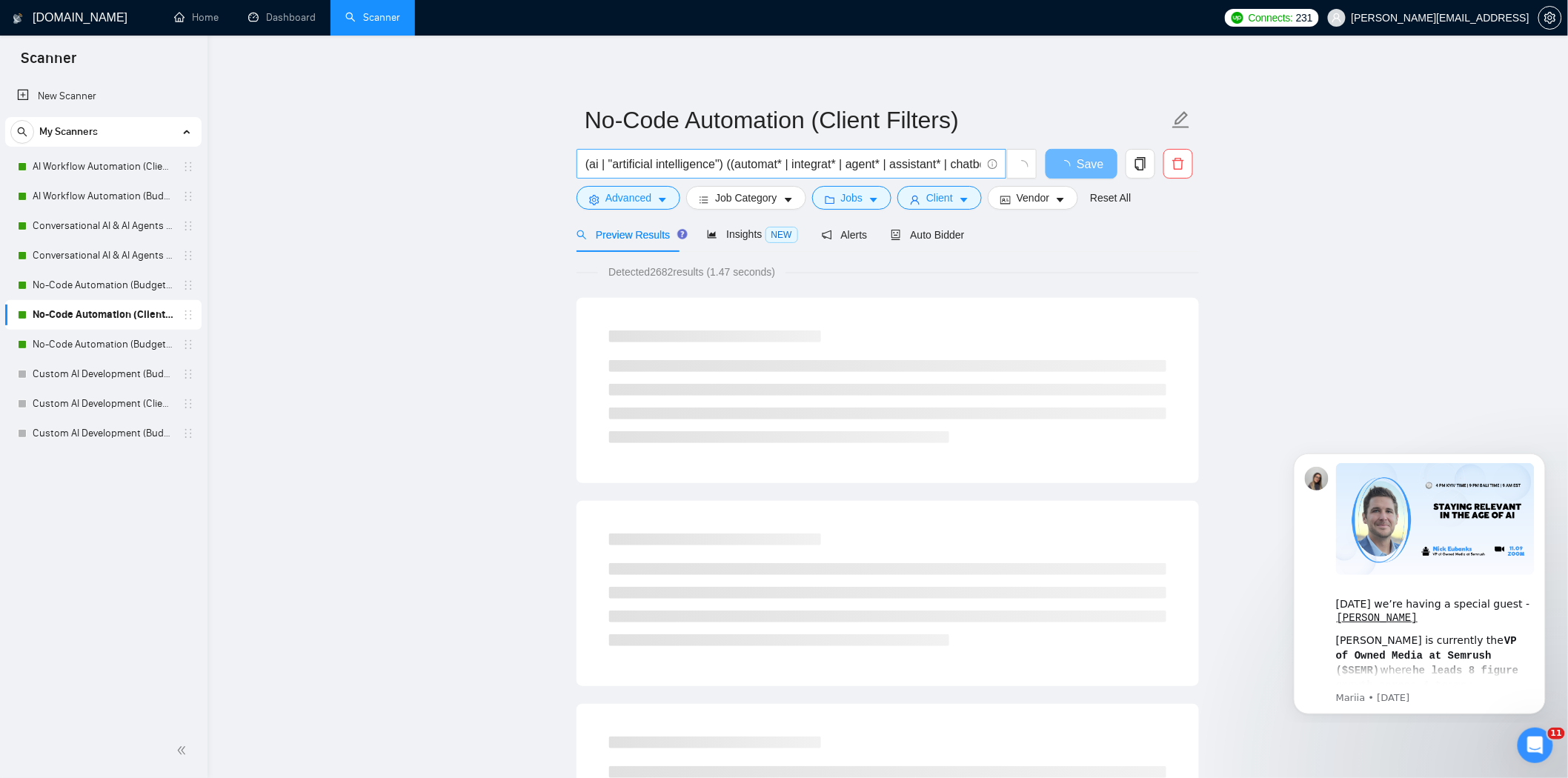
click at [969, 161] on input "(ai | "artificial intelligence") ((automat* | integrat* | agent* | assistant* |…" at bounding box center [782, 164] width 395 height 18
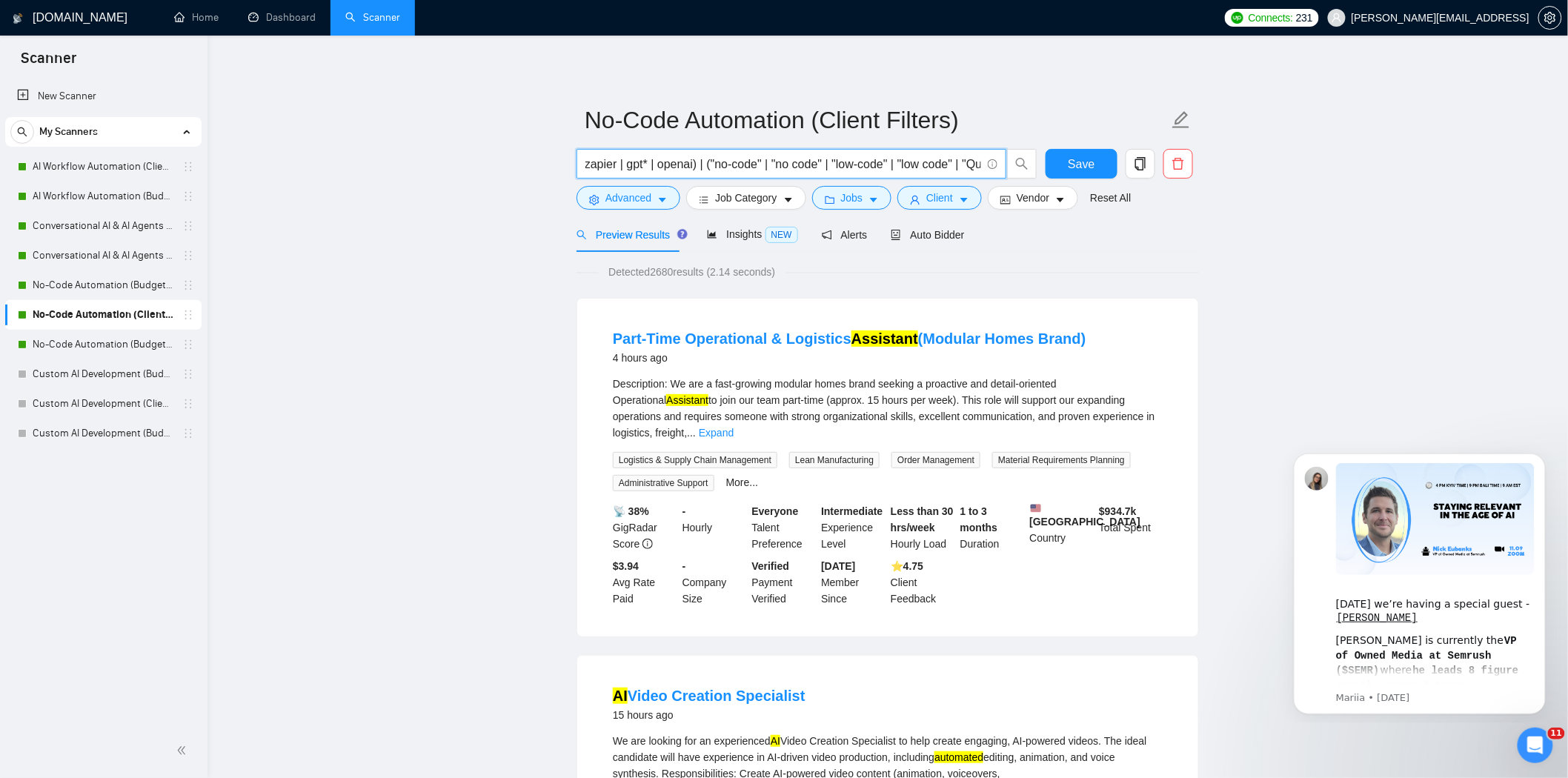
scroll to position [0, 714]
drag, startPoint x: 919, startPoint y: 166, endPoint x: 975, endPoint y: 174, distance: 56.6
click at [975, 174] on span "(ai | "artificial intelligence") ((automat* | integrat* | agent* | assistant* |…" at bounding box center [791, 164] width 429 height 30
type input "(ai | "artificial intelligence") ((automat* | integrat* | agent* | assistant* |…"
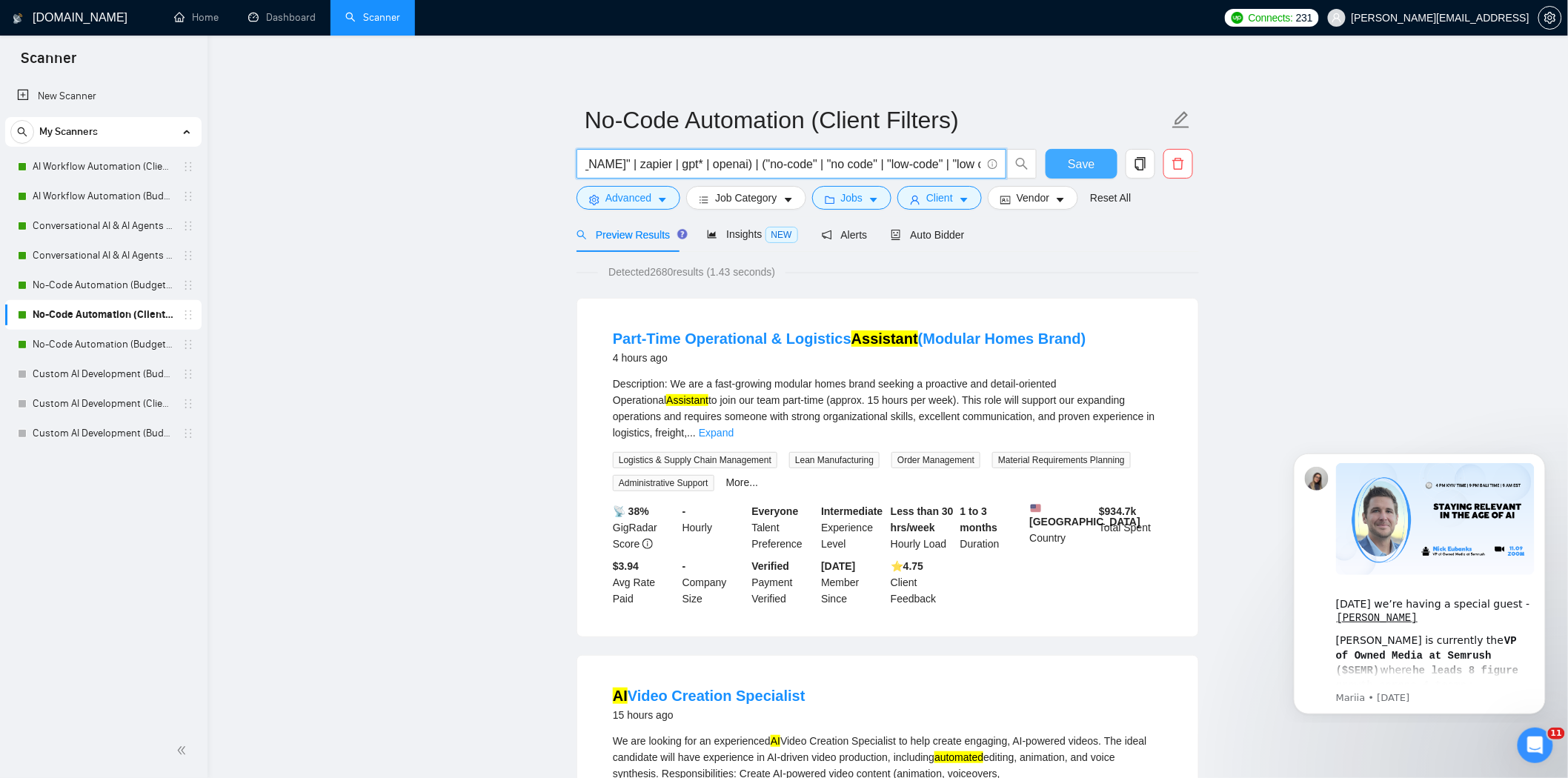
scroll to position [0, 0]
click at [1080, 163] on span "Save" at bounding box center [1081, 164] width 27 height 18
click at [115, 347] on link "No-Code Automation (Budget Filters W4, Aug)" at bounding box center [102, 344] width 141 height 30
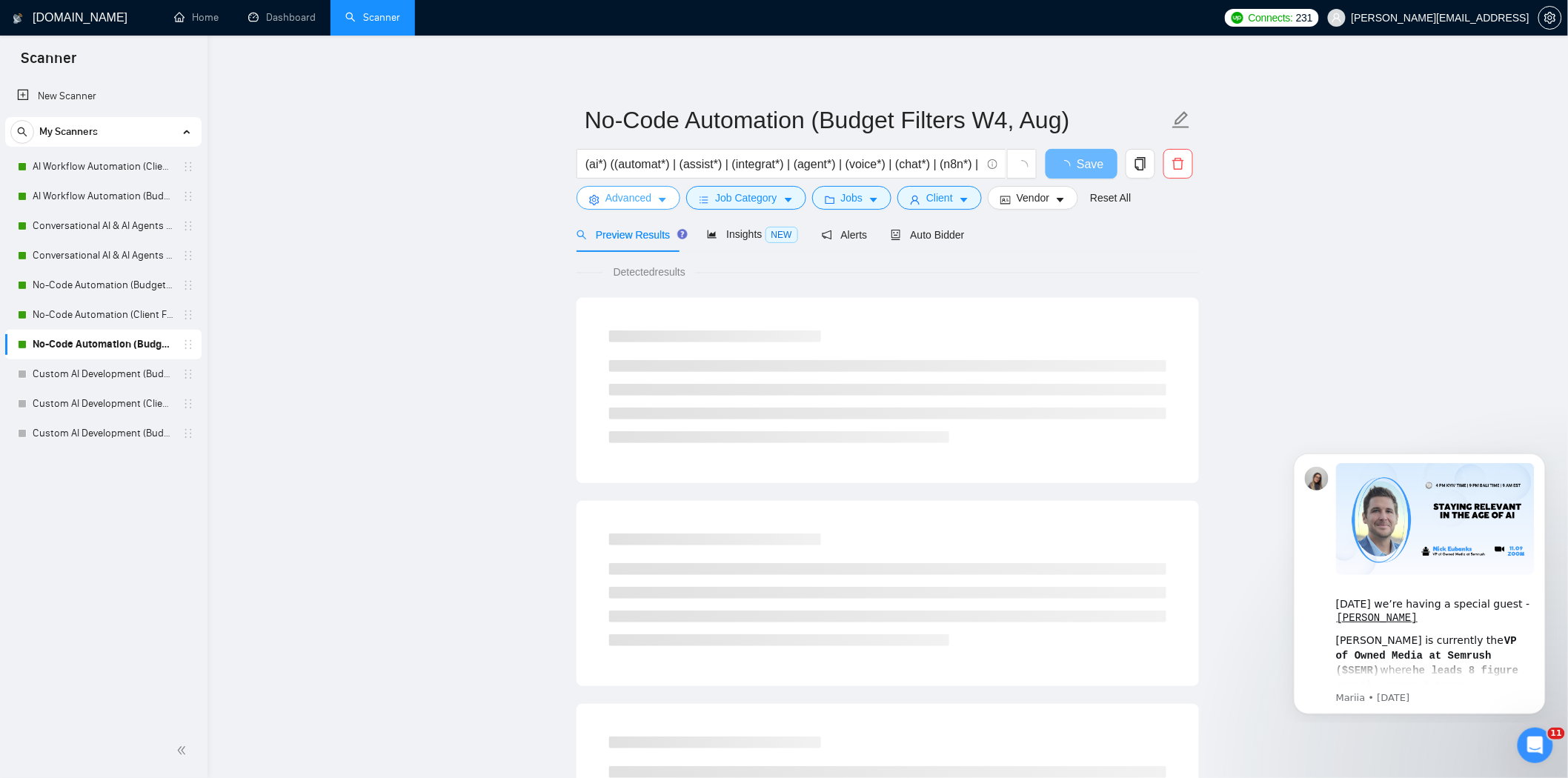
click at [649, 195] on span "Advanced" at bounding box center [628, 198] width 46 height 17
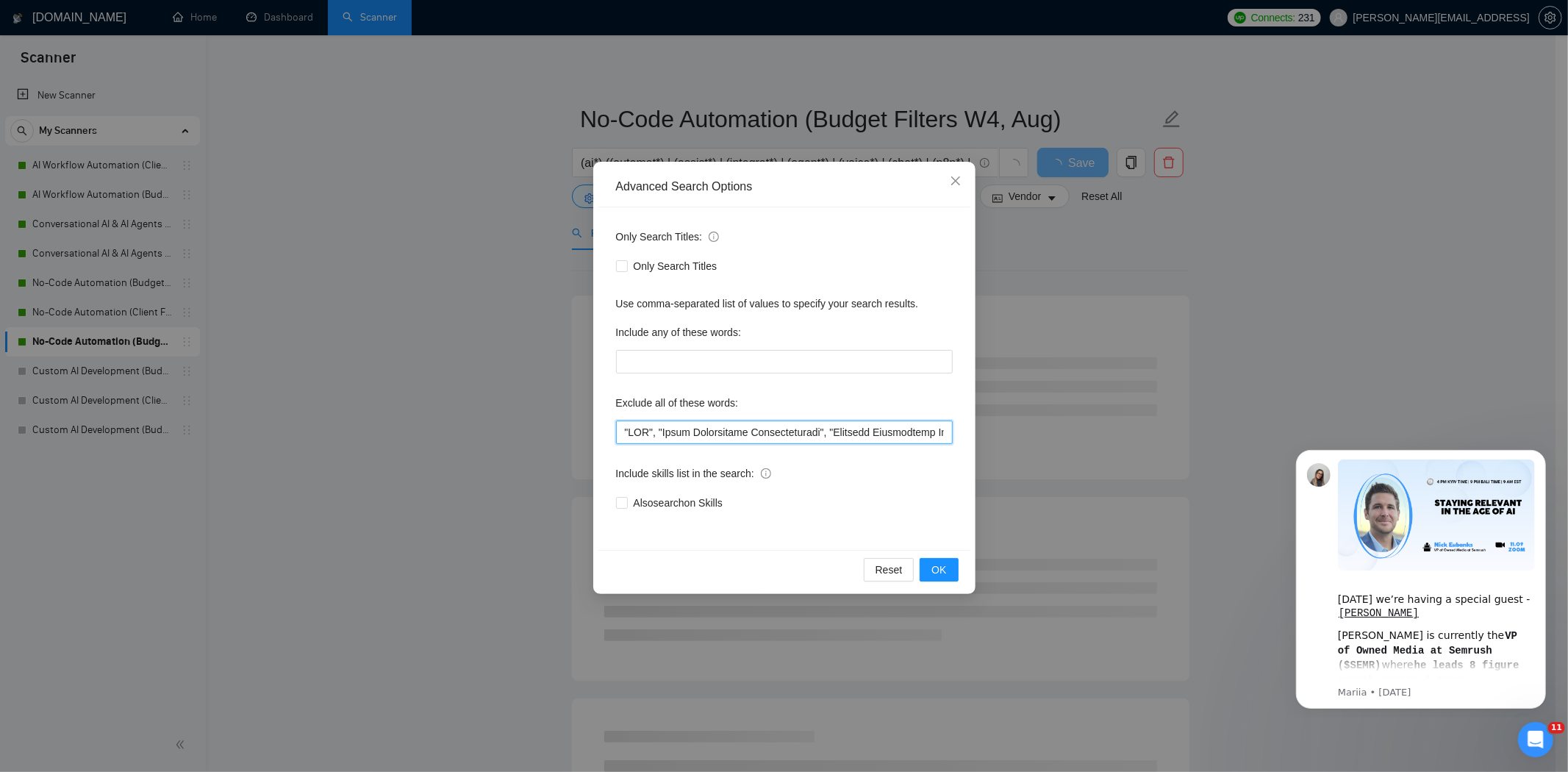
click at [620, 434] on input "text" at bounding box center [784, 432] width 337 height 23
paste input """
type input ""Quick Fix" , "SEO", "Sales Development Representative", "Business Development …"
click at [942, 567] on span "OK" at bounding box center [939, 570] width 15 height 17
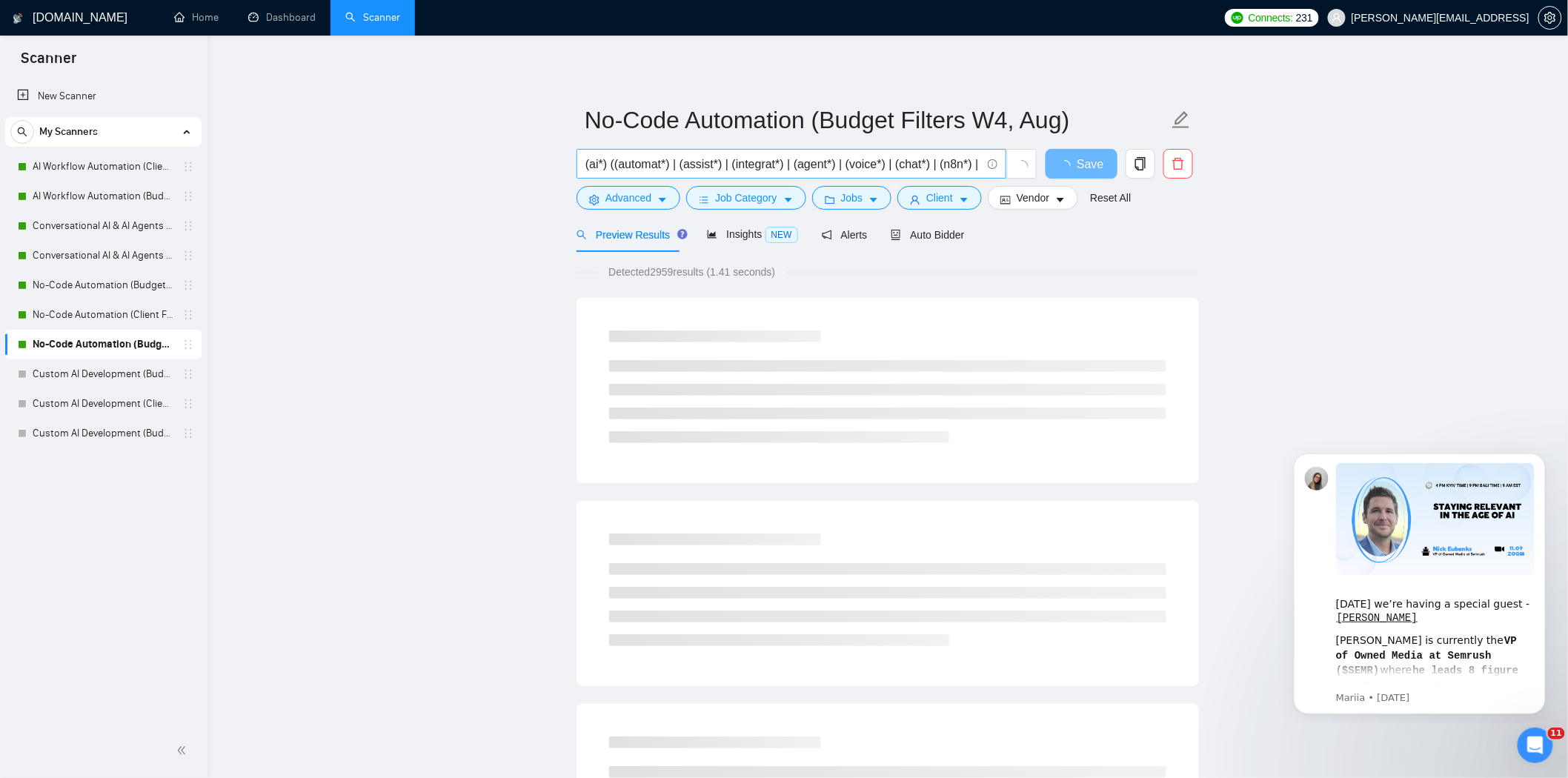
click at [942, 164] on input "(ai*) ((automat*) | (assist*) | (integrat*) | (agent*) | (voice*) | (chat*) | (…" at bounding box center [782, 164] width 395 height 18
drag, startPoint x: 915, startPoint y: 164, endPoint x: 1001, endPoint y: 159, distance: 86.1
click at [1005, 164] on span "(ai*) ((automat*) | (assist*) | (integrat*) | (agent*) | (voice*) | (chat*) | (…" at bounding box center [791, 164] width 429 height 30
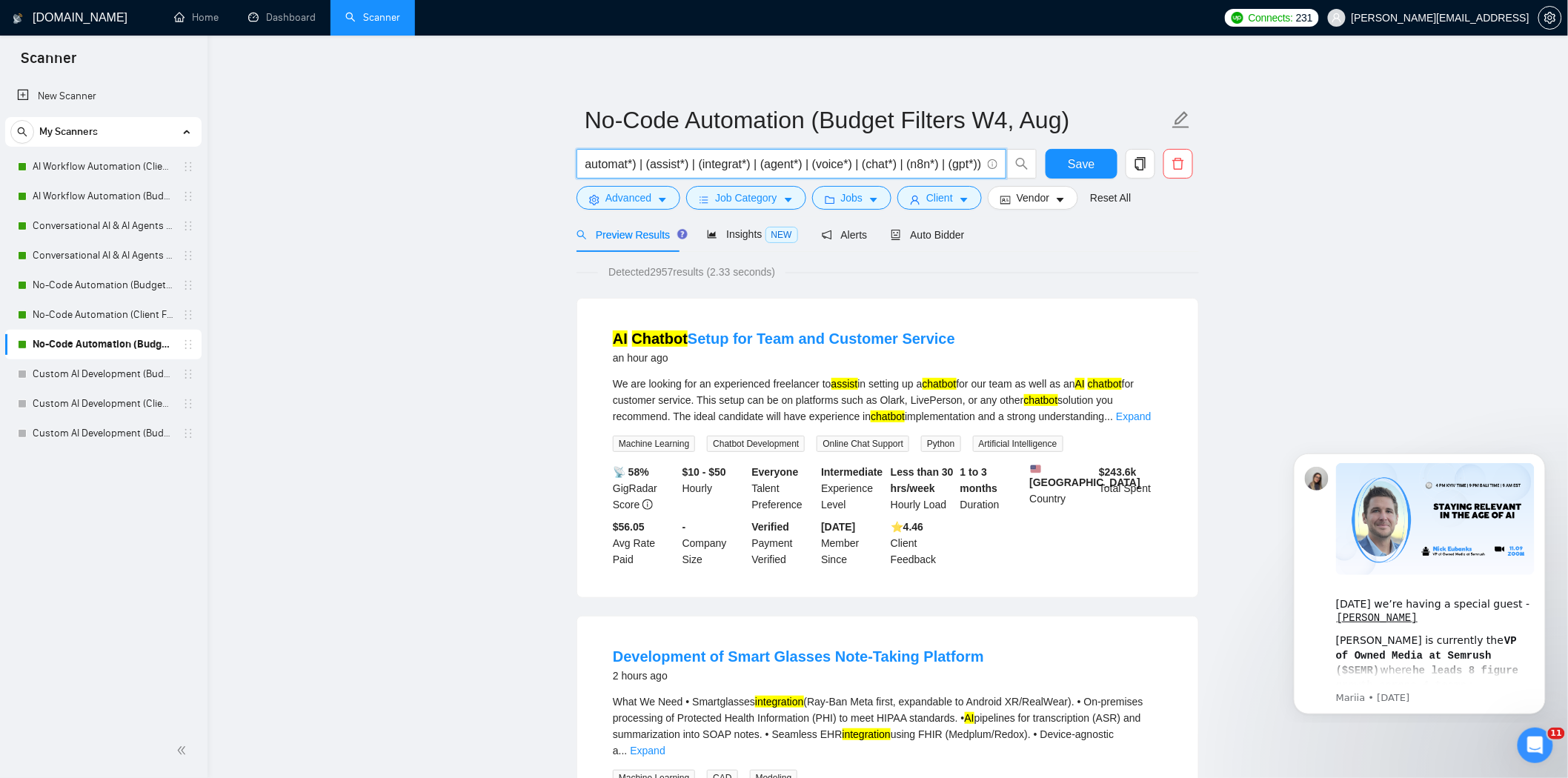
scroll to position [0, 27]
type input "(ai*) ((automat*) | (assist*) | (integrat*) | (agent*) | (voice*) | (chat*) | (…"
click at [1054, 159] on button "Save" at bounding box center [1081, 164] width 72 height 30
click at [897, 169] on input "(ai*) ((automat*) | (assist*) | (integrat*) | (agent*) | (voice*) | (chat*) | (…" at bounding box center [782, 164] width 395 height 18
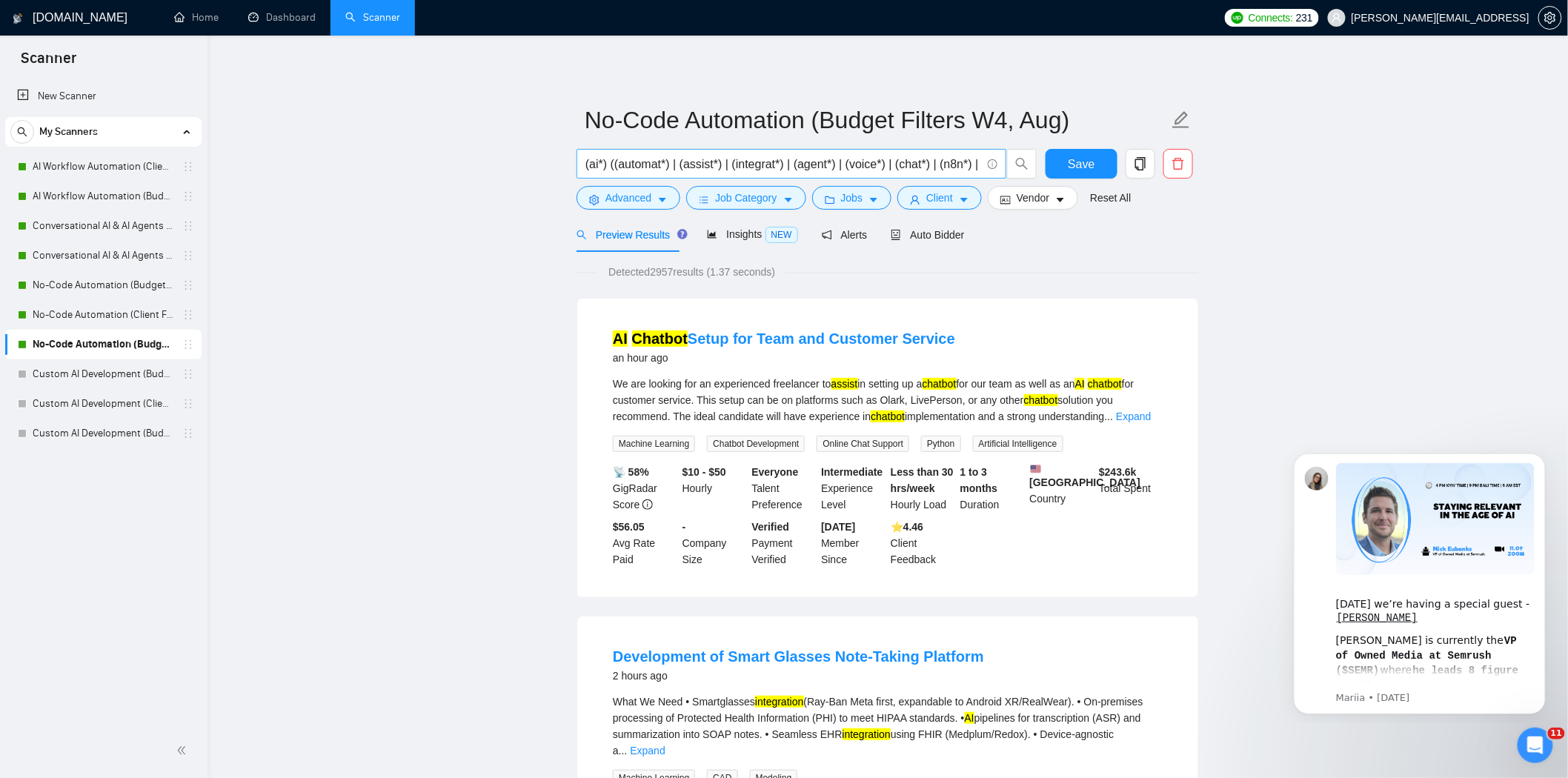
click at [897, 169] on input "(ai*) ((automat*) | (assist*) | (integrat*) | (agent*) | (voice*) | (chat*) | (…" at bounding box center [782, 164] width 395 height 18
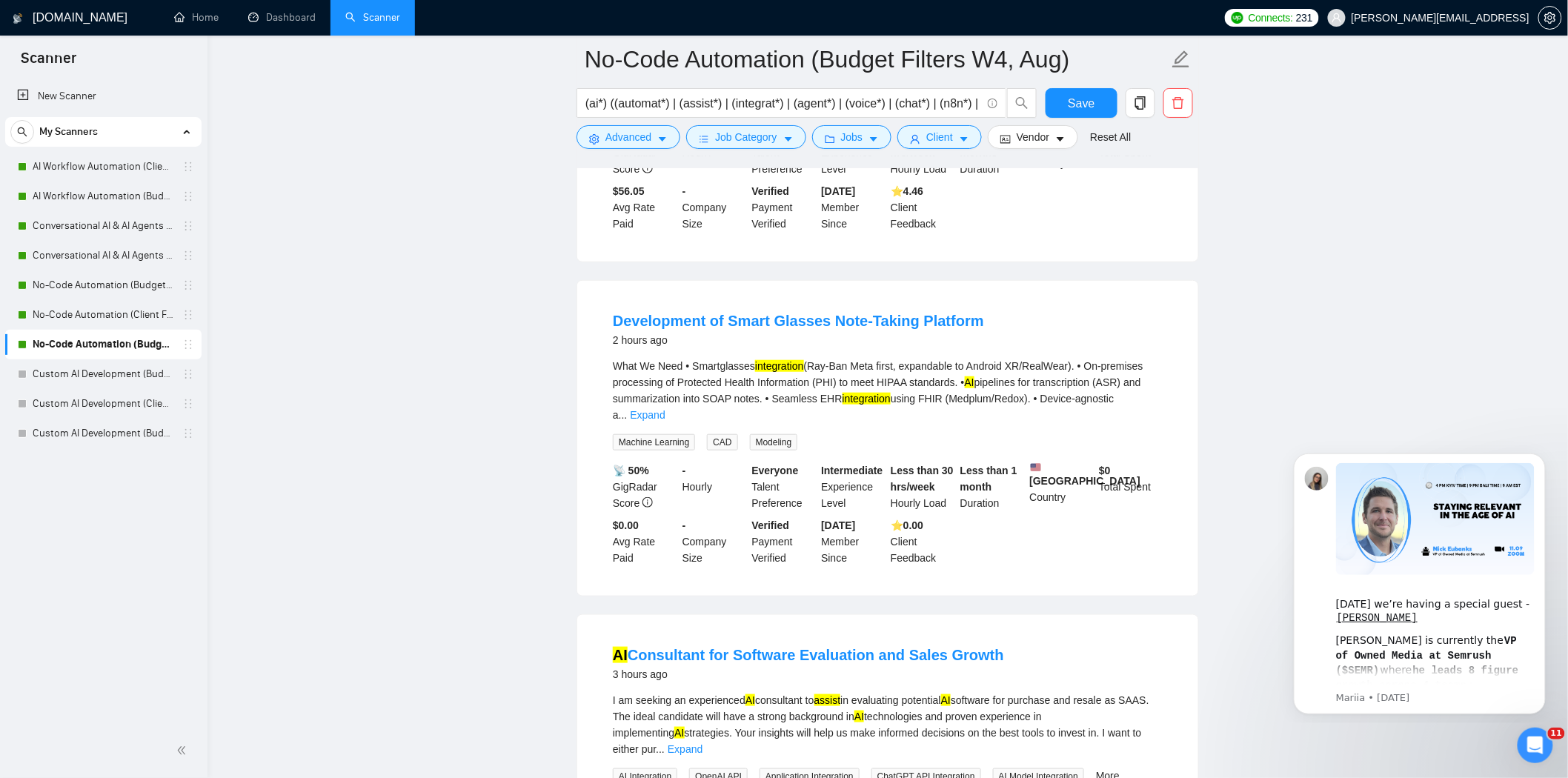
scroll to position [411, 0]
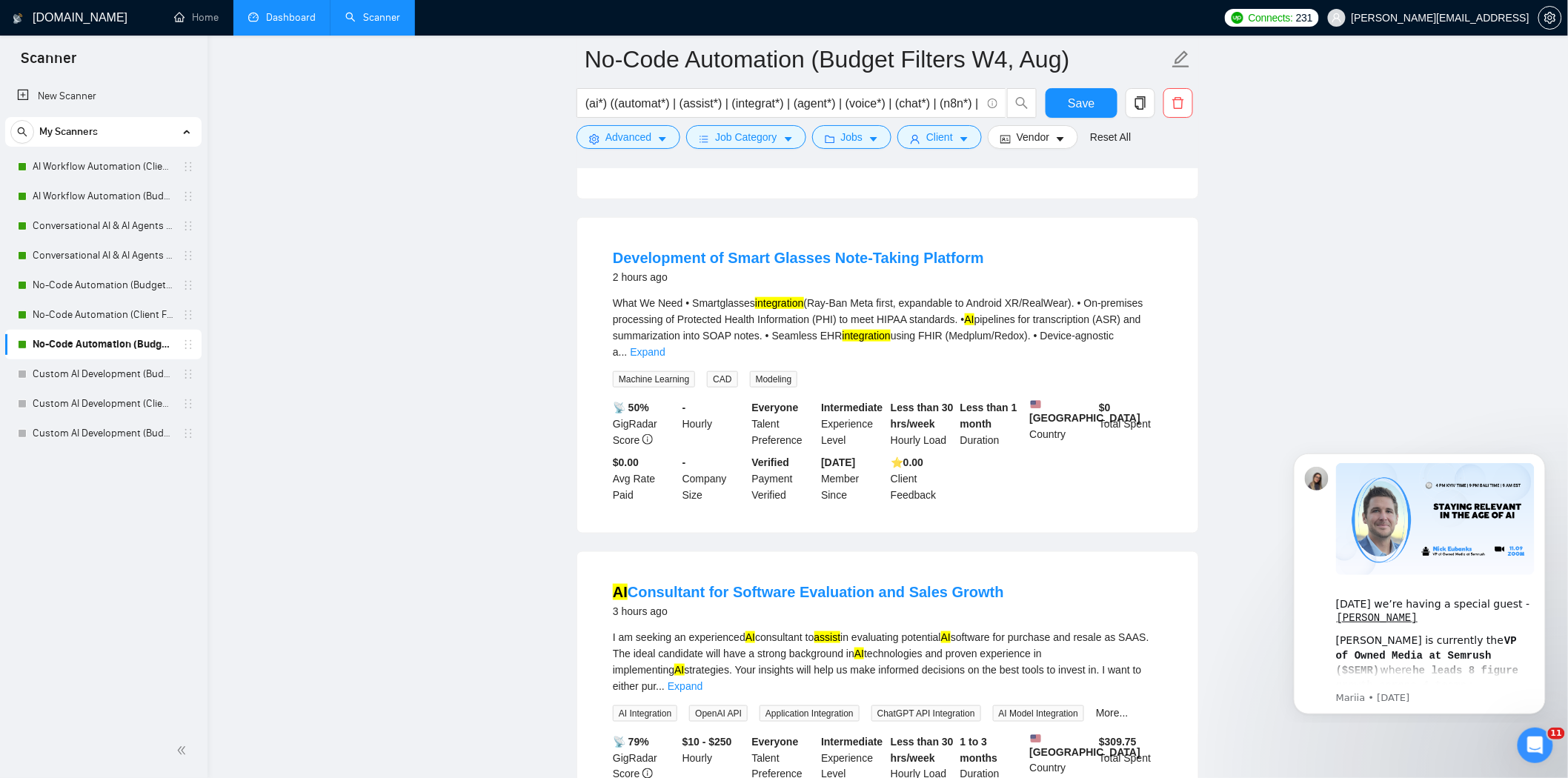
click at [257, 21] on link "Dashboard" at bounding box center [281, 17] width 67 height 12
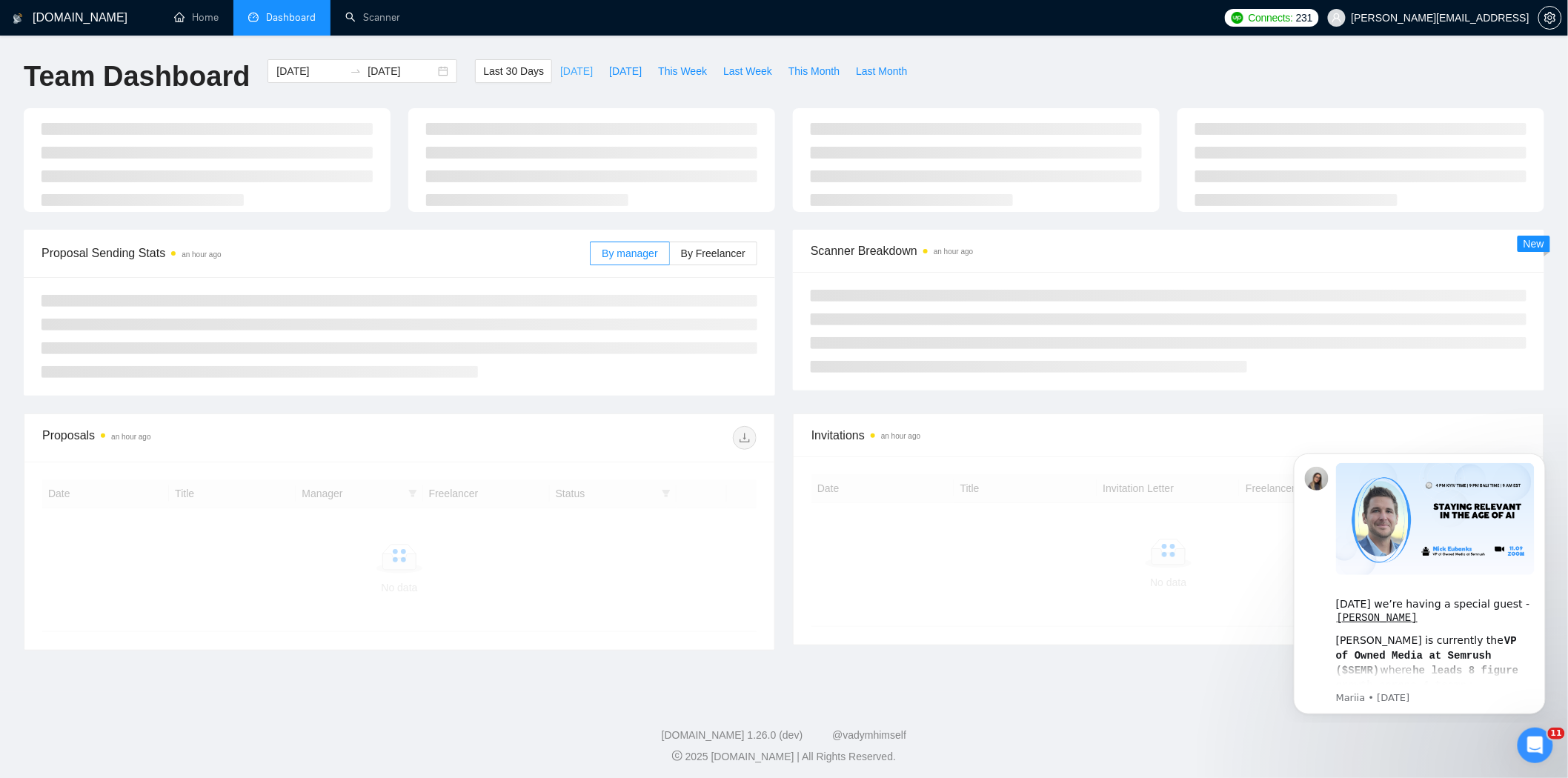
click at [560, 72] on span "Today" at bounding box center [576, 72] width 32 height 17
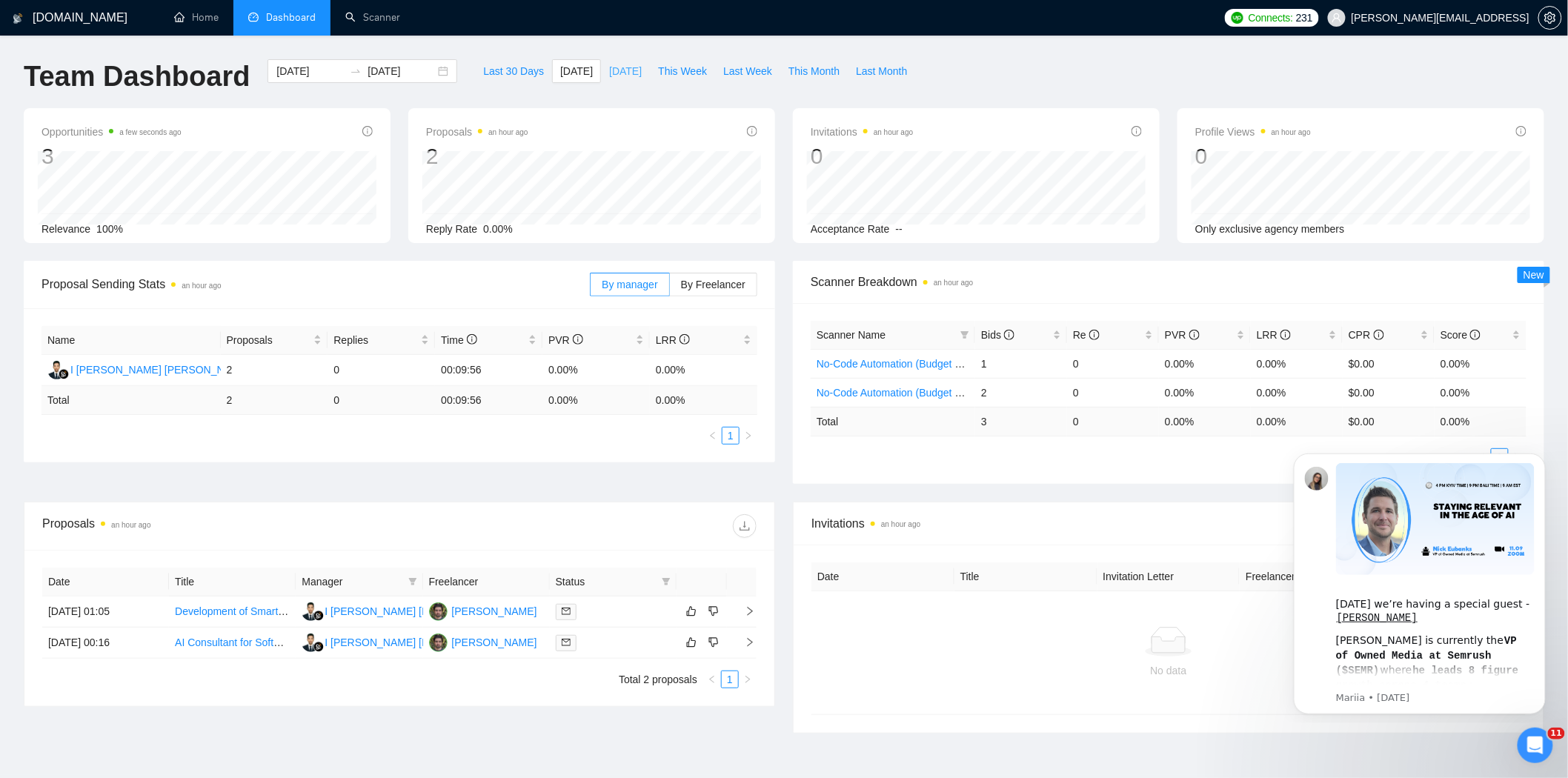
click at [613, 78] on span "Yesterday" at bounding box center [625, 72] width 32 height 17
type input "2025-09-12"
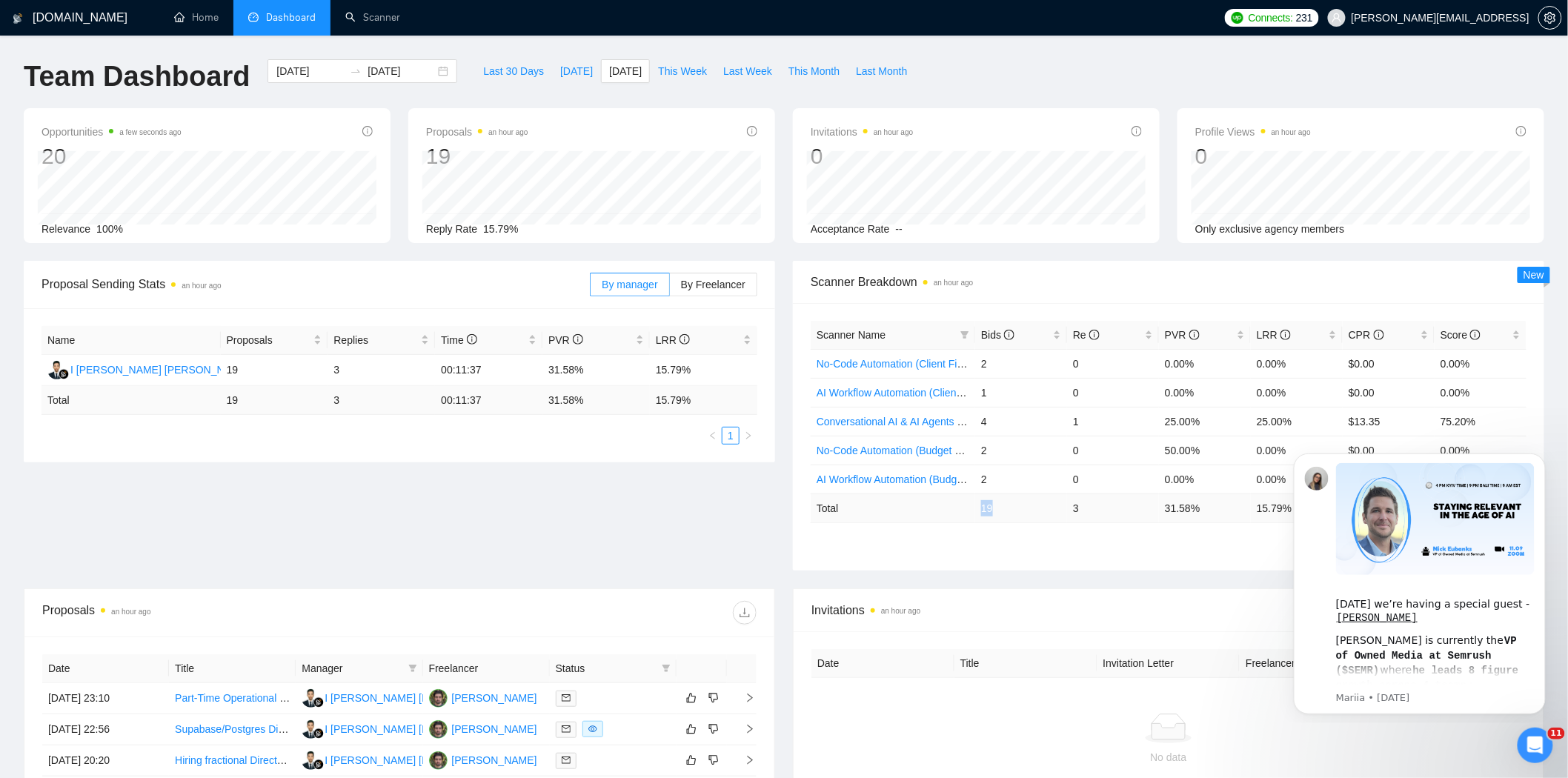
drag, startPoint x: 973, startPoint y: 509, endPoint x: 1003, endPoint y: 511, distance: 30.1
click at [1003, 511] on tr "Total 19 3 31.58 % 15.79 % $ 9.85 49.94 %" at bounding box center [1169, 508] width 716 height 29
click at [1537, 462] on button "Dismiss notification" at bounding box center [1540, 457] width 19 height 19
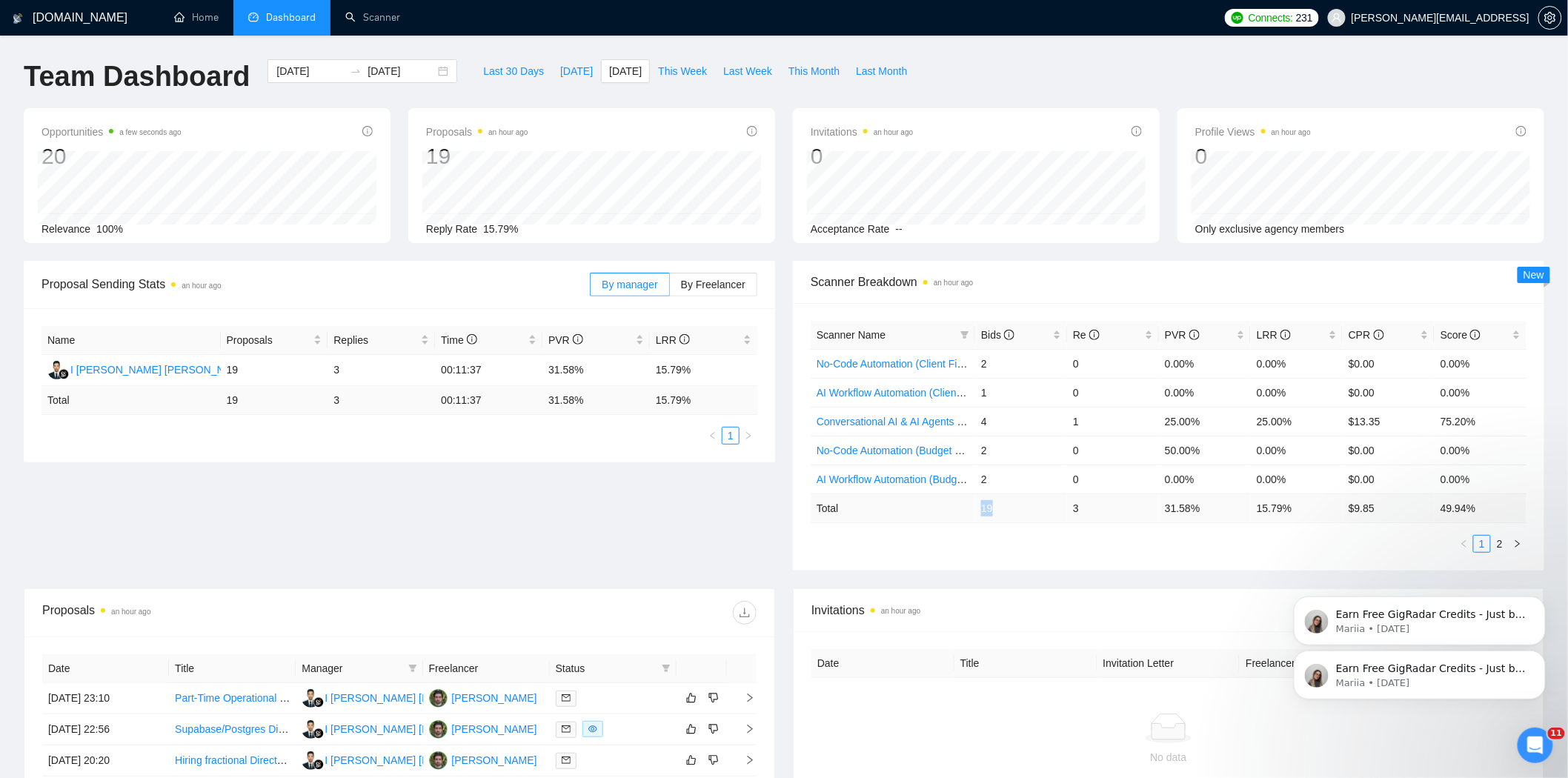
click at [991, 515] on td "19" at bounding box center [1020, 508] width 92 height 29
drag, startPoint x: 968, startPoint y: 511, endPoint x: 1032, endPoint y: 509, distance: 64.0
click at [1032, 509] on tr "Total 19 3 31.58 % 15.79 % $ 9.85 49.94 %" at bounding box center [1169, 508] width 716 height 29
drag, startPoint x: 1332, startPoint y: 631, endPoint x: 1389, endPoint y: 512, distance: 131.9
click at [1389, 618] on html "Earn Free GigRadar Credits - Just by Sharing Your Story! 💬 Want more credits fo…" at bounding box center [1419, 670] width 296 height 104
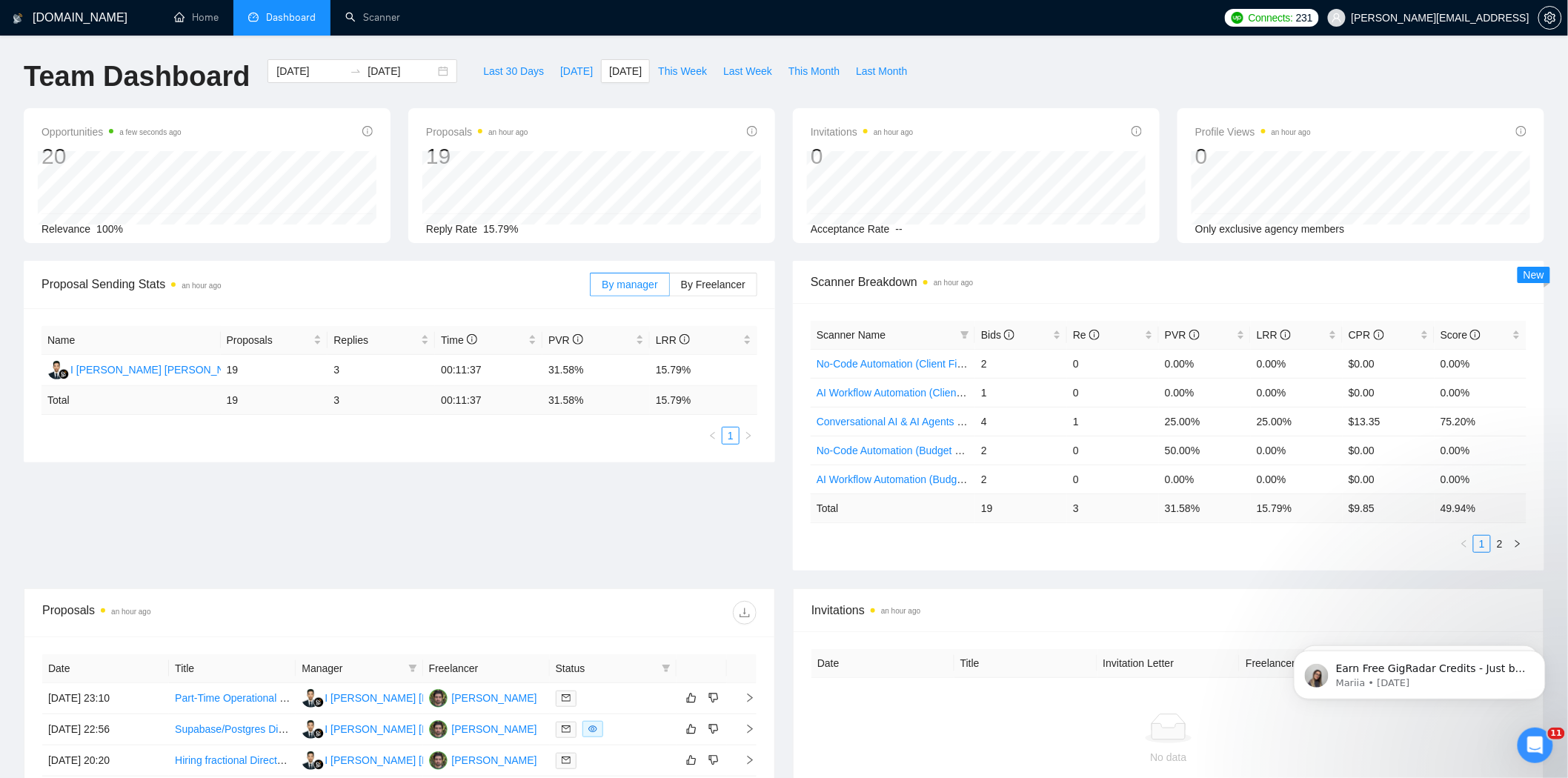
click at [1372, 509] on td "$ 9.85" at bounding box center [1388, 508] width 92 height 29
drag, startPoint x: 1374, startPoint y: 509, endPoint x: 1338, endPoint y: 509, distance: 36.0
click at [1338, 509] on tr "Total 19 3 31.58 % 15.79 % $ 9.85 49.94 %" at bounding box center [1169, 508] width 716 height 29
drag, startPoint x: 986, startPoint y: 507, endPoint x: 1002, endPoint y: 507, distance: 16.0
click at [1002, 507] on td "19" at bounding box center [1020, 508] width 92 height 29
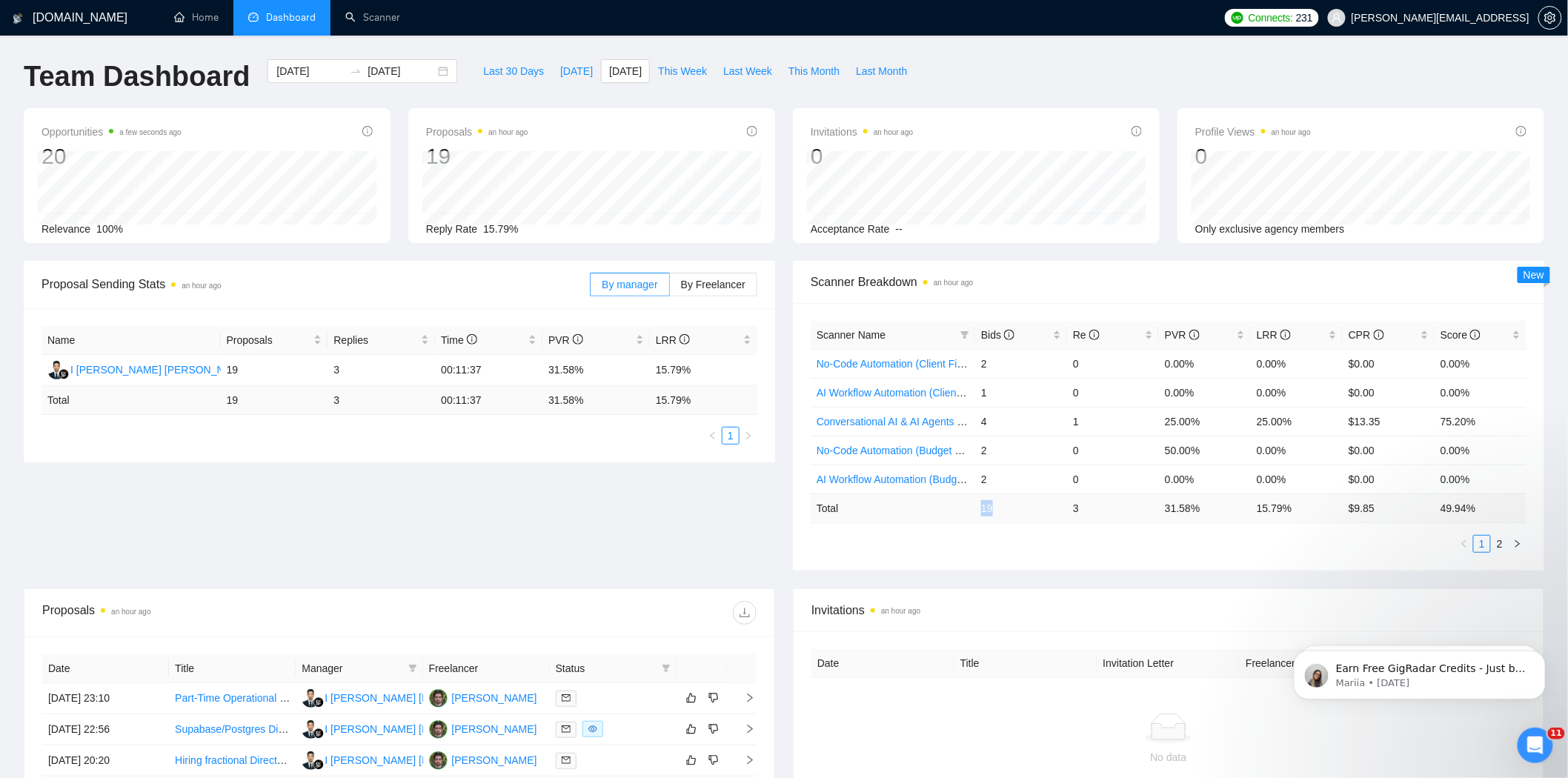
click at [1035, 513] on td "19" at bounding box center [1020, 508] width 92 height 29
click at [351, 11] on link "Scanner" at bounding box center [373, 17] width 55 height 12
